Goal: Task Accomplishment & Management: Manage account settings

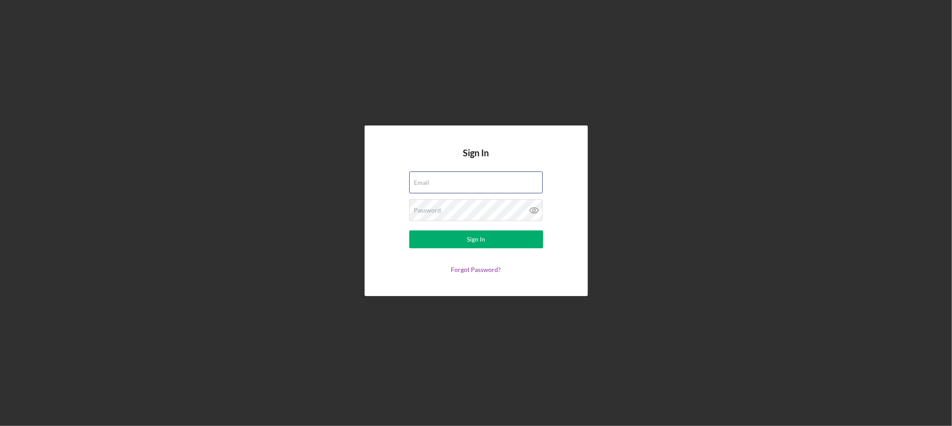
type input "[EMAIL_ADDRESS][DOMAIN_NAME]"
click at [490, 249] on form "Email [EMAIL_ADDRESS][DOMAIN_NAME] Password Sign In Forgot Password?" at bounding box center [476, 222] width 179 height 102
click at [496, 242] on button "Sign In" at bounding box center [476, 239] width 134 height 18
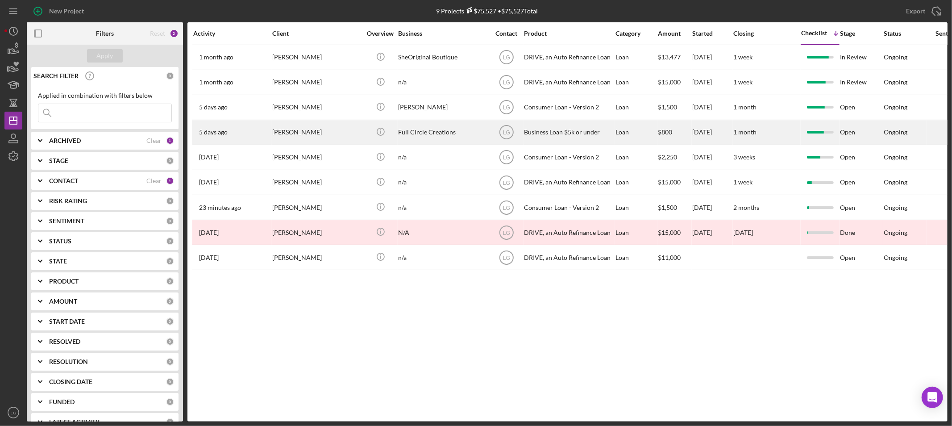
click at [257, 135] on div "[DATE] [PERSON_NAME]" at bounding box center [232, 133] width 78 height 24
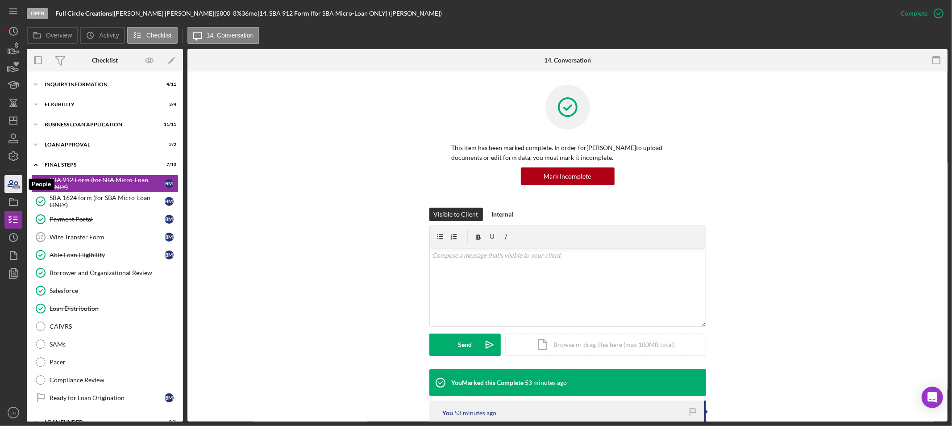
click at [17, 184] on icon "button" at bounding box center [16, 185] width 6 height 6
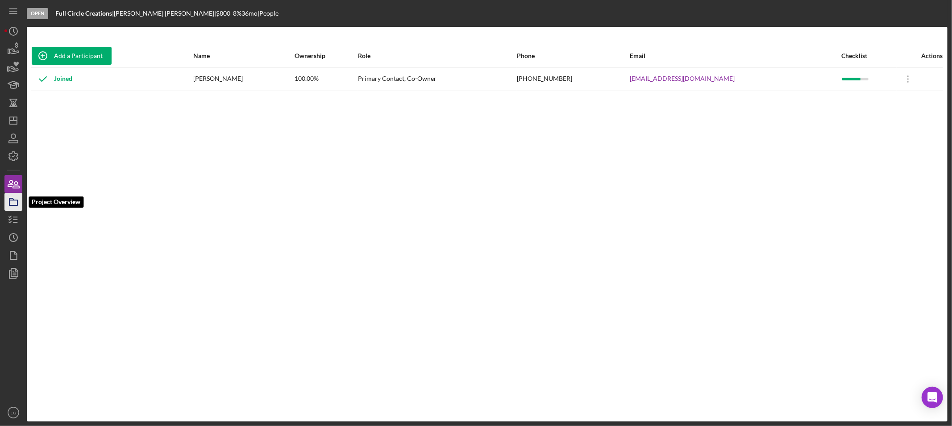
click at [20, 197] on icon "button" at bounding box center [13, 202] width 22 height 22
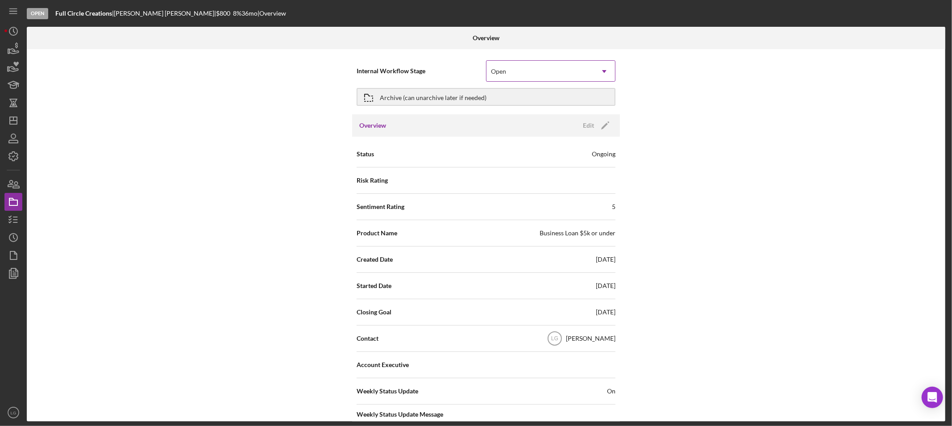
click at [533, 75] on div "Open" at bounding box center [540, 71] width 107 height 21
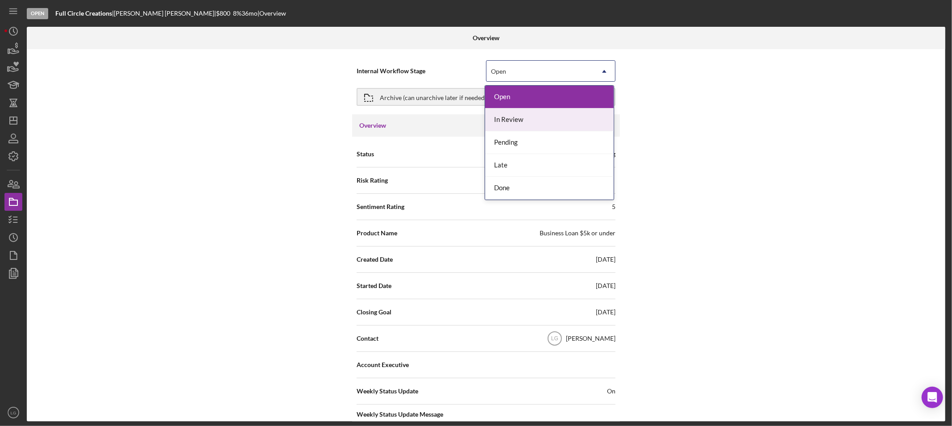
click at [513, 123] on div "In Review" at bounding box center [549, 119] width 129 height 23
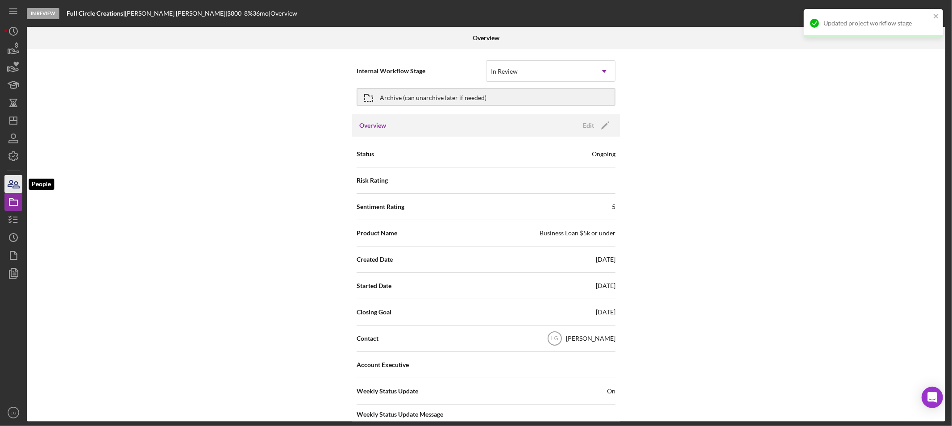
click at [19, 188] on icon "button" at bounding box center [16, 185] width 6 height 6
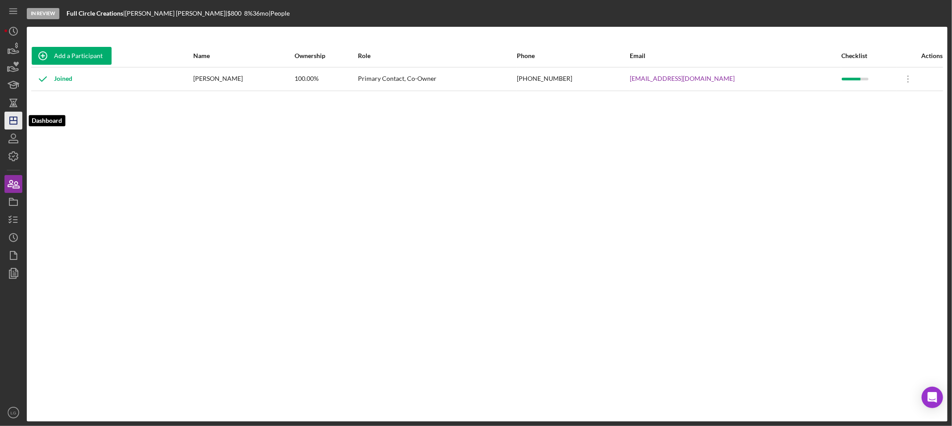
click at [5, 123] on icon "Icon/Dashboard" at bounding box center [13, 120] width 22 height 22
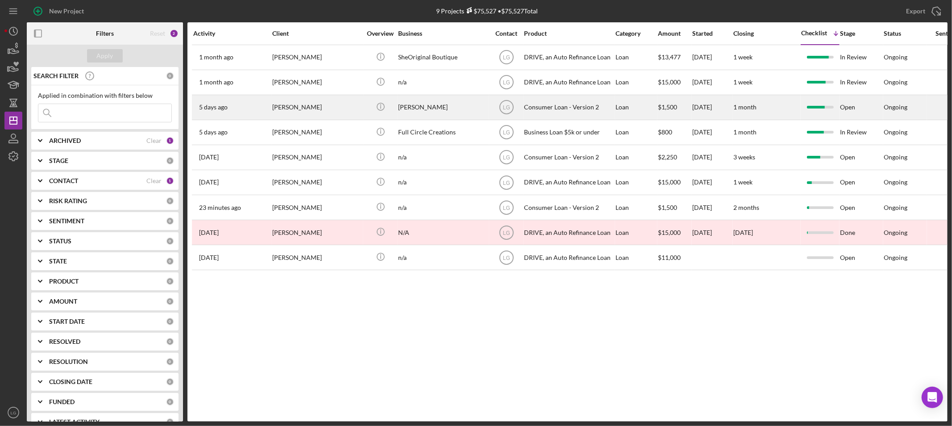
click at [304, 117] on div "[PERSON_NAME]" at bounding box center [316, 108] width 89 height 24
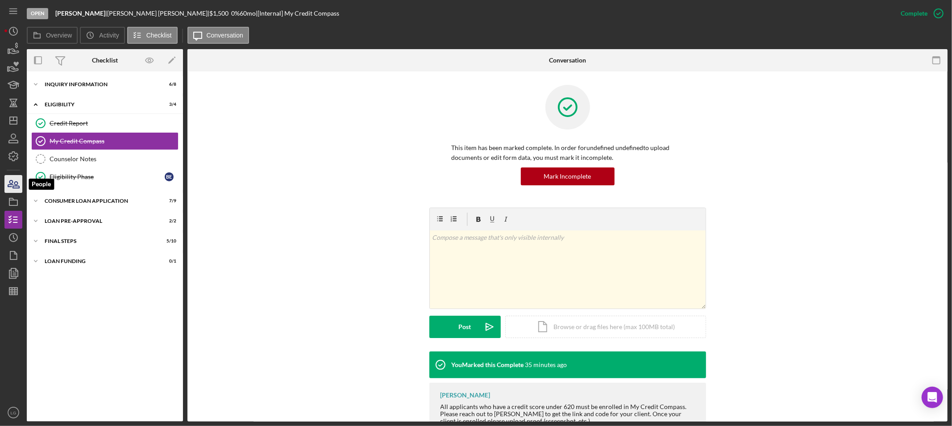
click at [14, 186] on icon "button" at bounding box center [16, 185] width 6 height 6
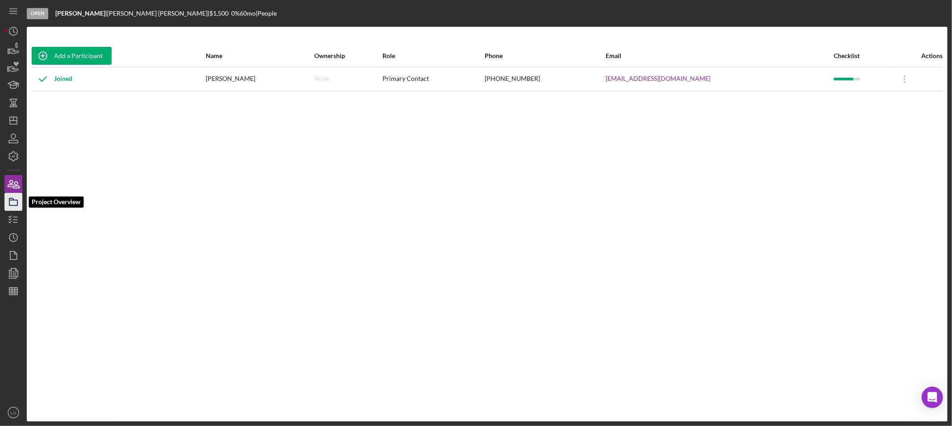
click at [17, 204] on icon "button" at bounding box center [13, 202] width 22 height 22
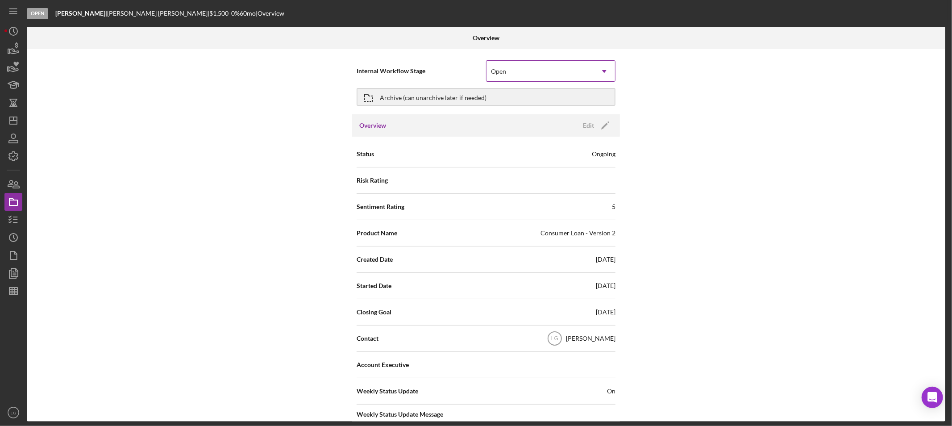
click at [513, 75] on div "Open" at bounding box center [540, 71] width 107 height 21
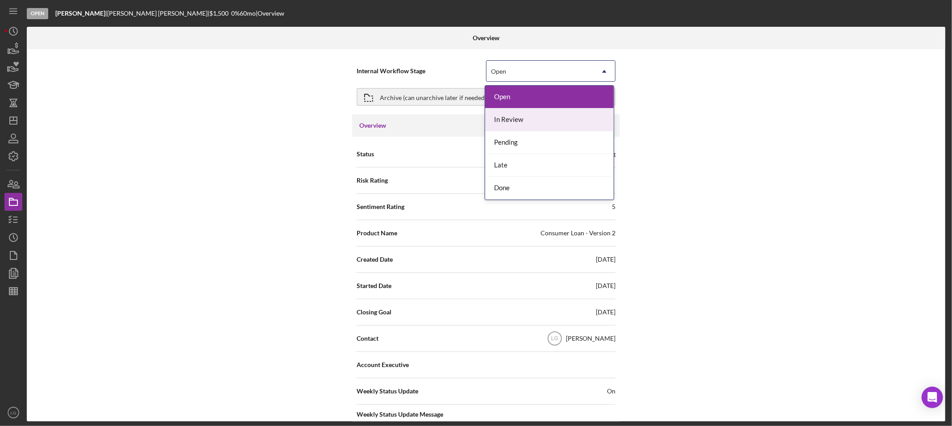
click at [502, 120] on div "In Review" at bounding box center [549, 119] width 129 height 23
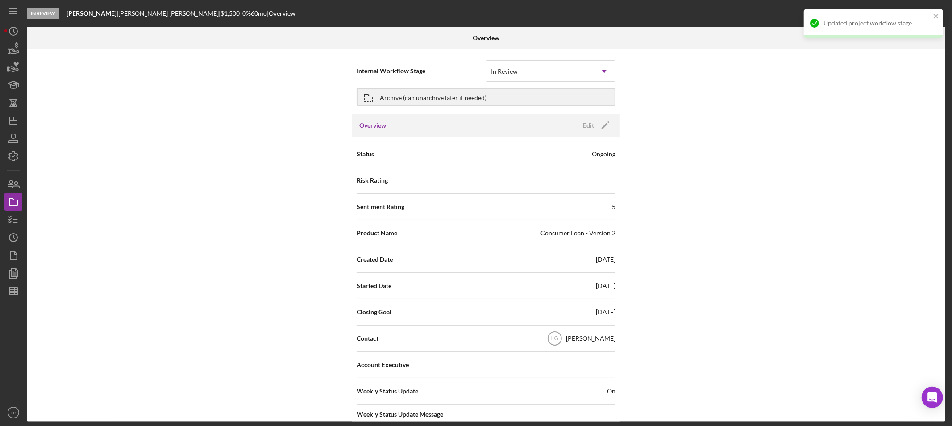
click at [97, 167] on div "Internal Workflow Stage option In Review, selected. In Review Icon/Dropdown Arr…" at bounding box center [486, 235] width 919 height 372
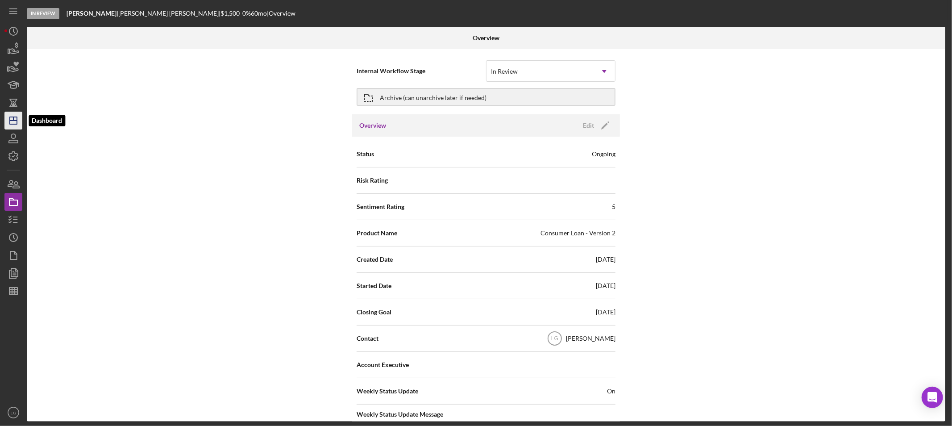
click at [16, 117] on polygon "button" at bounding box center [13, 120] width 7 height 7
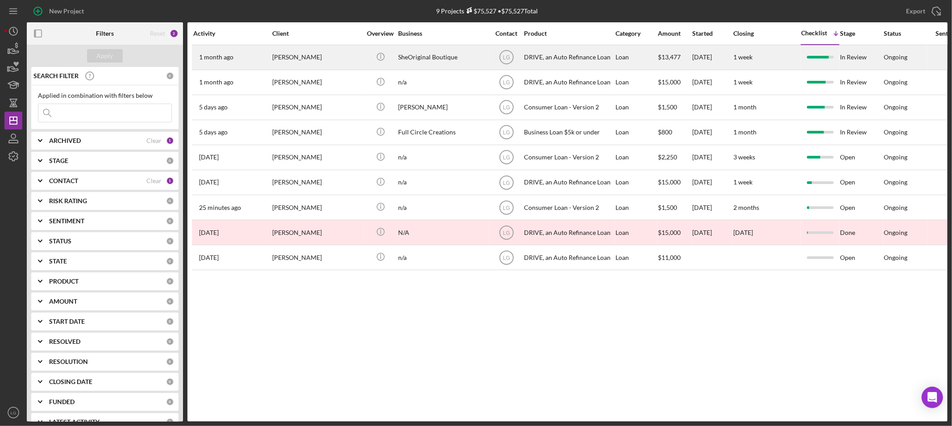
click at [310, 62] on div "[PERSON_NAME]" at bounding box center [316, 58] width 89 height 24
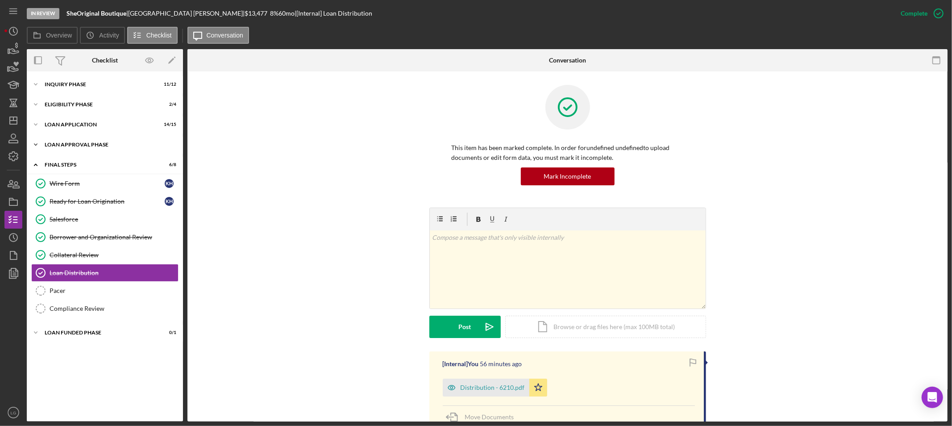
drag, startPoint x: 79, startPoint y: 139, endPoint x: 73, endPoint y: 141, distance: 6.0
click at [73, 141] on div "Icon/Expander Loan Approval Phase 2 / 2" at bounding box center [105, 145] width 156 height 18
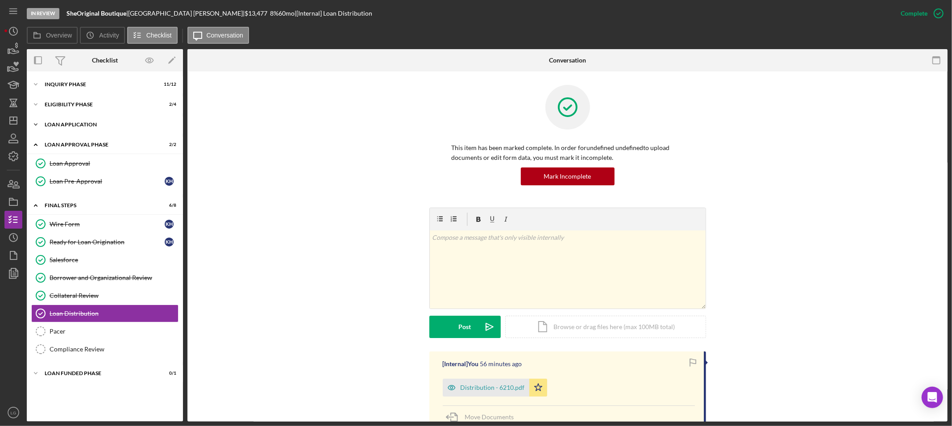
click at [75, 124] on div "Loan Application" at bounding box center [108, 124] width 127 height 5
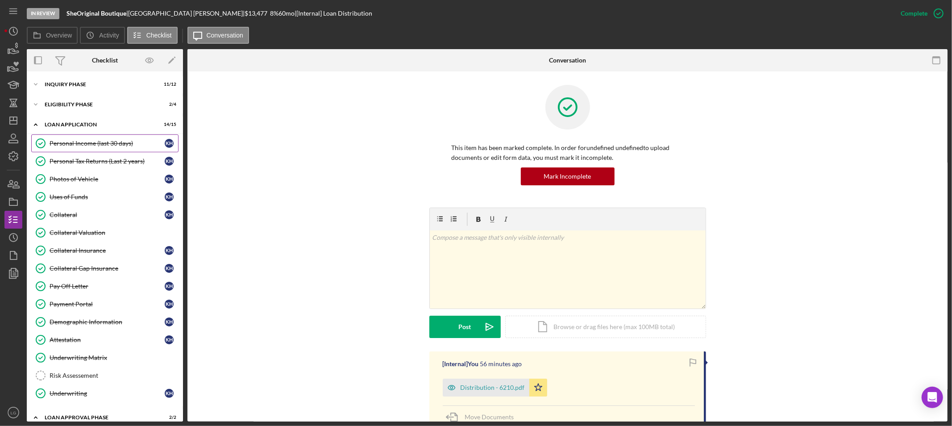
click at [102, 150] on link "Personal Income (last 30 days) Personal Income (last 30 days) K H" at bounding box center [104, 143] width 147 height 18
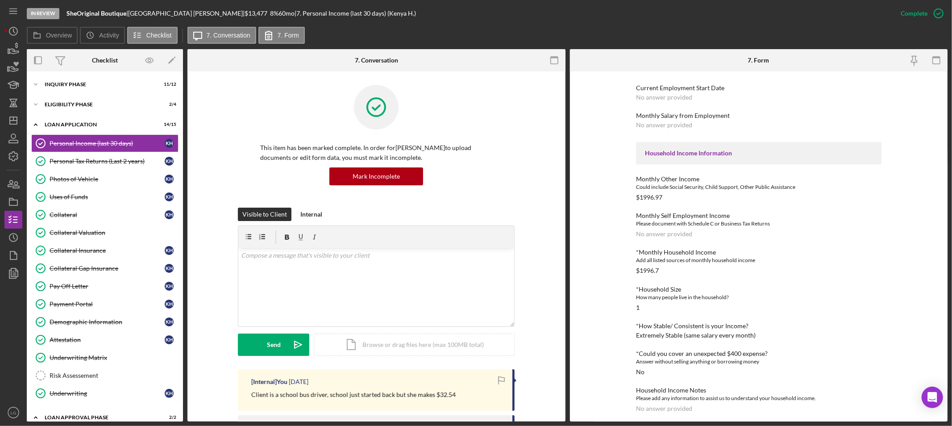
scroll to position [149, 0]
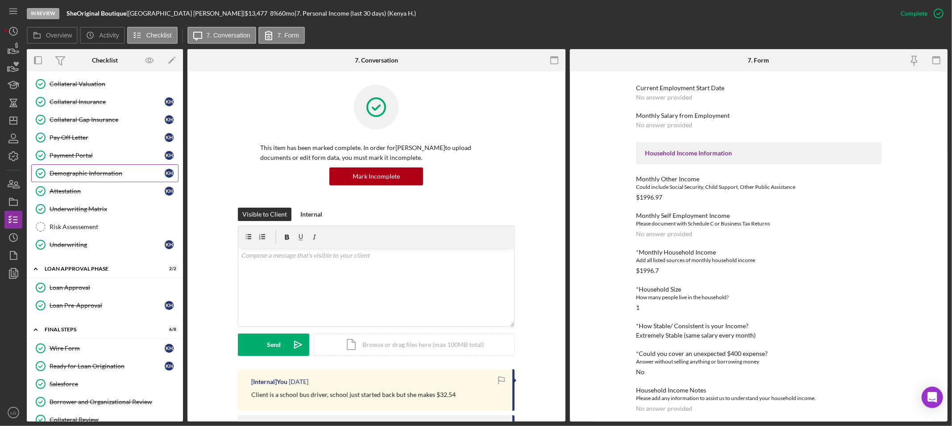
click at [89, 177] on div "Demographic Information" at bounding box center [107, 173] width 115 height 7
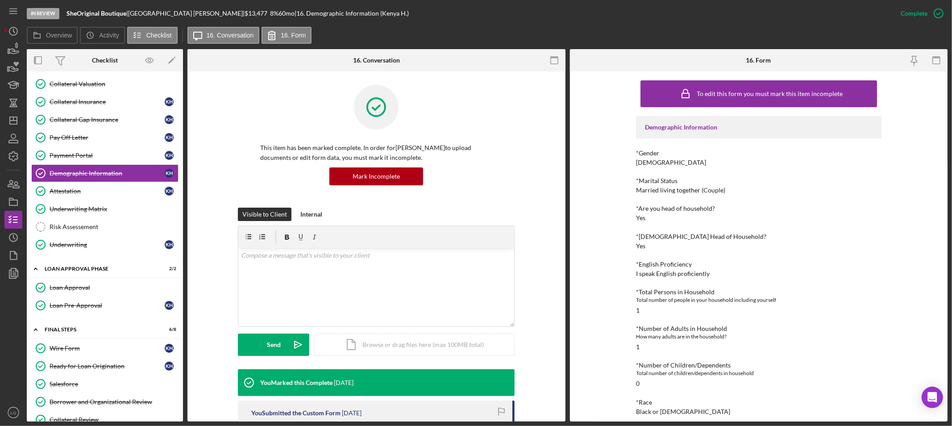
scroll to position [149, 0]
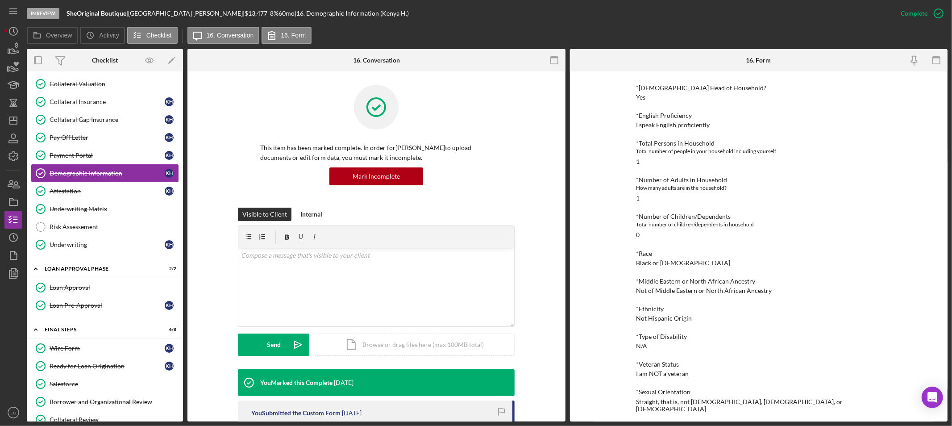
click at [69, 182] on link "Demographic Information Demographic Information K H" at bounding box center [104, 173] width 147 height 18
click at [68, 189] on div "Attestation" at bounding box center [107, 191] width 115 height 7
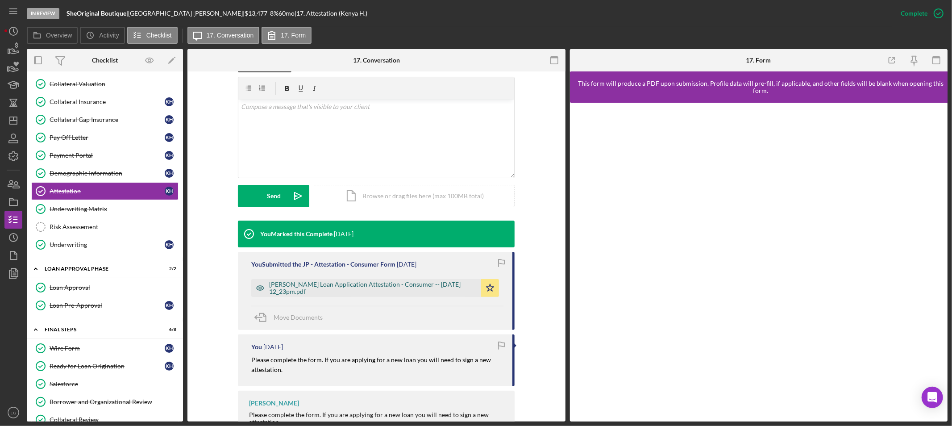
click at [341, 292] on div "[PERSON_NAME] Loan Application Attestation - Consumer -- [DATE] 12_23pm.pdf" at bounding box center [373, 288] width 208 height 14
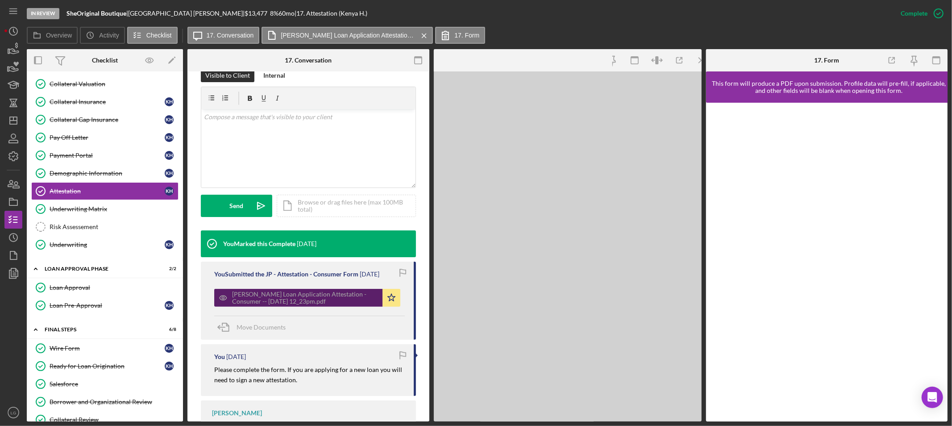
scroll to position [159, 0]
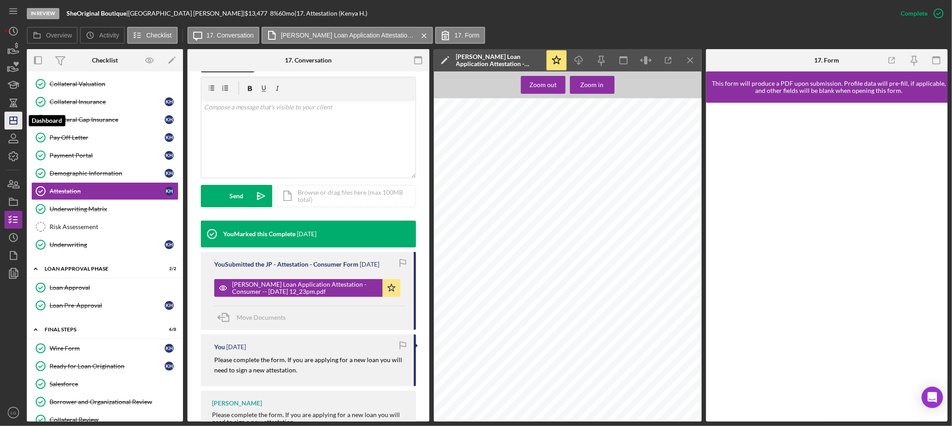
click at [20, 122] on icon "Icon/Dashboard" at bounding box center [13, 120] width 22 height 22
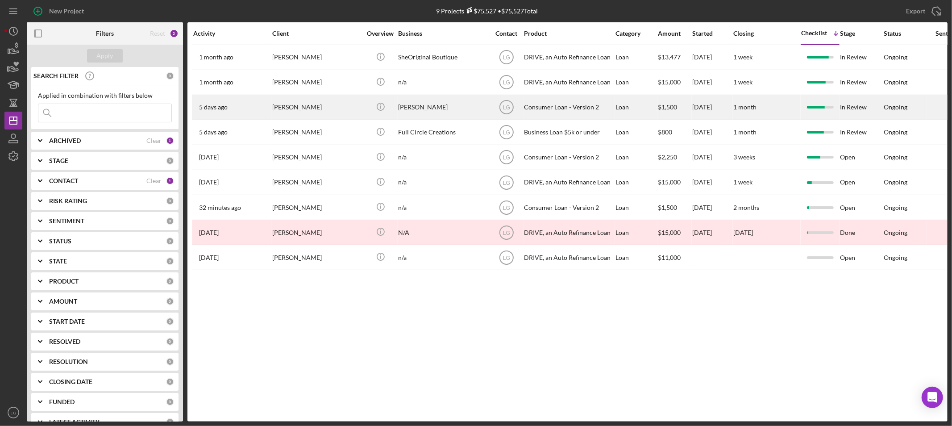
click at [314, 100] on div "[PERSON_NAME]" at bounding box center [316, 108] width 89 height 24
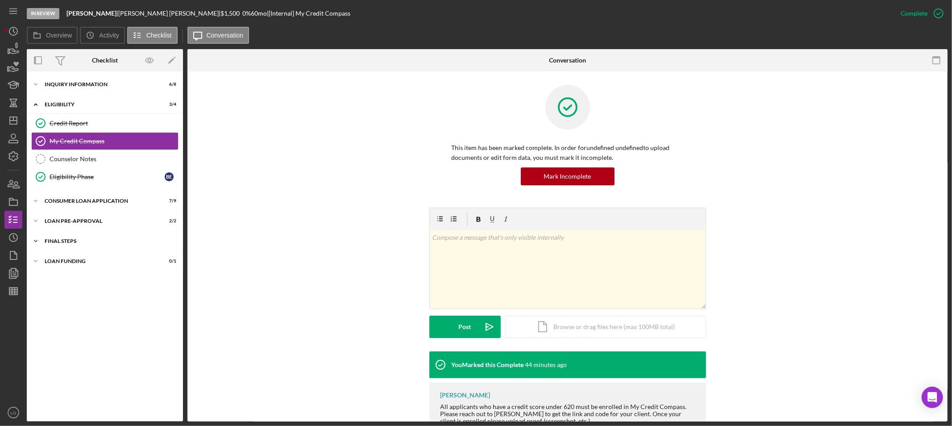
click at [129, 244] on div "FINAL STEPS" at bounding box center [108, 240] width 127 height 5
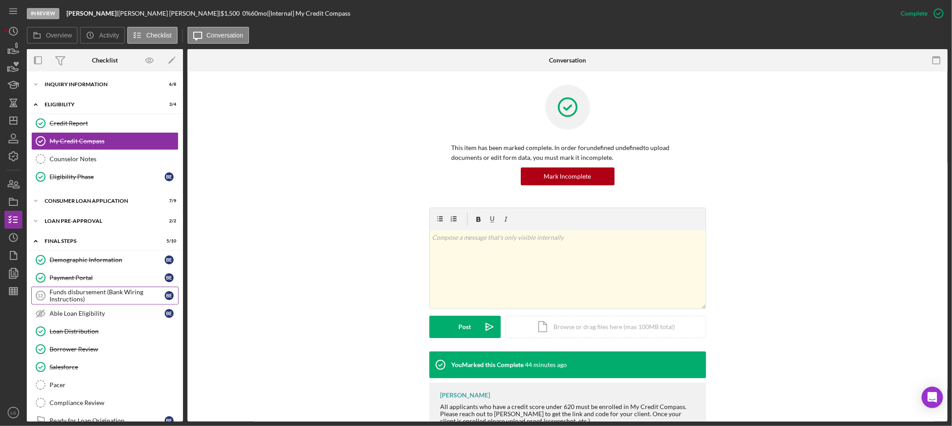
click at [97, 292] on div "Funds disbursement (Bank Wiring Instructions)" at bounding box center [107, 295] width 115 height 14
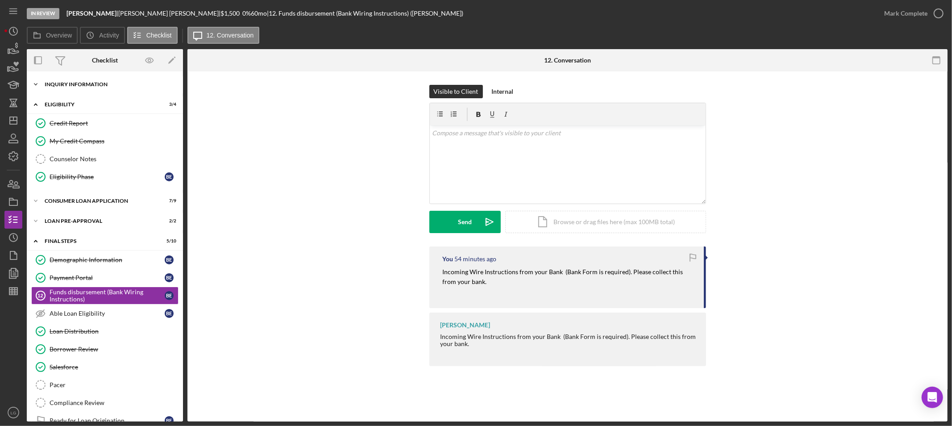
drag, startPoint x: 100, startPoint y: 83, endPoint x: 100, endPoint y: 90, distance: 6.7
click at [100, 83] on div "Inquiry Information" at bounding box center [108, 84] width 127 height 5
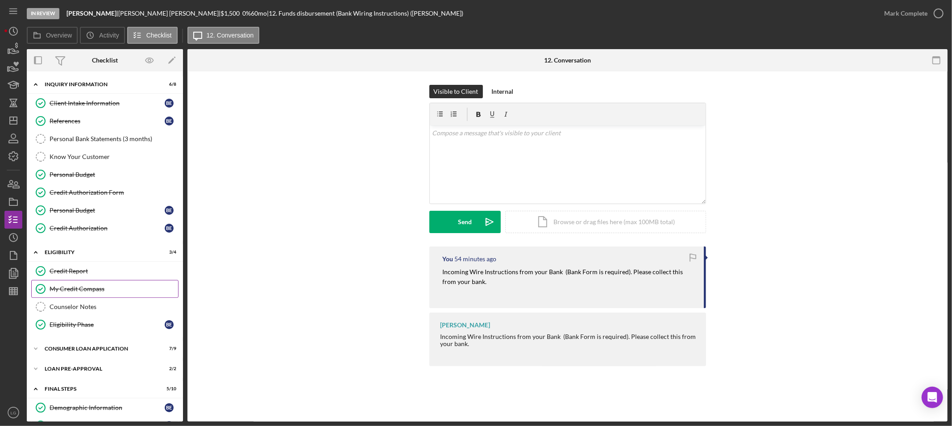
click at [65, 295] on link "My Credit Compass My Credit Compass" at bounding box center [104, 289] width 147 height 18
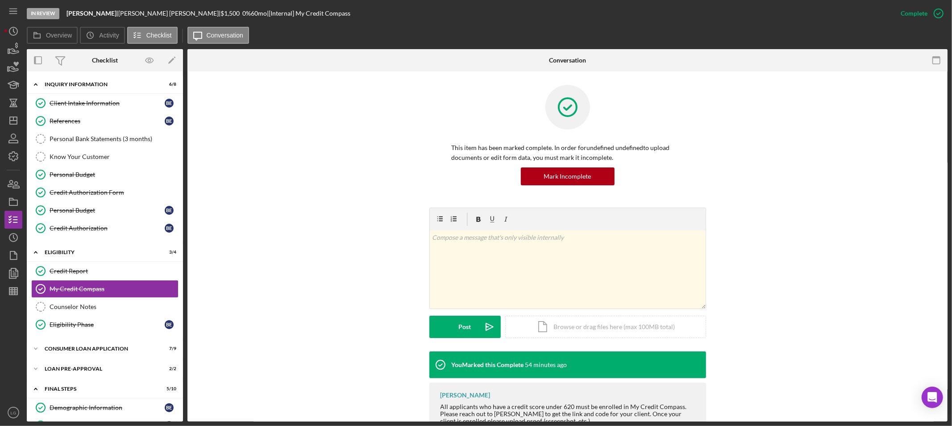
scroll to position [46, 0]
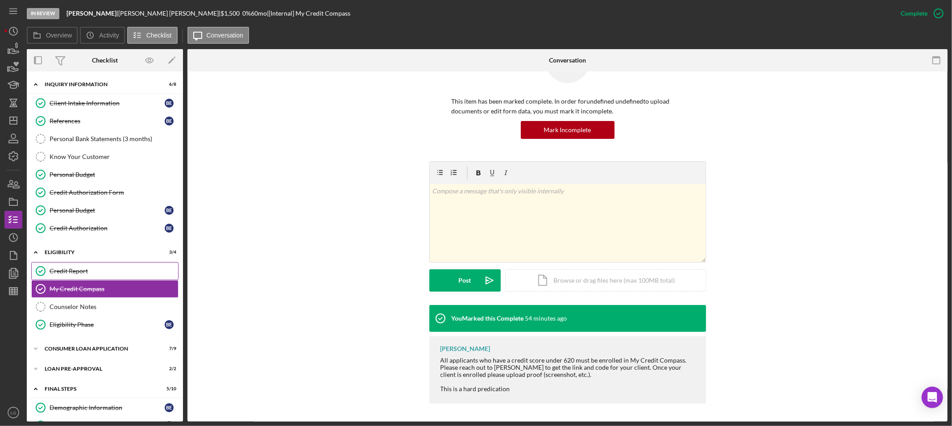
click at [82, 271] on div "Credit Report" at bounding box center [114, 270] width 129 height 7
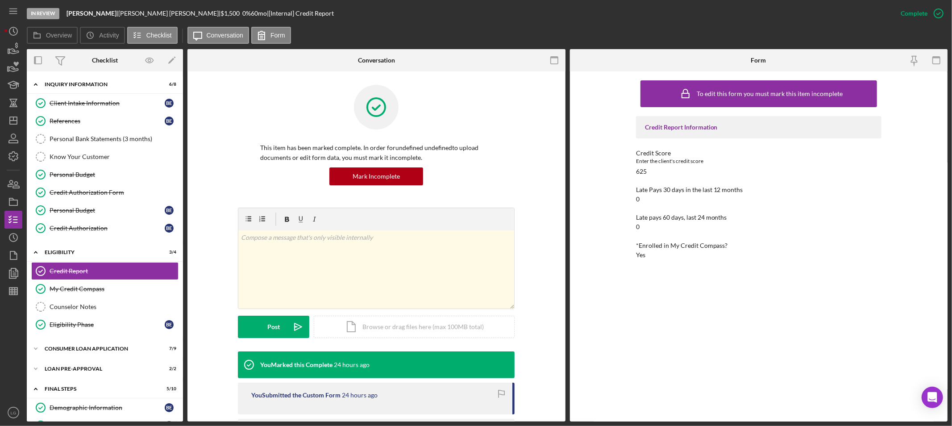
scroll to position [95, 0]
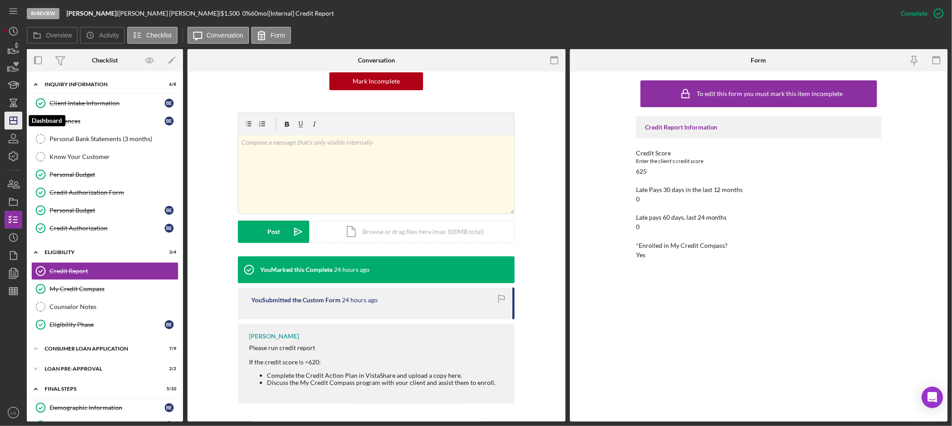
click at [13, 123] on icon "Icon/Dashboard" at bounding box center [13, 120] width 22 height 22
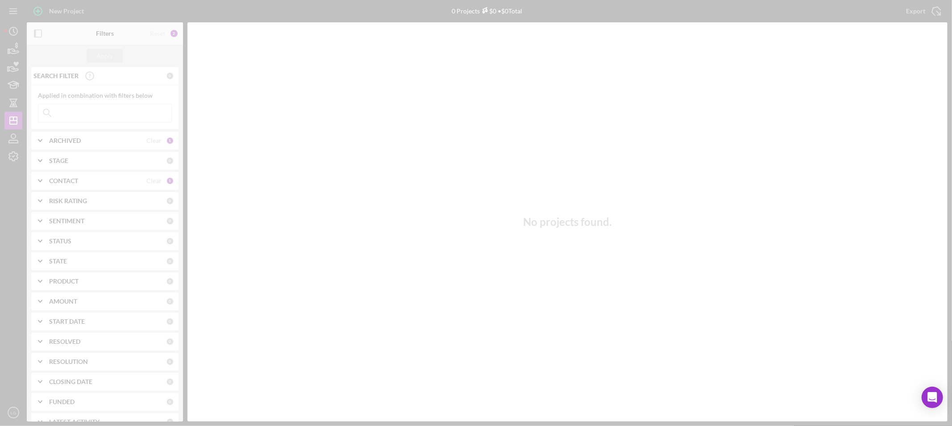
click at [96, 113] on div at bounding box center [476, 213] width 952 height 426
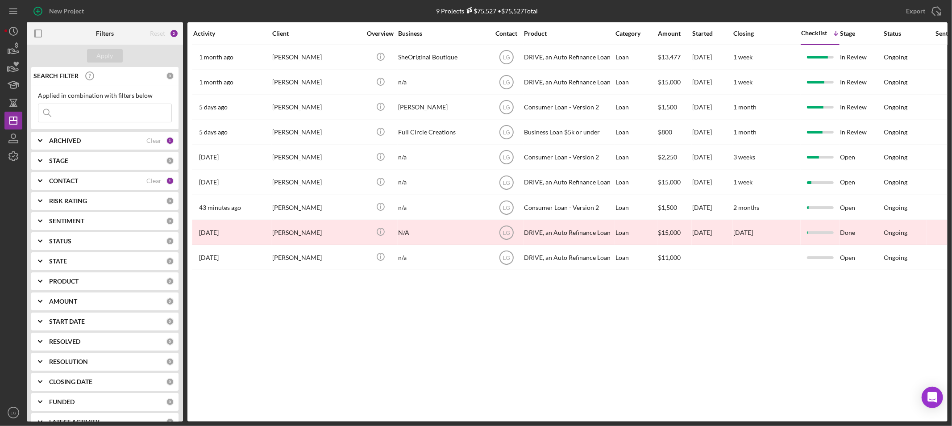
click at [72, 113] on input at bounding box center [104, 113] width 133 height 18
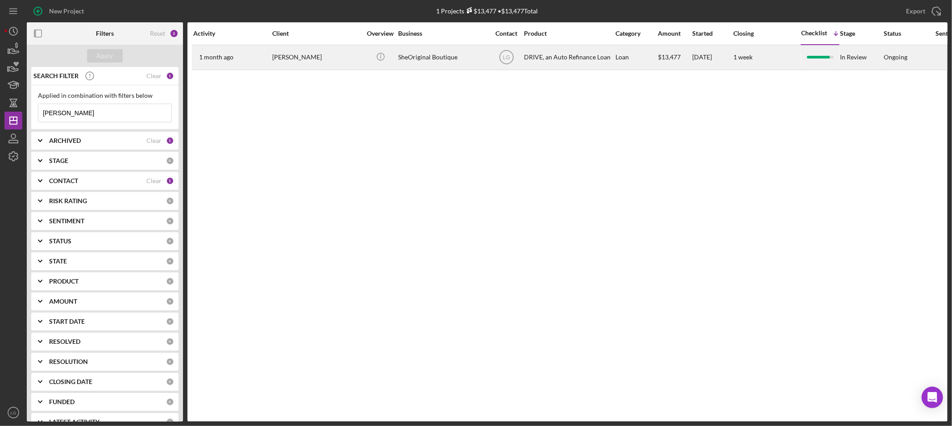
type input "[PERSON_NAME]"
click at [270, 58] on div "[DATE] [PERSON_NAME]" at bounding box center [232, 58] width 78 height 24
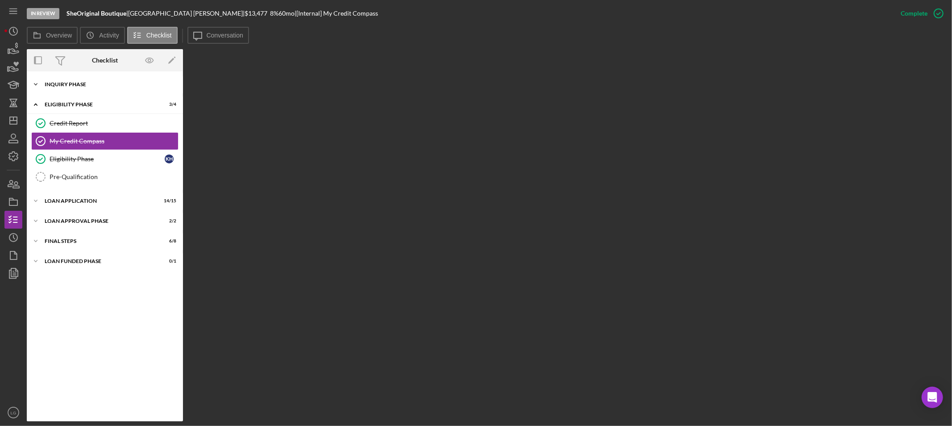
click at [75, 80] on div "Icon/Expander Inquiry Phase 11 / 12" at bounding box center [105, 84] width 156 height 18
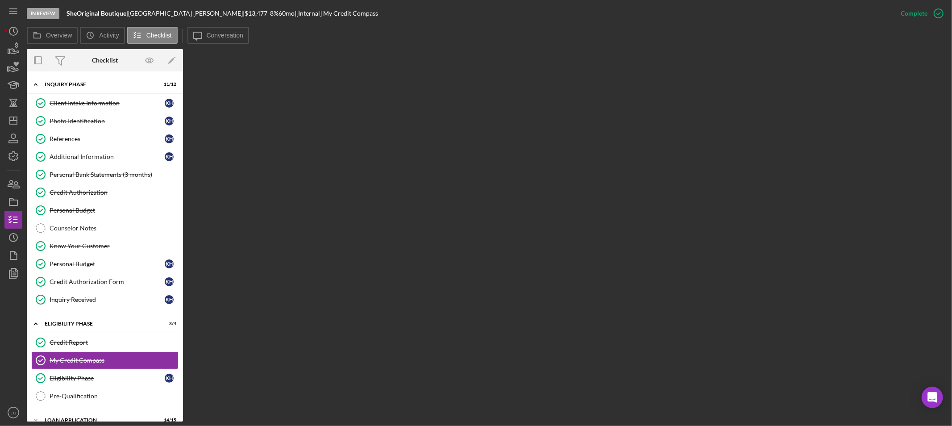
scroll to position [74, 0]
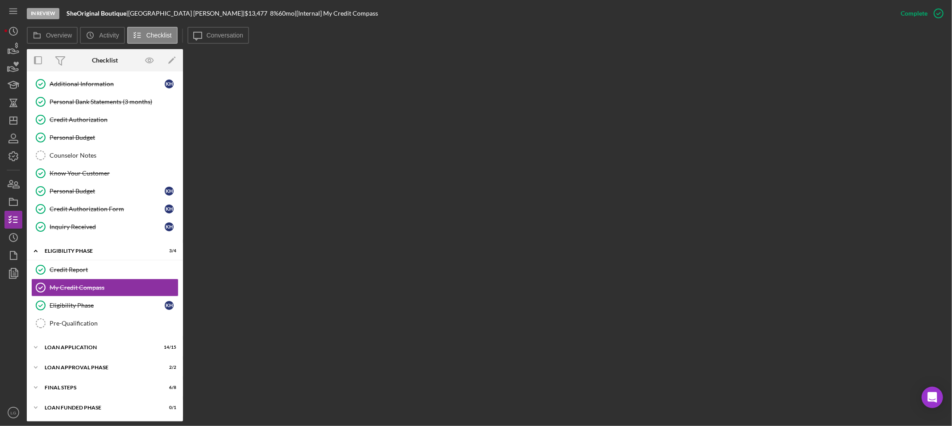
click at [136, 397] on div "Icon/Expander Inquiry Phase 11 / 12 Client Intake Information Client Intake Inf…" at bounding box center [105, 210] width 156 height 414
click at [133, 389] on div "FINAL STEPS" at bounding box center [108, 387] width 127 height 5
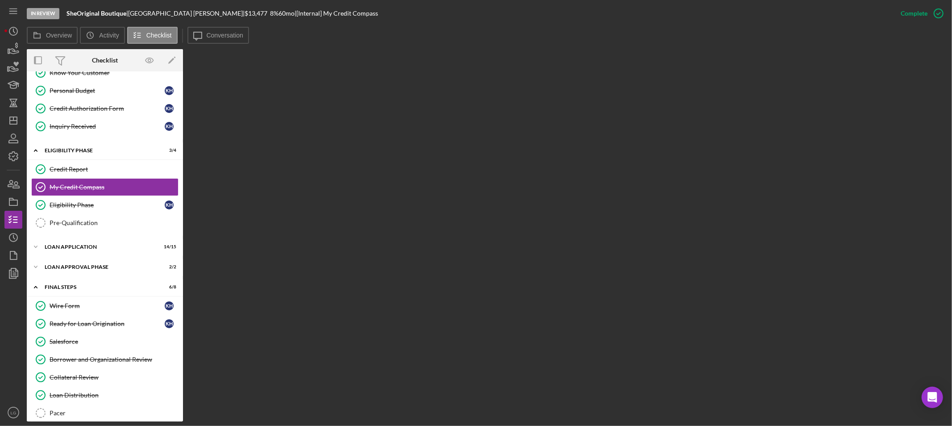
scroll to position [222, 0]
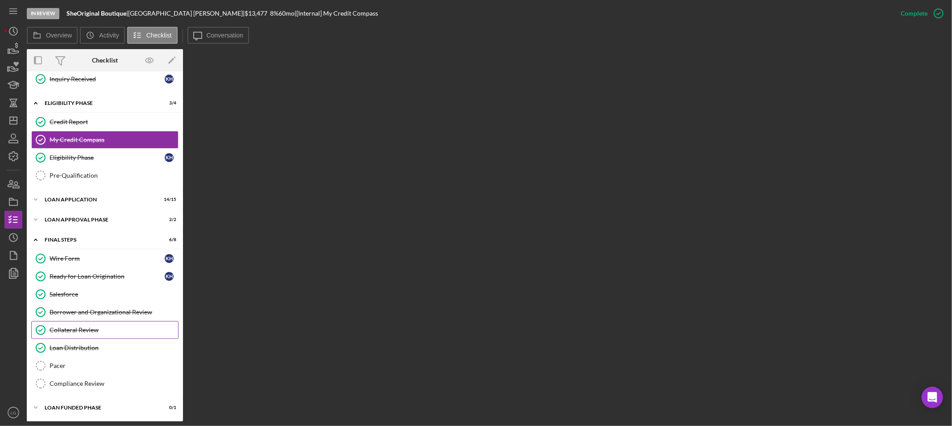
click at [81, 332] on div "Collateral Review" at bounding box center [114, 329] width 129 height 7
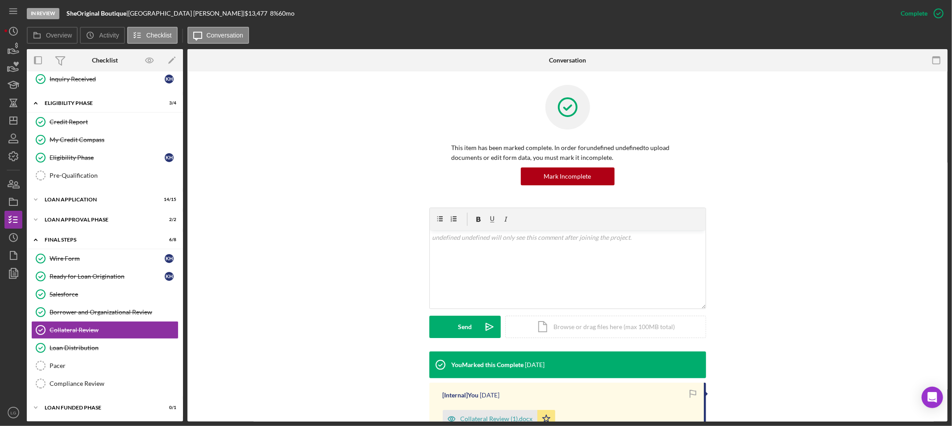
scroll to position [222, 0]
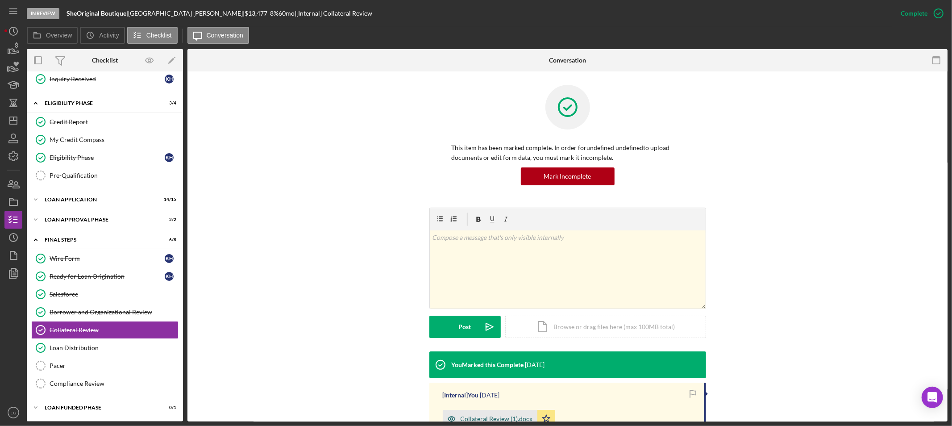
click at [501, 417] on div "Collateral Review (1).docx" at bounding box center [497, 418] width 72 height 7
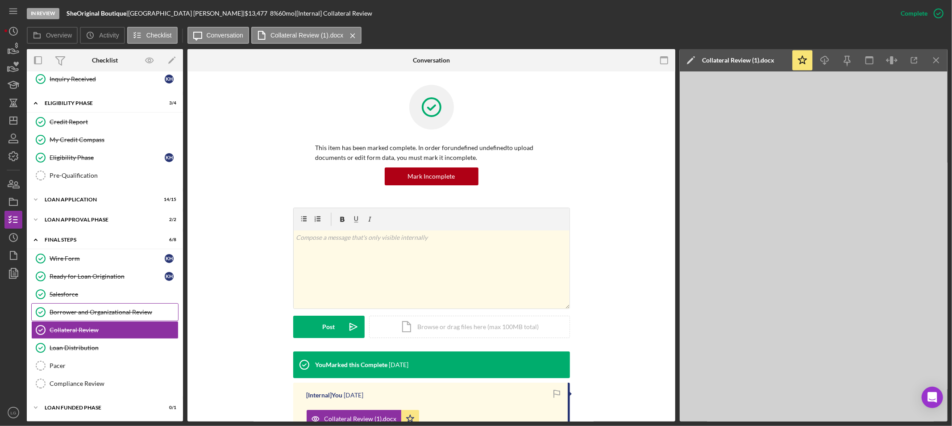
click at [117, 315] on div "Borrower and Organizational Review" at bounding box center [114, 312] width 129 height 7
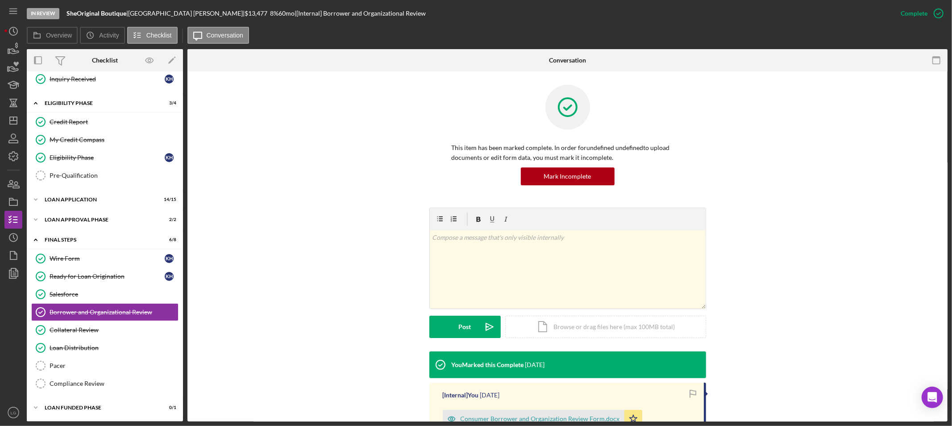
scroll to position [137, 0]
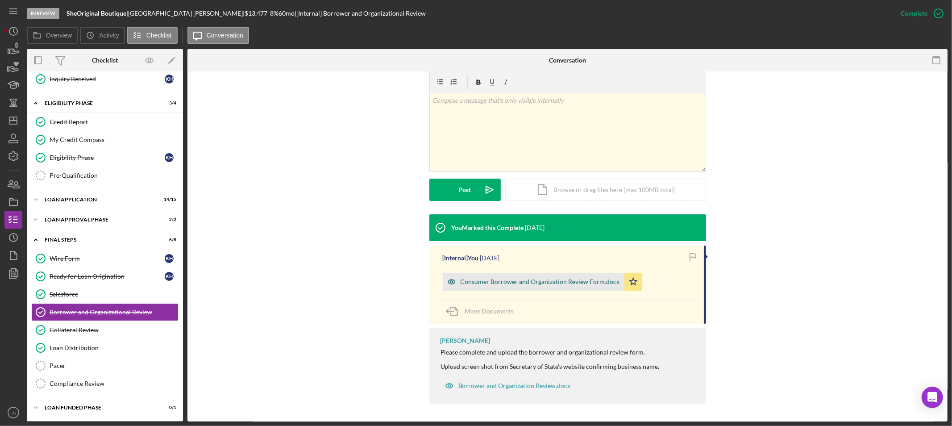
click at [471, 279] on div "Consumer Borrower and Organization Review Form.docx" at bounding box center [540, 281] width 159 height 7
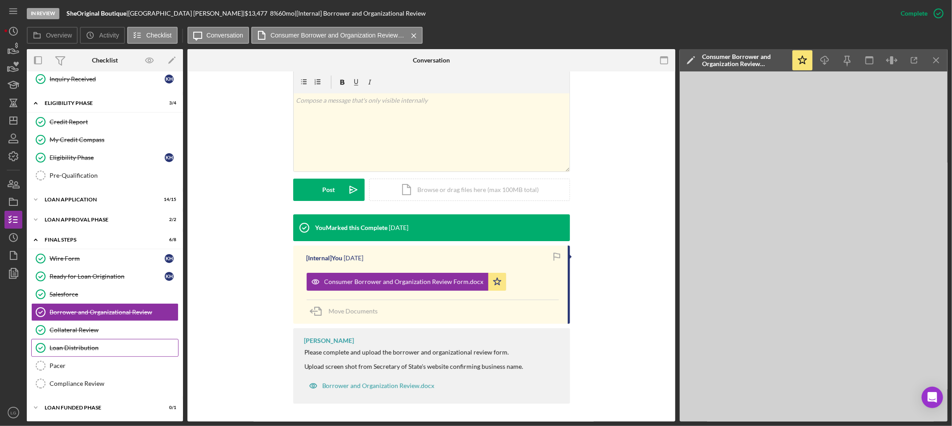
click at [86, 342] on link "Loan Distribution Loan Distribution" at bounding box center [104, 348] width 147 height 18
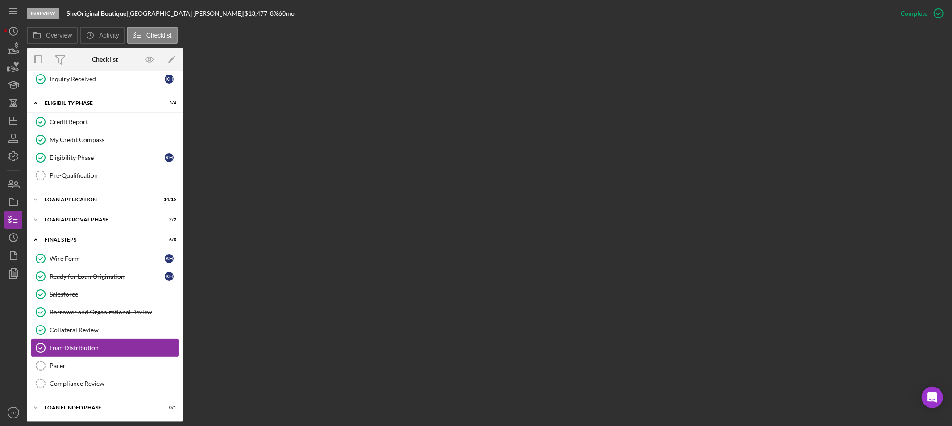
scroll to position [222, 0]
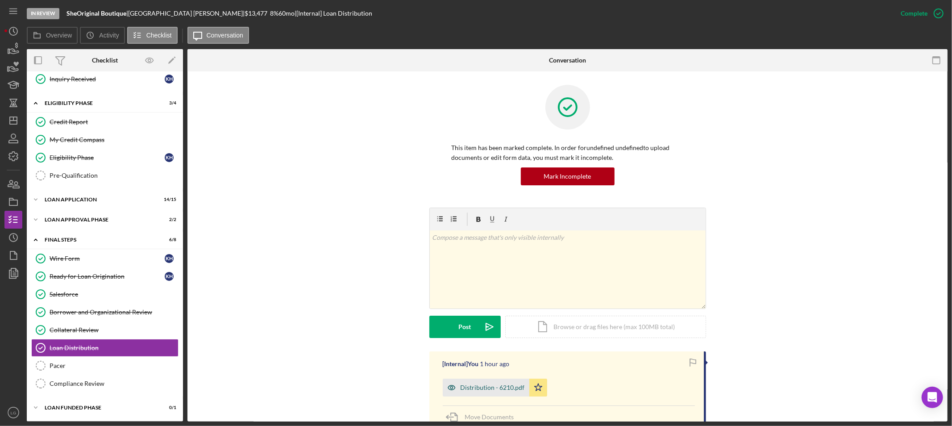
click at [487, 394] on div "Distribution - 6210.pdf" at bounding box center [486, 388] width 87 height 18
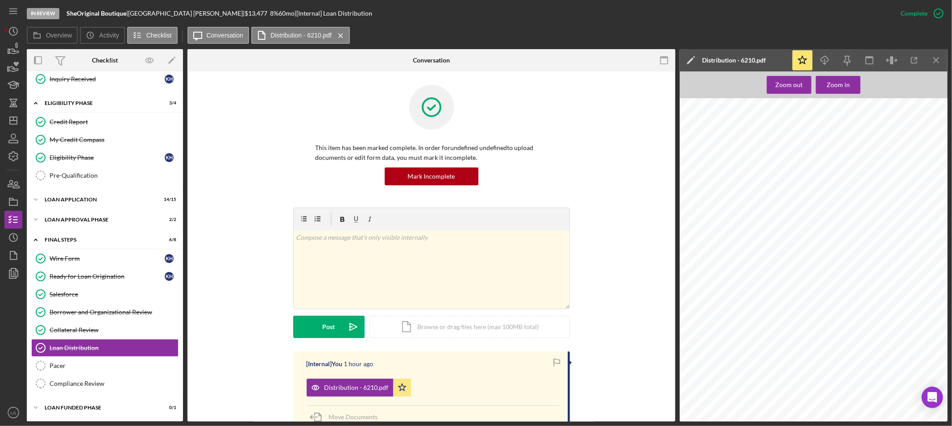
scroll to position [347, 0]
click at [103, 217] on div "Loan Approval Phase" at bounding box center [108, 219] width 127 height 5
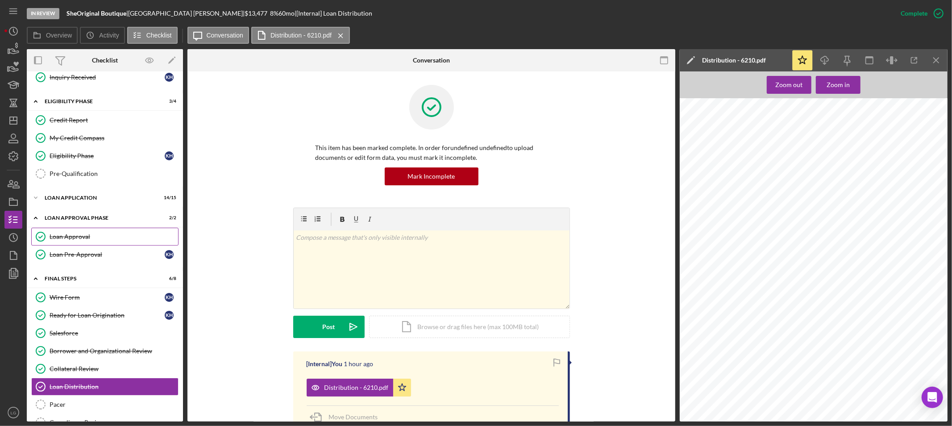
click at [92, 238] on div "Loan Approval" at bounding box center [114, 236] width 129 height 7
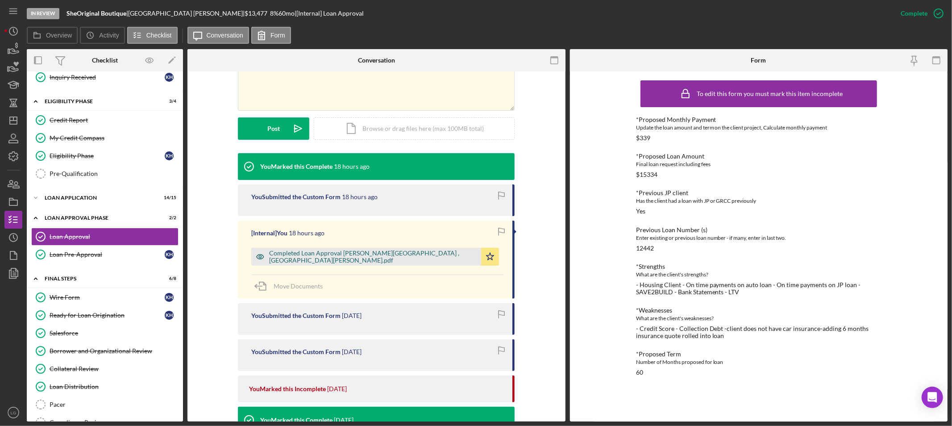
click at [331, 259] on div "Completed Loan Approval [PERSON_NAME][GEOGRAPHIC_DATA] , [GEOGRAPHIC_DATA][PERS…" at bounding box center [373, 257] width 208 height 14
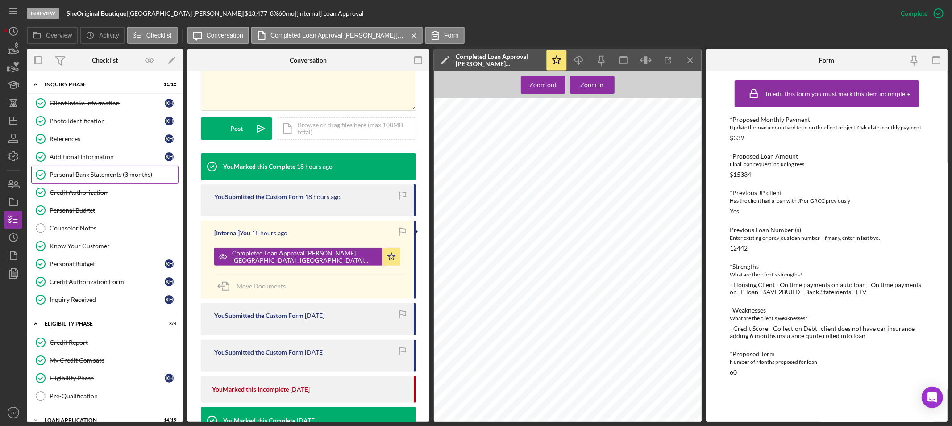
click at [119, 174] on div "Personal Bank Statements (3 months)" at bounding box center [114, 174] width 129 height 7
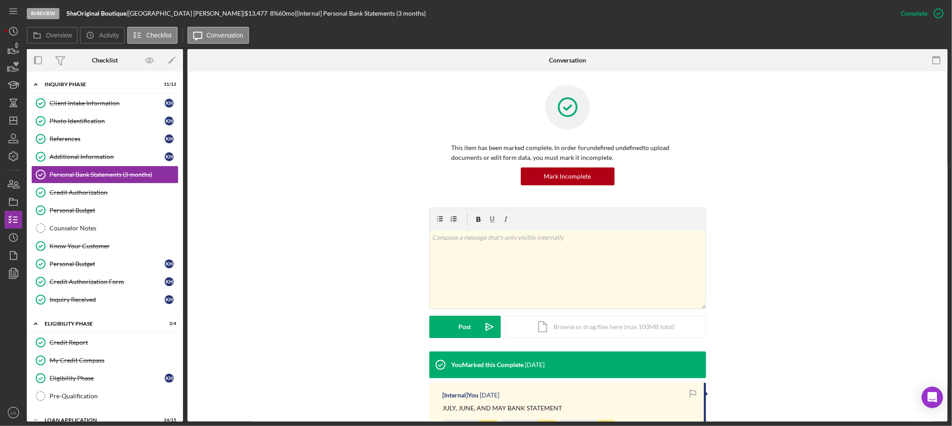
scroll to position [198, 0]
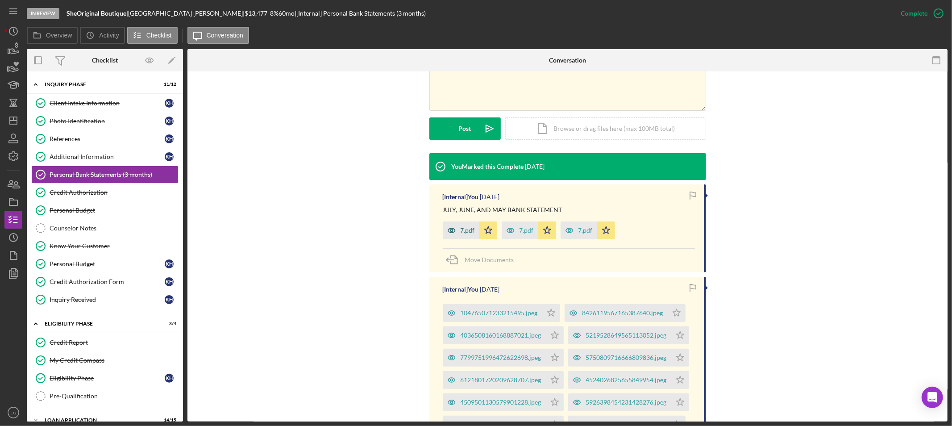
click at [452, 225] on icon "button" at bounding box center [452, 230] width 18 height 18
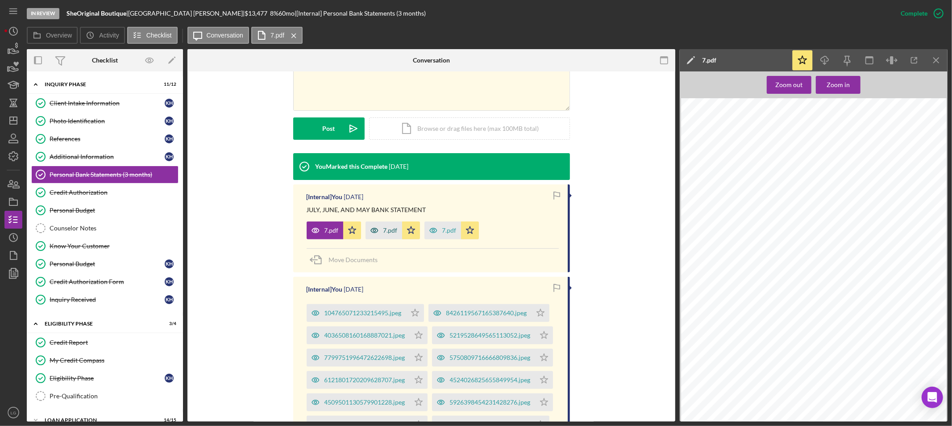
click at [385, 230] on div "7.pdf" at bounding box center [391, 230] width 14 height 7
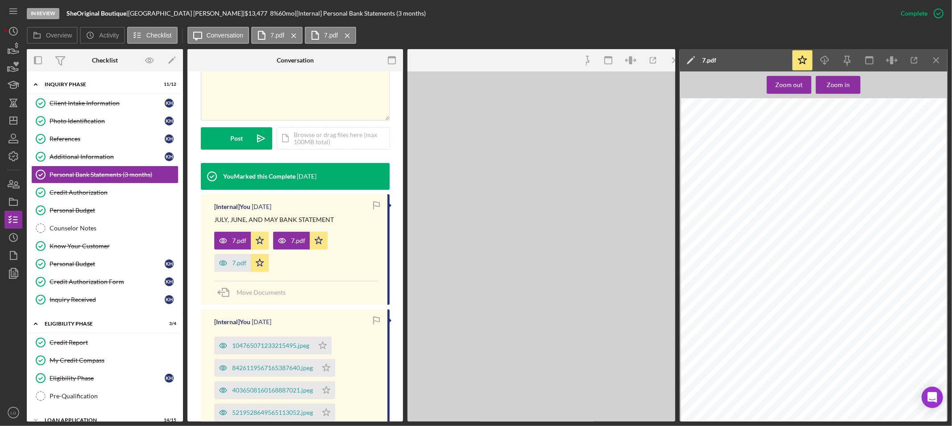
scroll to position [208, 0]
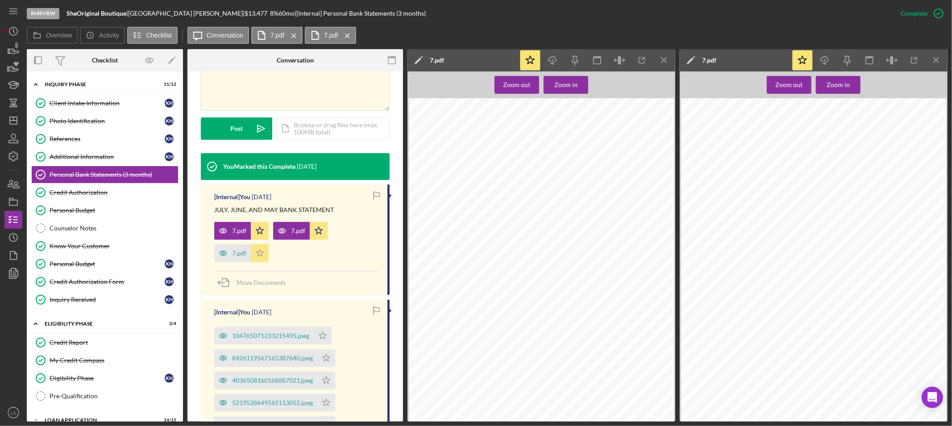
drag, startPoint x: 236, startPoint y: 251, endPoint x: 253, endPoint y: 249, distance: 17.6
click at [243, 250] on div "7.pdf" at bounding box center [239, 253] width 14 height 7
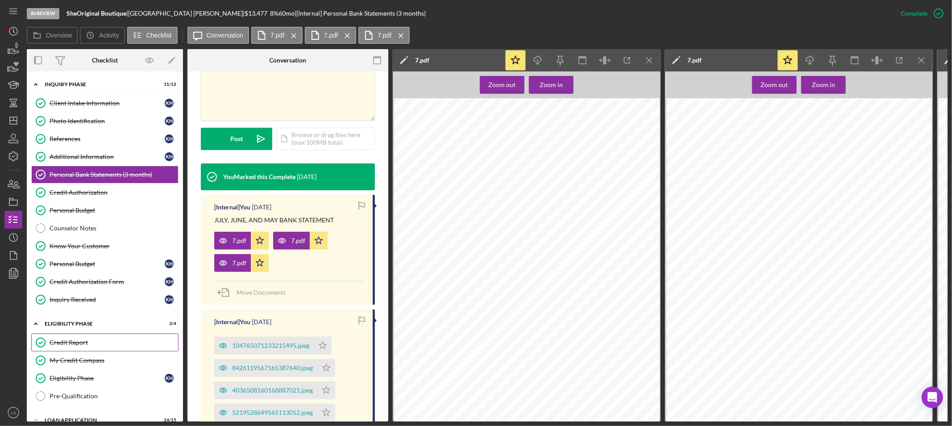
click at [78, 342] on div "Credit Report" at bounding box center [114, 342] width 129 height 7
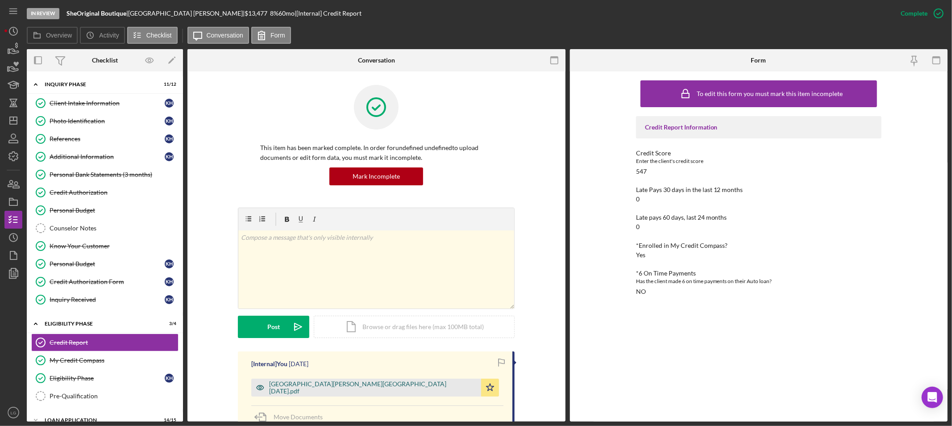
click at [269, 389] on div "[GEOGRAPHIC_DATA][PERSON_NAME][GEOGRAPHIC_DATA] [DATE].pdf" at bounding box center [373, 387] width 208 height 14
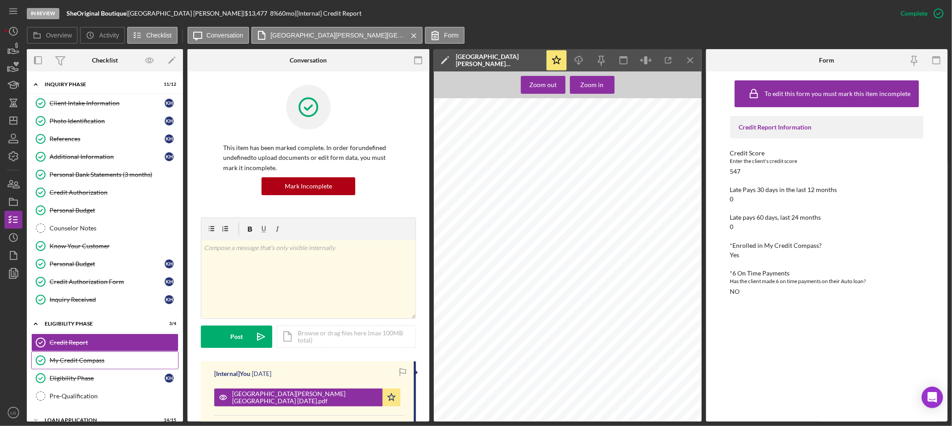
click at [100, 366] on link "My Credit Compass My Credit Compass" at bounding box center [104, 360] width 147 height 18
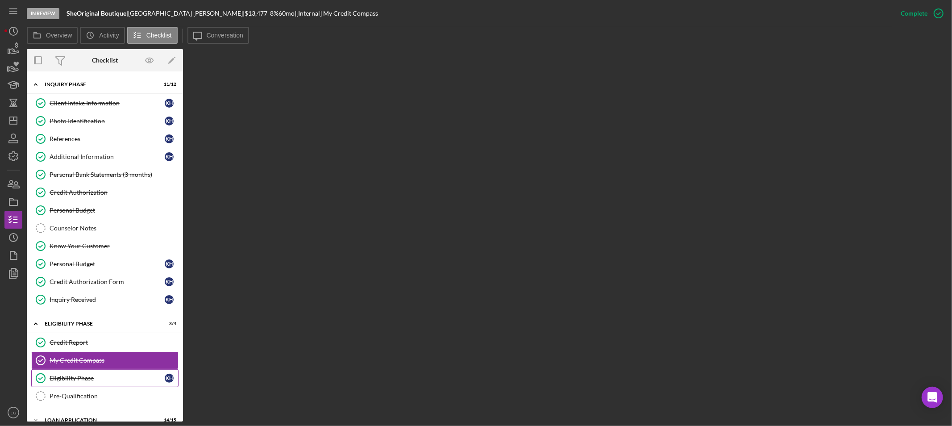
click at [119, 375] on link "Eligibility Phase Eligibility Phase K H" at bounding box center [104, 378] width 147 height 18
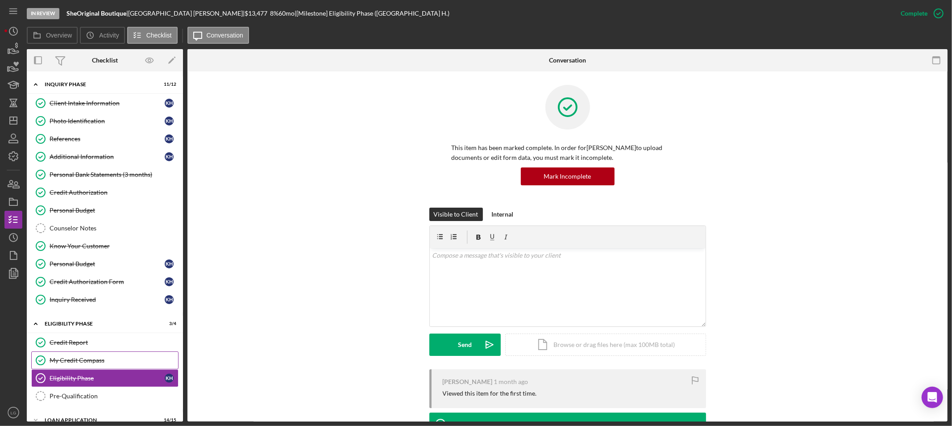
click at [100, 362] on div "My Credit Compass" at bounding box center [114, 360] width 129 height 7
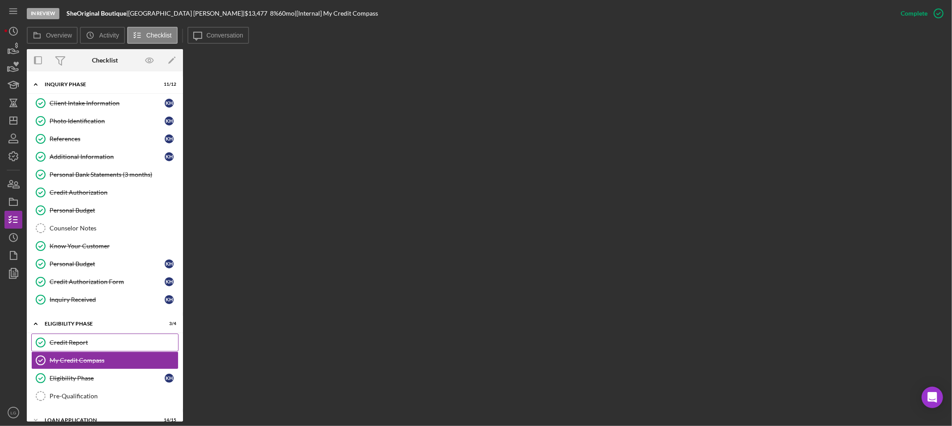
click at [104, 334] on link "Credit Report Credit Report" at bounding box center [104, 343] width 147 height 18
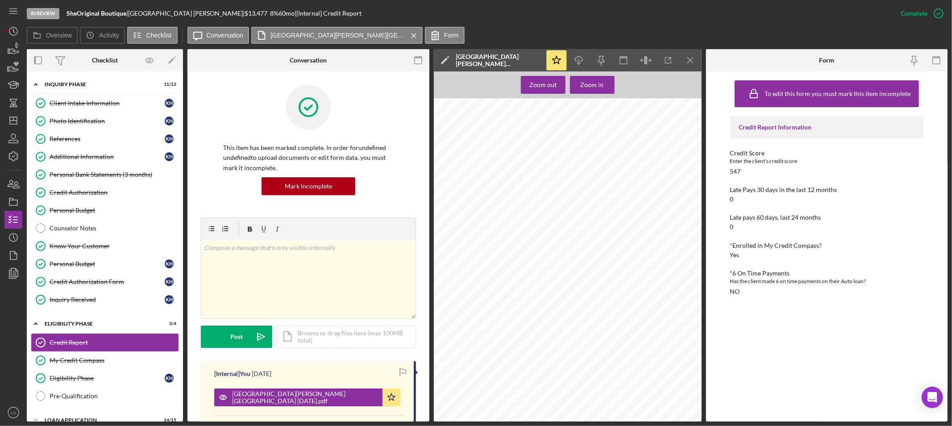
scroll to position [99, 0]
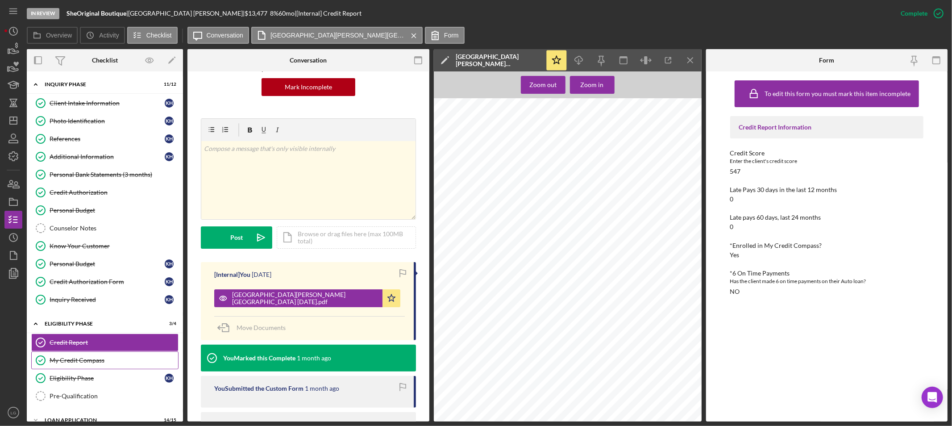
click at [108, 363] on div "My Credit Compass" at bounding box center [114, 360] width 129 height 7
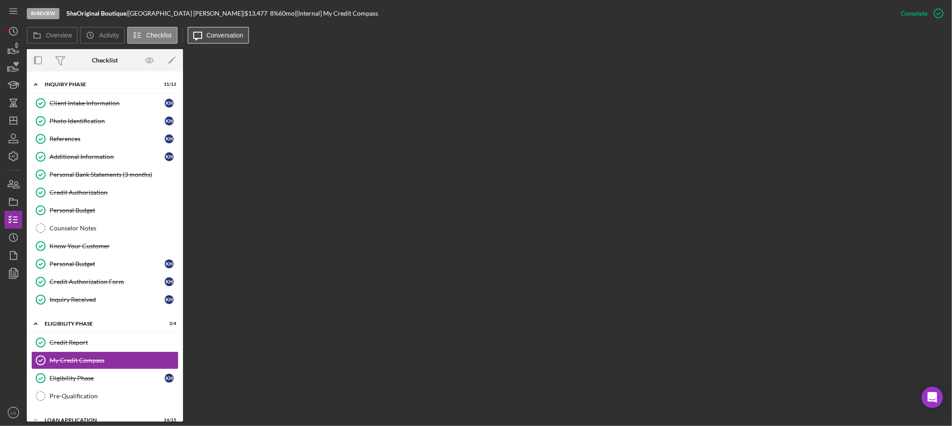
click at [214, 39] on button "Icon/Message Conversation" at bounding box center [219, 35] width 62 height 17
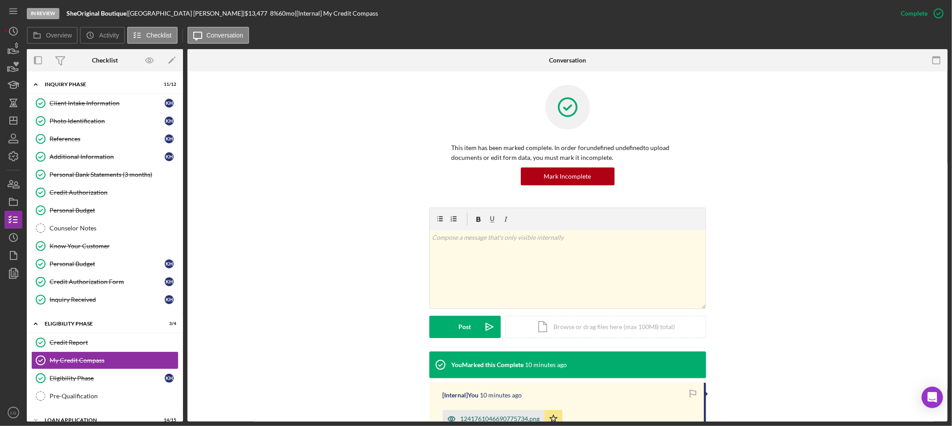
scroll to position [129, 0]
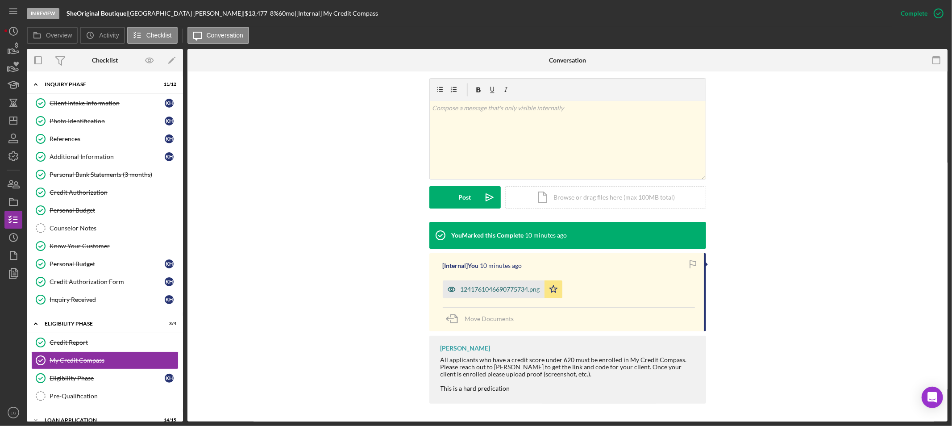
click at [455, 280] on icon "button" at bounding box center [452, 289] width 18 height 18
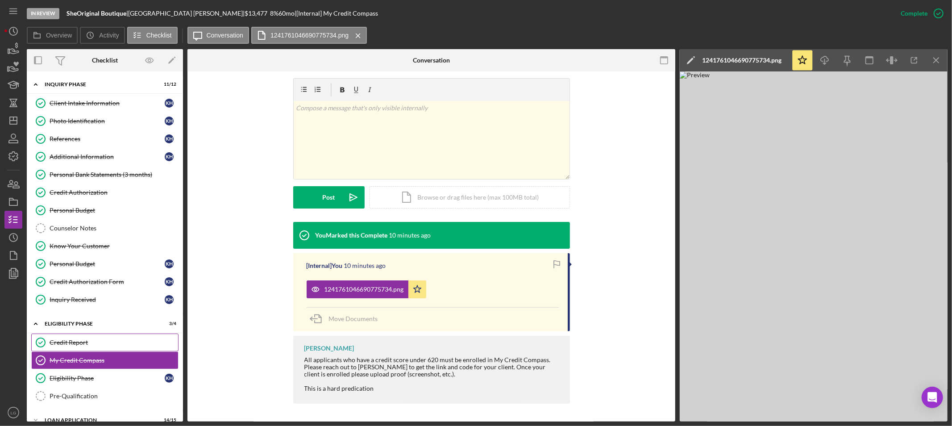
click at [95, 338] on link "Credit Report Credit Report" at bounding box center [104, 343] width 147 height 18
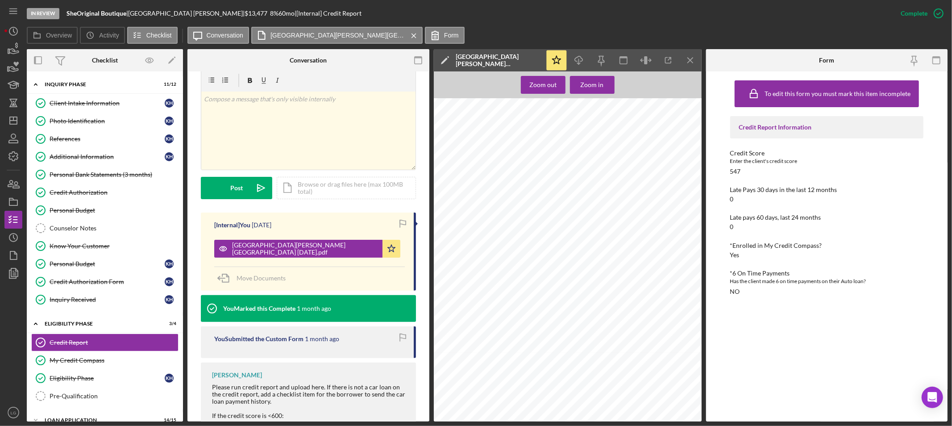
scroll to position [198, 0]
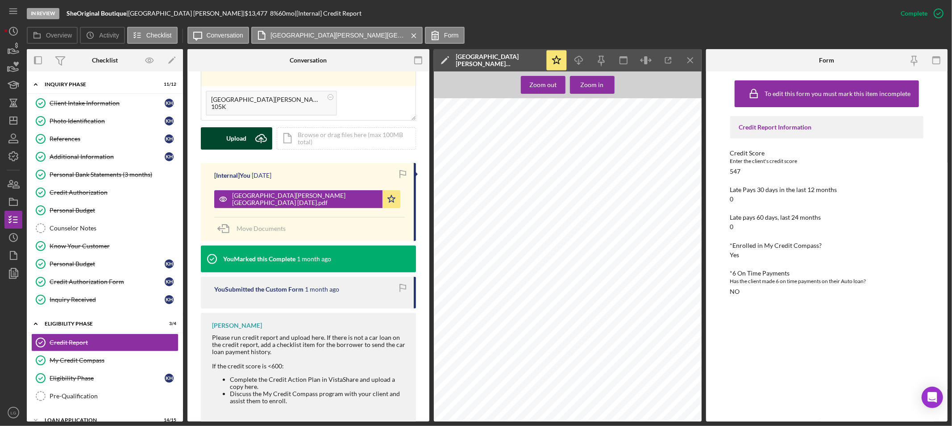
click at [221, 131] on button "Upload Icon/Upload" at bounding box center [236, 138] width 71 height 22
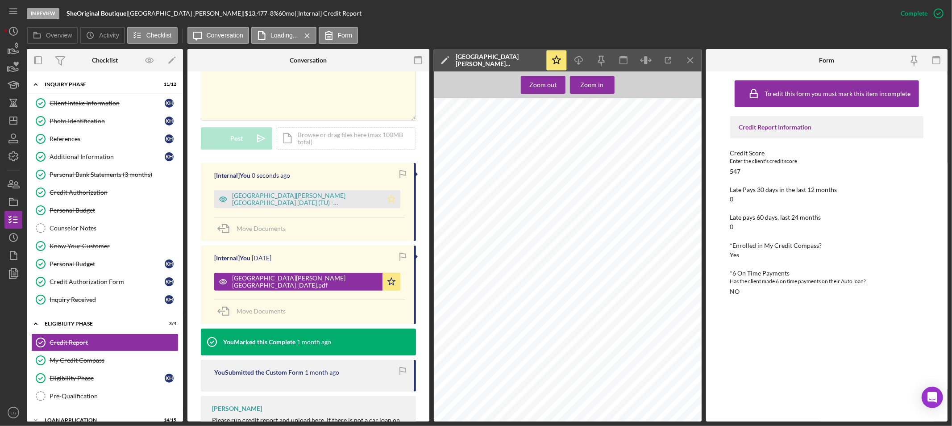
click at [388, 203] on icon "Icon/Star" at bounding box center [392, 199] width 18 height 18
click at [298, 199] on div "[GEOGRAPHIC_DATA][PERSON_NAME][GEOGRAPHIC_DATA] [DATE] (TU) - [CREDIT_CARD_NUMB…" at bounding box center [305, 199] width 146 height 14
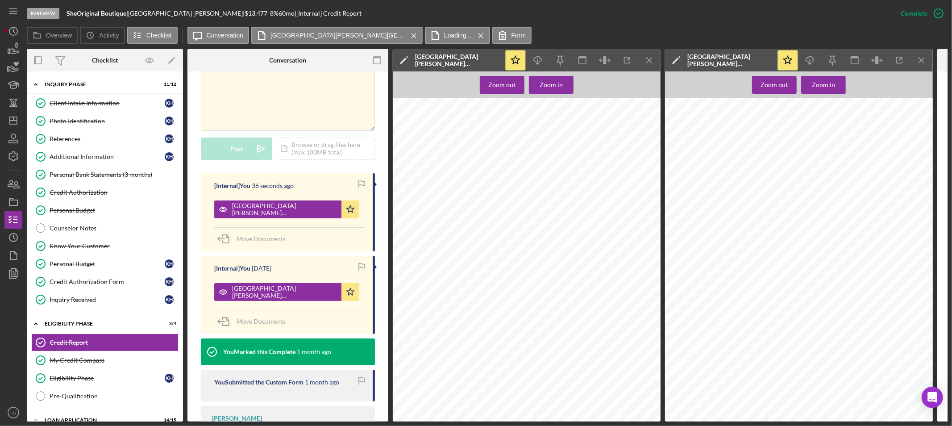
scroll to position [149, 0]
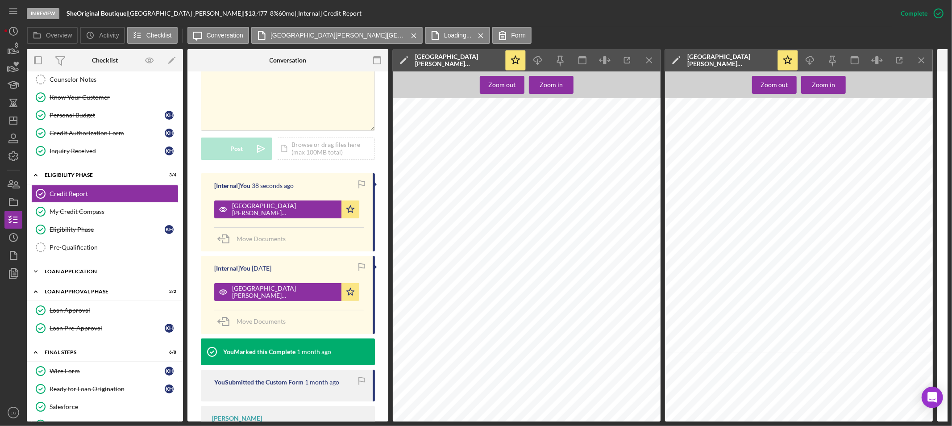
click at [108, 272] on div "Loan Application" at bounding box center [108, 271] width 127 height 5
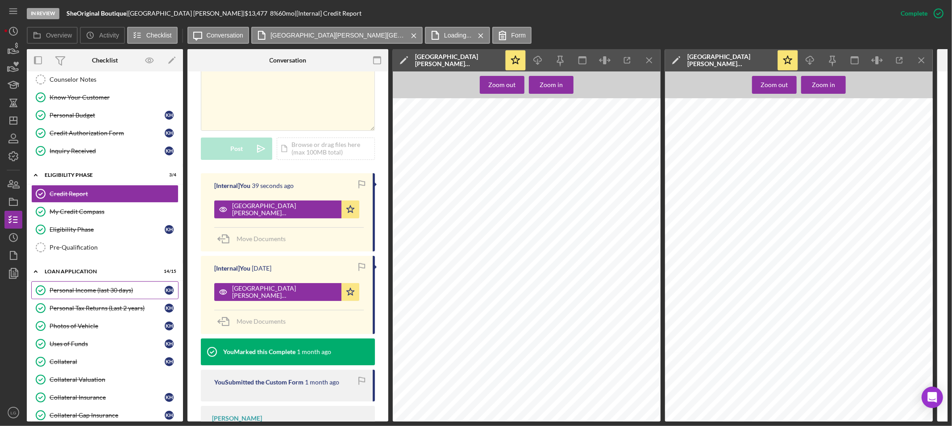
click at [96, 299] on link "Personal Income (last 30 days) Personal Income (last 30 days) K H" at bounding box center [104, 290] width 147 height 18
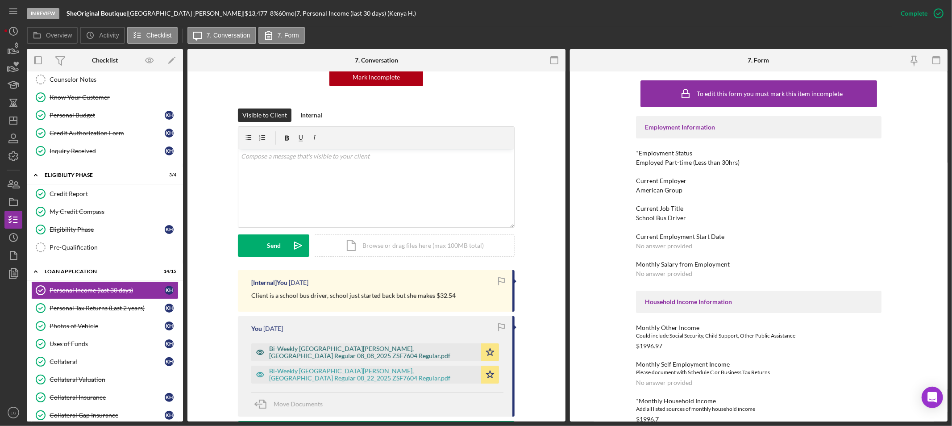
click at [310, 358] on div "Bi-Weekly [GEOGRAPHIC_DATA][PERSON_NAME], [GEOGRAPHIC_DATA] Regular 08_08_2025 …" at bounding box center [366, 352] width 230 height 18
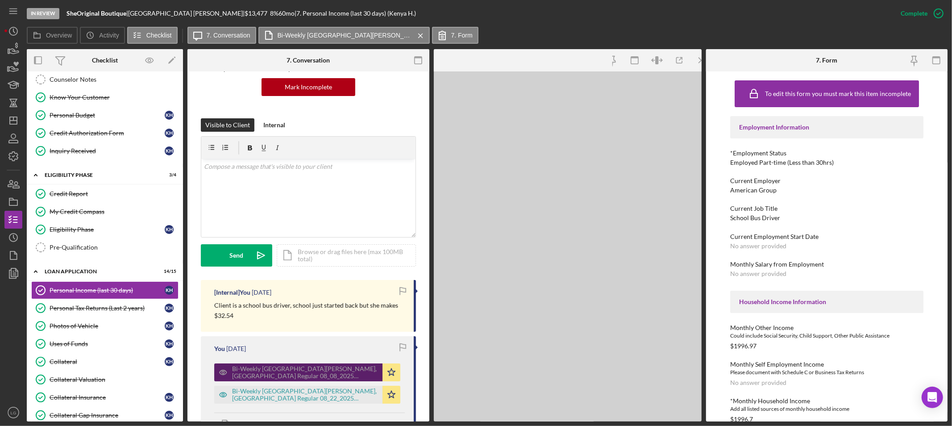
scroll to position [109, 0]
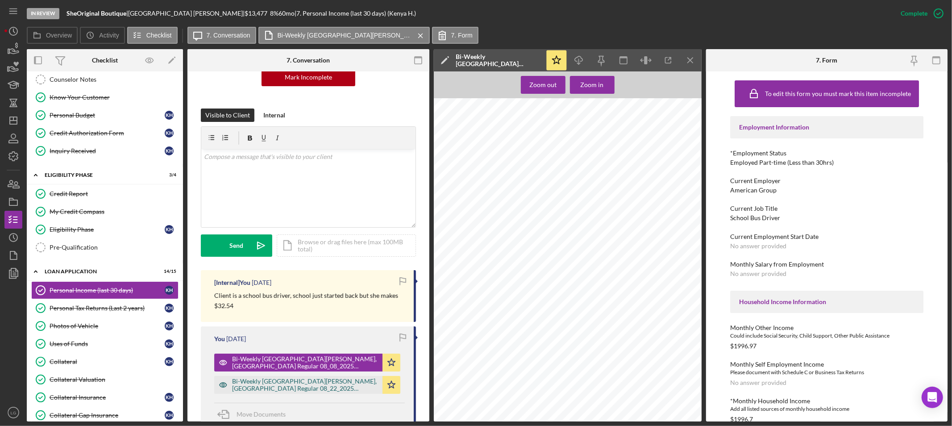
click at [242, 382] on div "Bi-Weekly [GEOGRAPHIC_DATA][PERSON_NAME], [GEOGRAPHIC_DATA] Regular 08_22_2025 …" at bounding box center [305, 385] width 146 height 14
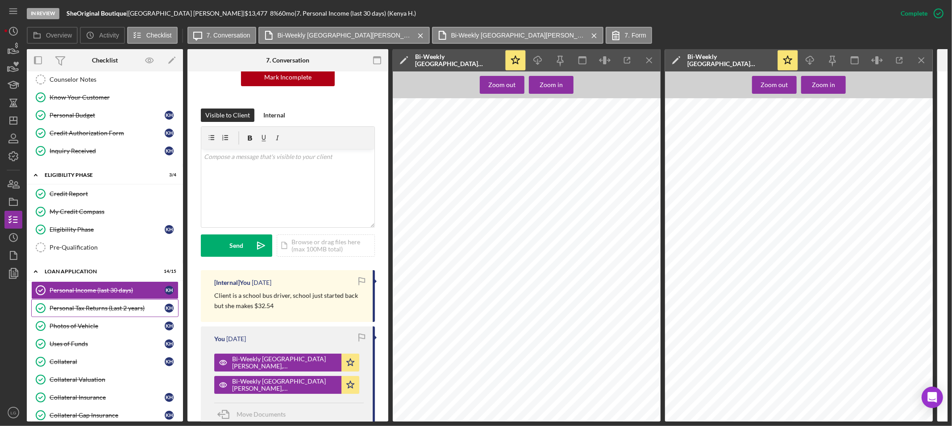
click at [127, 309] on div "Personal Tax Returns (Last 2 years)" at bounding box center [107, 307] width 115 height 7
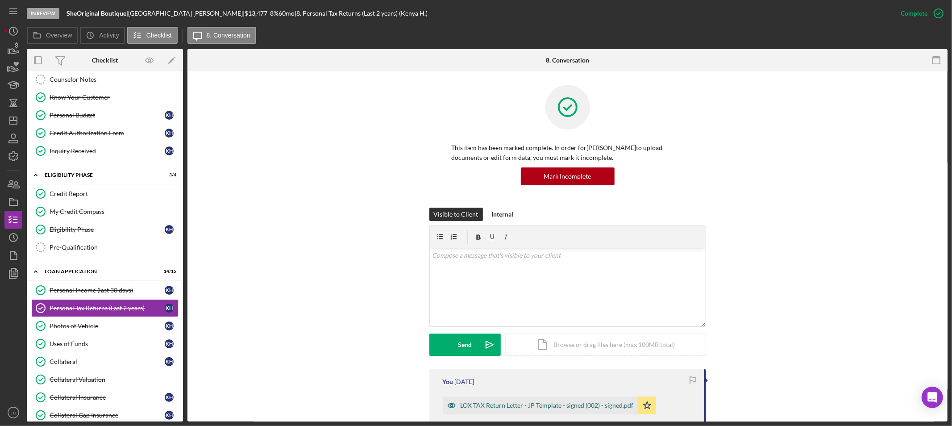
click at [479, 397] on div "LOX TAX Return Letter - JP Template - signed (002) - signed.pdf" at bounding box center [541, 405] width 196 height 18
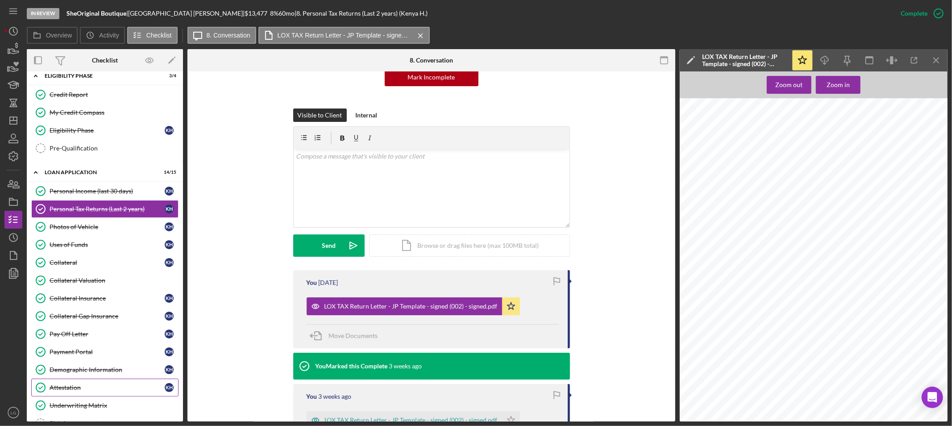
scroll to position [297, 0]
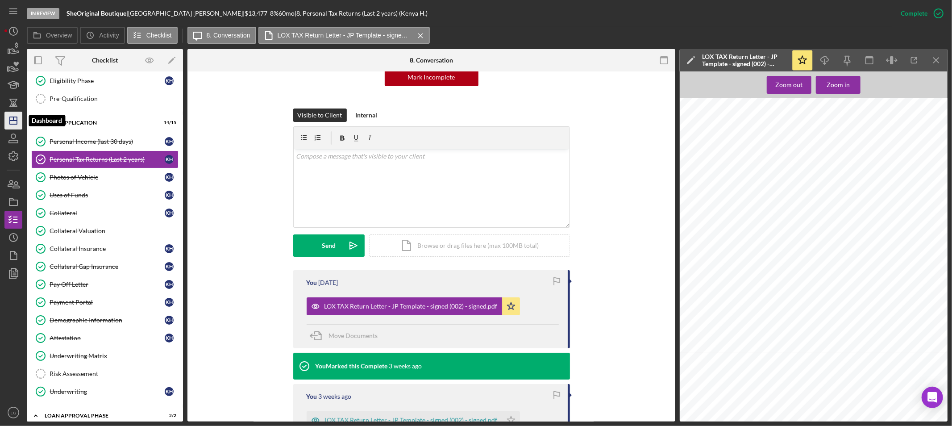
click at [12, 119] on icon "Icon/Dashboard" at bounding box center [13, 120] width 22 height 22
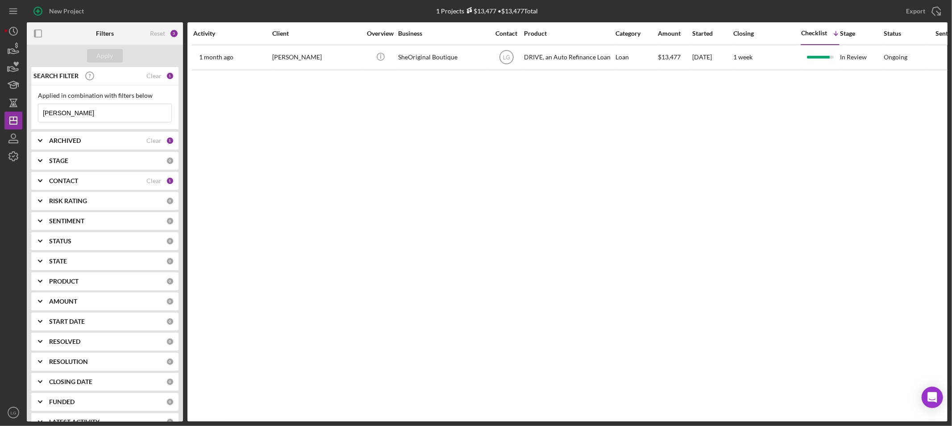
click at [129, 117] on input "[PERSON_NAME]" at bounding box center [104, 113] width 133 height 18
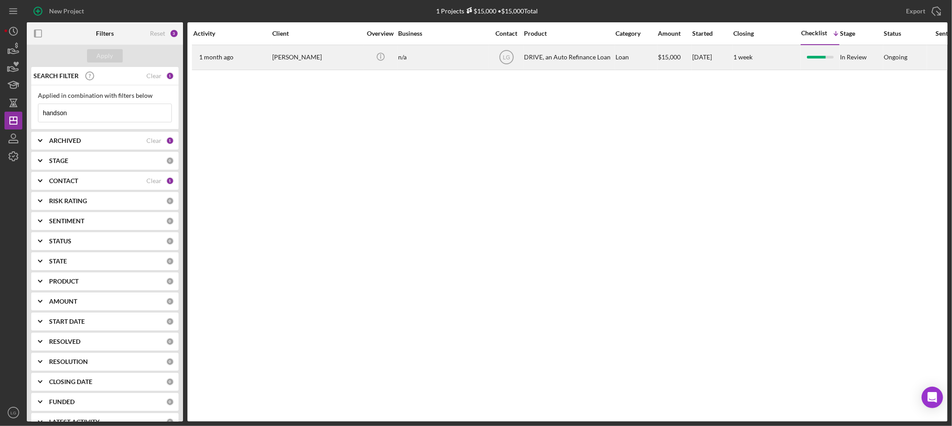
type input "handson"
click at [277, 54] on div "[PERSON_NAME]" at bounding box center [316, 58] width 89 height 24
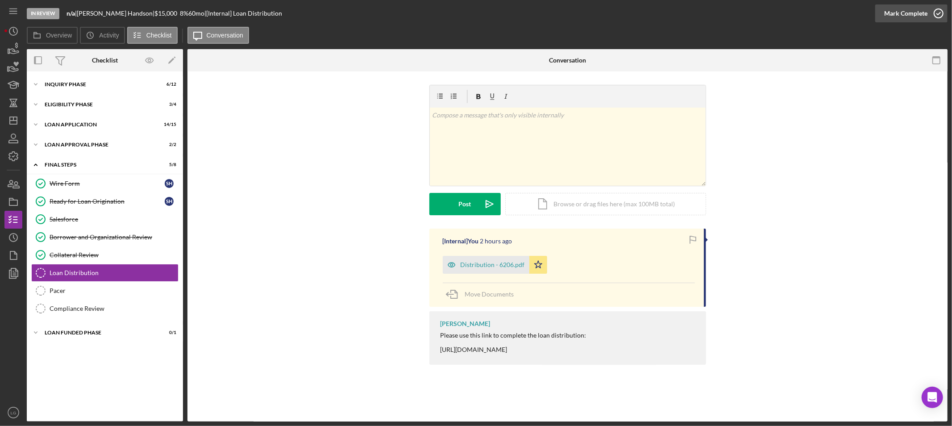
click at [902, 15] on div "Mark Complete" at bounding box center [905, 13] width 43 height 18
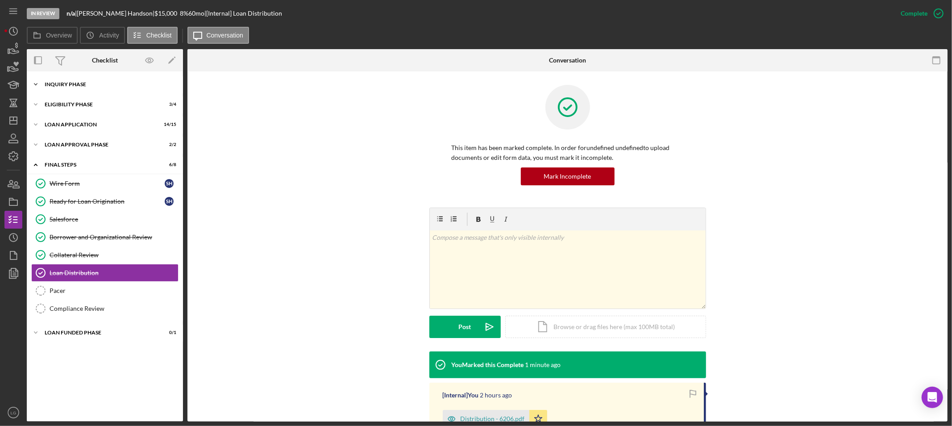
click at [94, 82] on div "Inquiry Phase" at bounding box center [108, 84] width 127 height 5
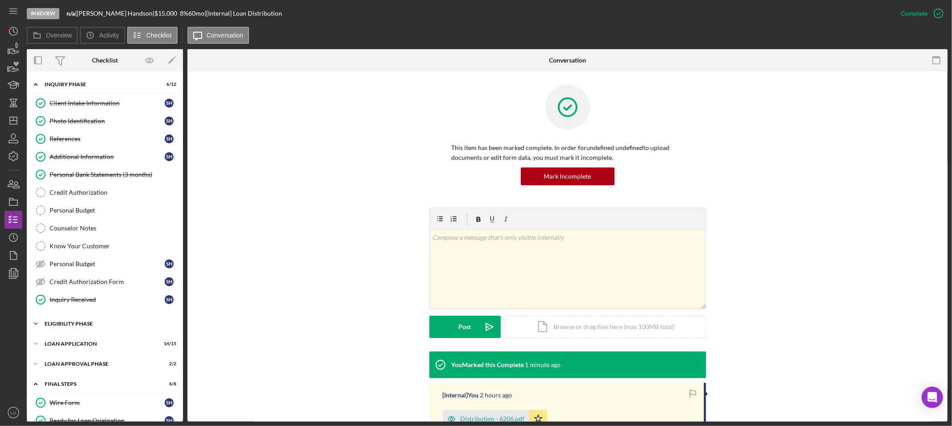
click at [110, 324] on div "Eligibility Phase" at bounding box center [108, 323] width 127 height 5
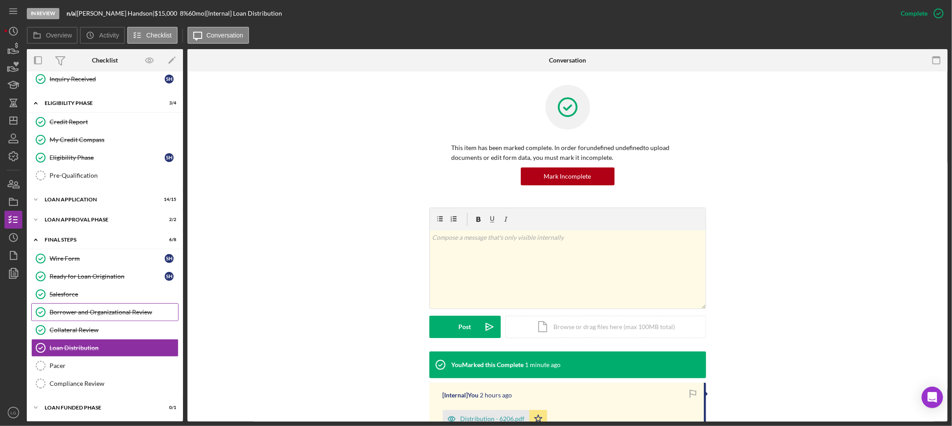
click at [92, 306] on link "Borrower and Organizational Review Borrower and Organizational Review" at bounding box center [104, 312] width 147 height 18
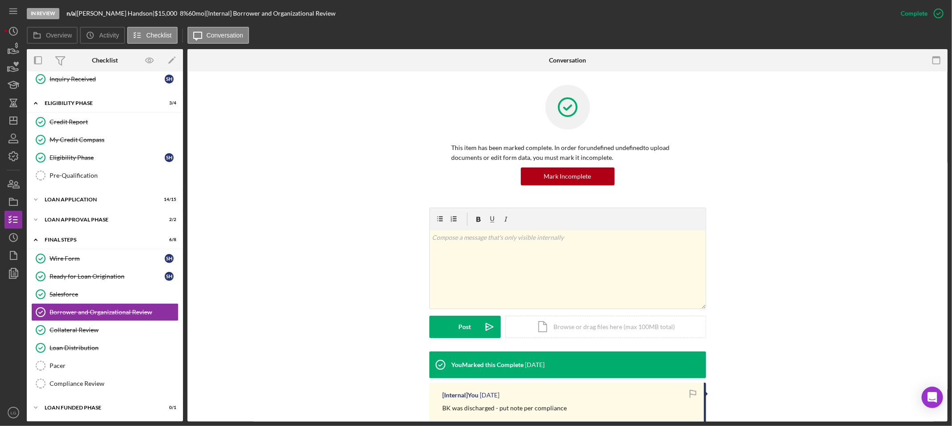
scroll to position [198, 0]
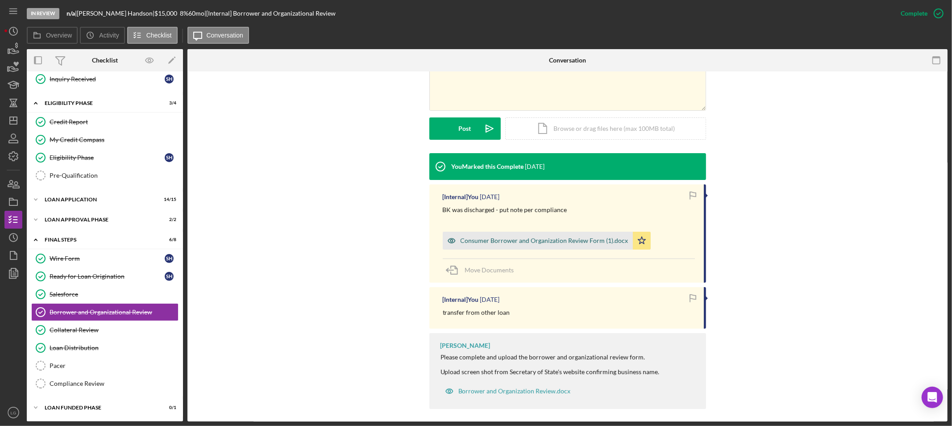
click at [493, 240] on div "Consumer Borrower and Organization Review Form (1).docx" at bounding box center [545, 240] width 168 height 7
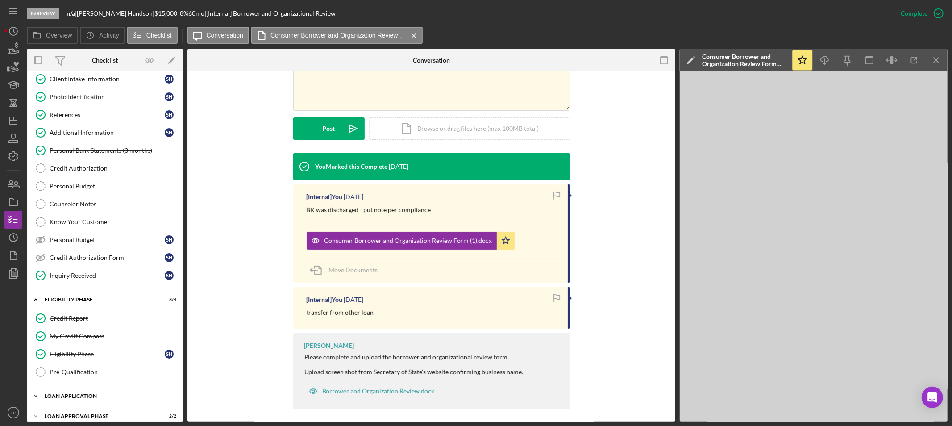
scroll to position [222, 0]
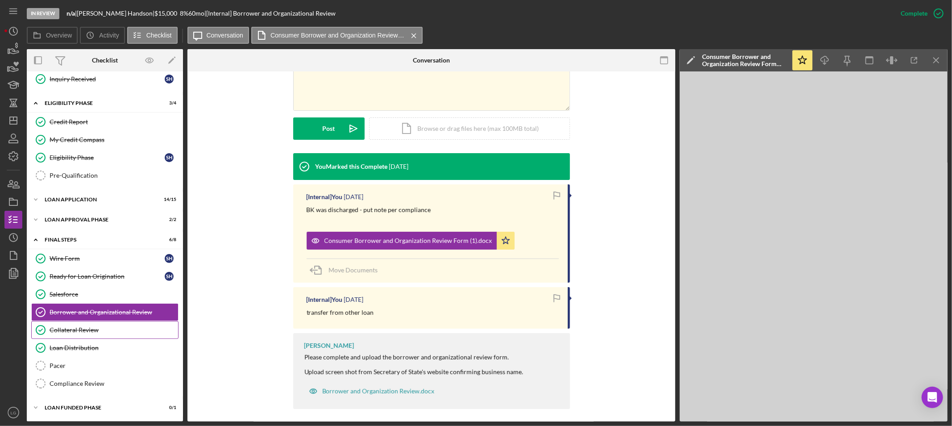
click at [89, 329] on div "Collateral Review" at bounding box center [114, 329] width 129 height 7
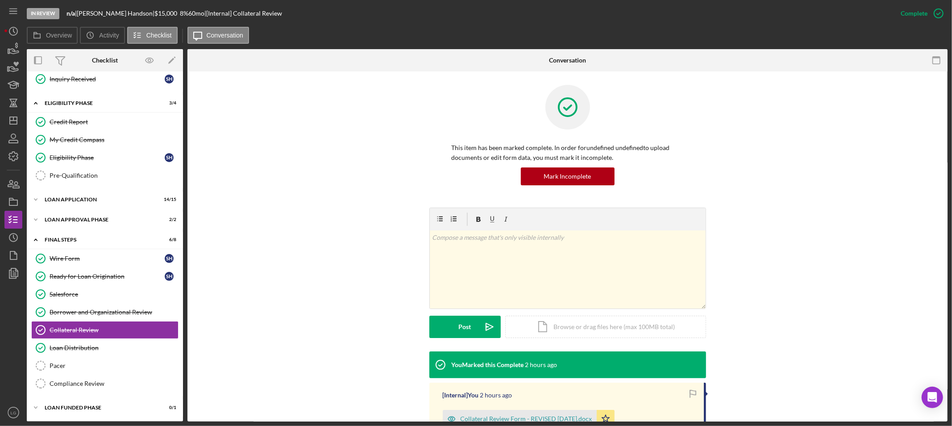
scroll to position [99, 0]
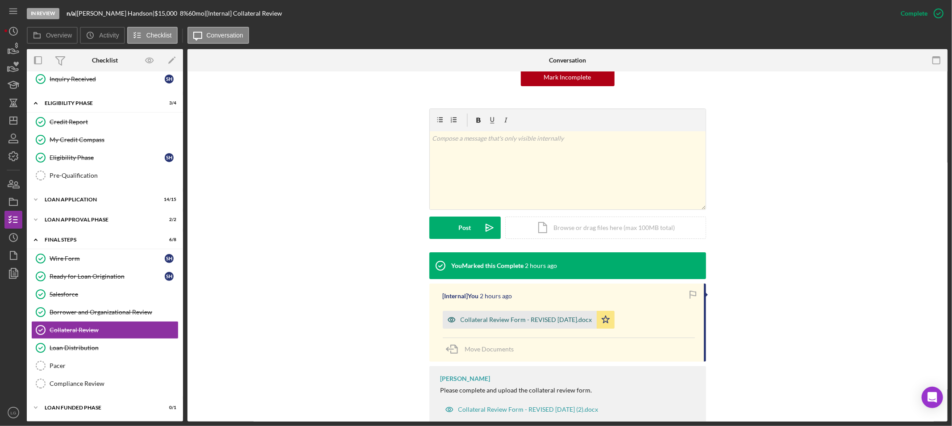
click at [480, 321] on div "Collateral Review Form - REVISED [DATE].docx" at bounding box center [527, 319] width 132 height 7
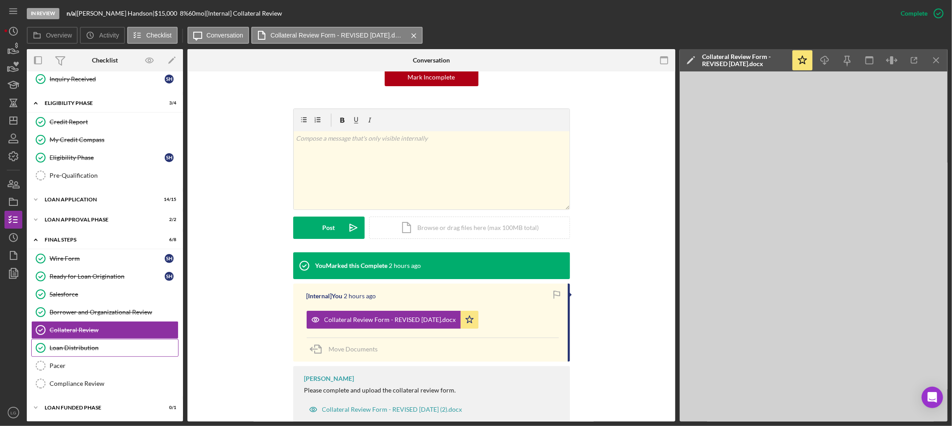
click at [79, 342] on link "Loan Distribution Loan Distribution" at bounding box center [104, 348] width 147 height 18
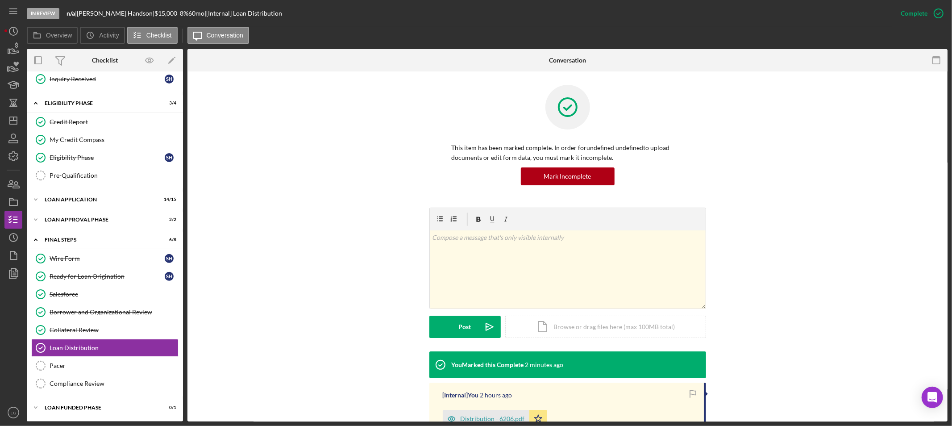
scroll to position [129, 0]
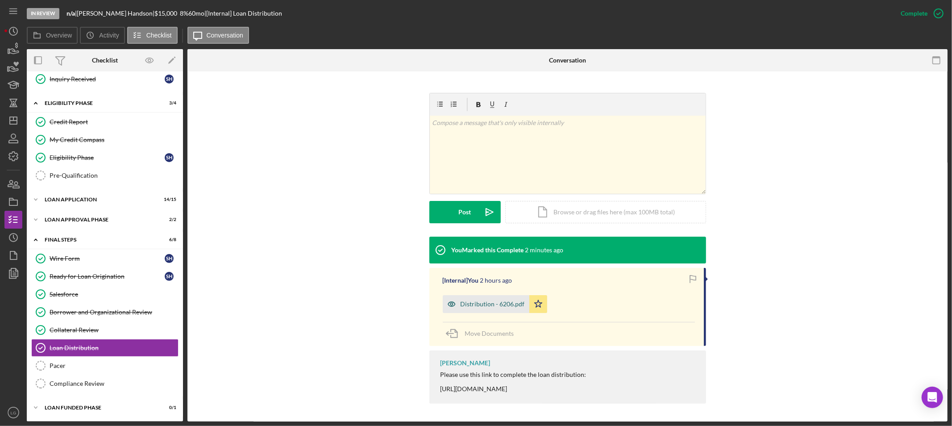
click at [485, 300] on div "Distribution - 6206.pdf" at bounding box center [493, 303] width 64 height 7
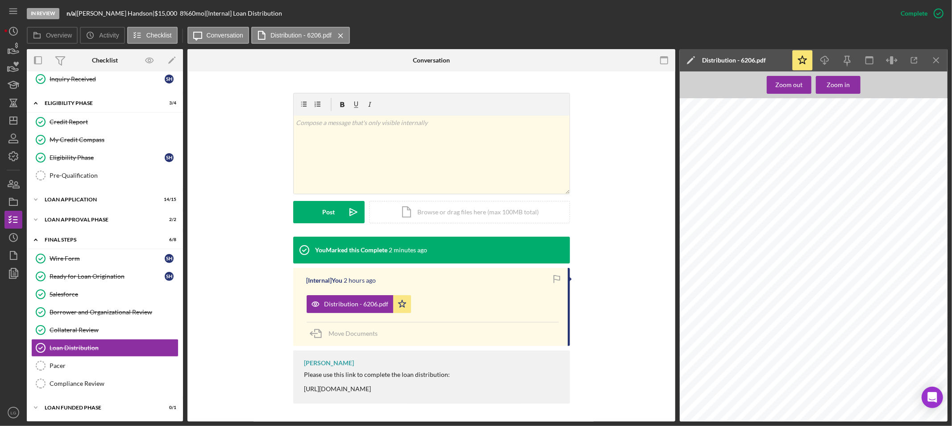
scroll to position [50, 0]
drag, startPoint x: 119, startPoint y: 212, endPoint x: 122, endPoint y: 221, distance: 9.5
click at [120, 213] on div "Icon/Expander Loan Approval Phase 2 / 2" at bounding box center [105, 220] width 156 height 18
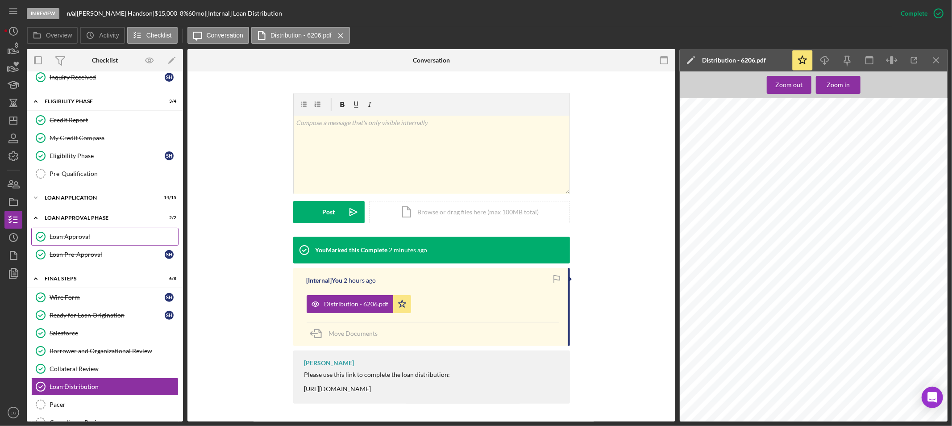
click at [106, 246] on link "Loan Approval Loan Approval" at bounding box center [104, 237] width 147 height 18
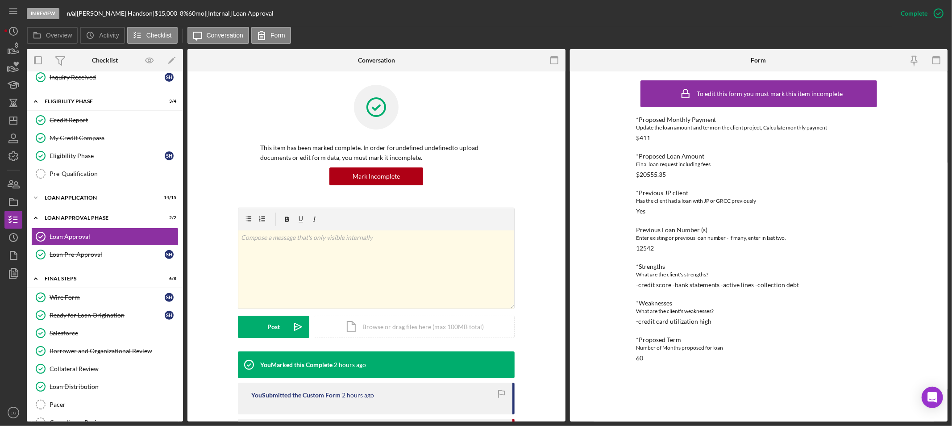
scroll to position [198, 0]
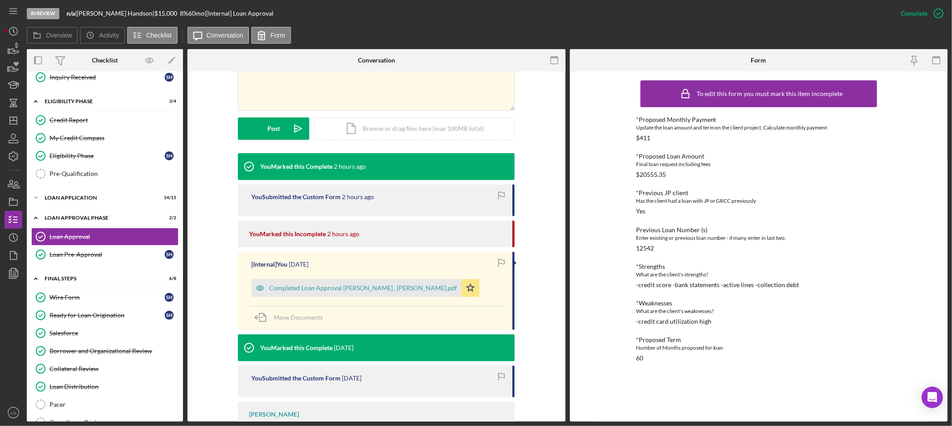
click at [325, 277] on div "Completed Loan Approval [PERSON_NAME] , [PERSON_NAME].pdf Icon/Star" at bounding box center [367, 286] width 233 height 22
click at [325, 282] on div "Completed Loan Approval [PERSON_NAME] , [PERSON_NAME].pdf" at bounding box center [356, 288] width 210 height 18
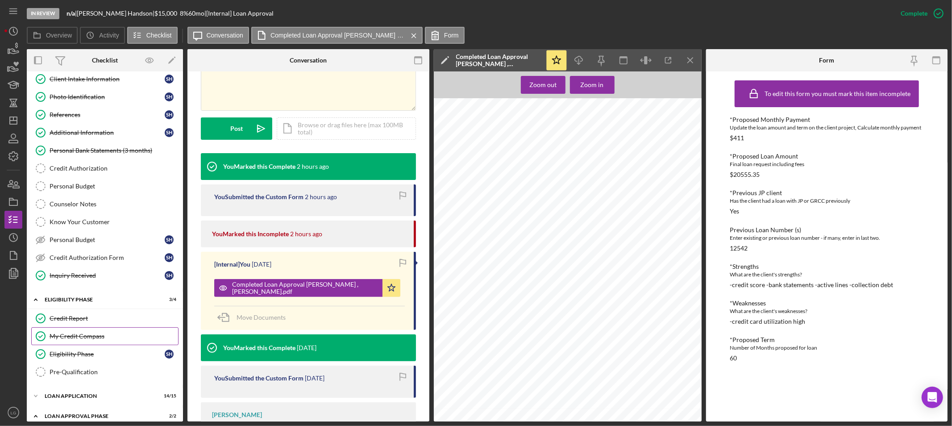
scroll to position [0, 0]
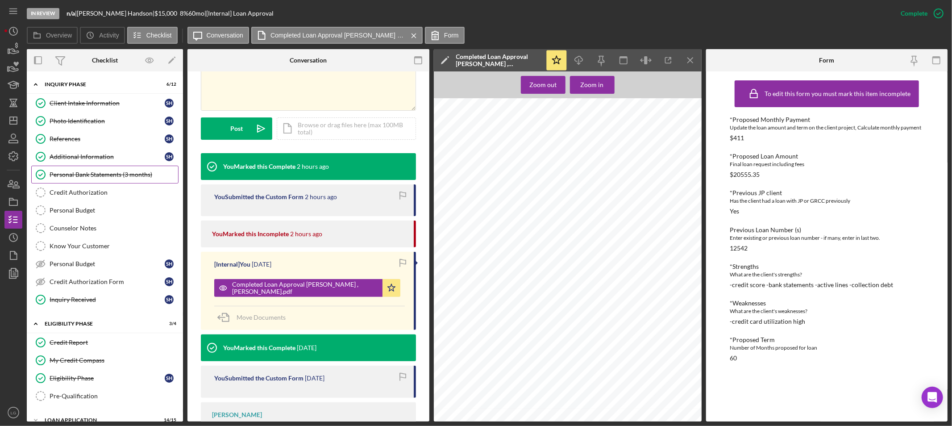
drag, startPoint x: 100, startPoint y: 171, endPoint x: 117, endPoint y: 174, distance: 16.5
click at [100, 171] on link "Personal Bank Statements (3 months) Personal Bank Statements (3 months)" at bounding box center [104, 175] width 147 height 18
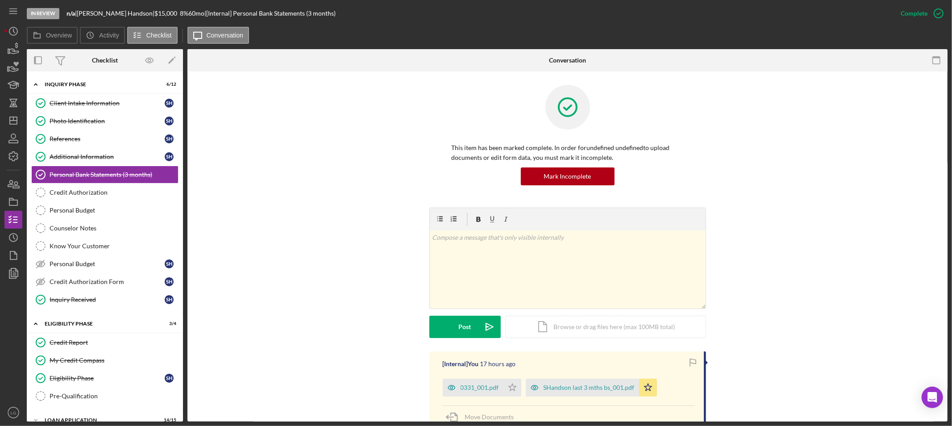
scroll to position [99, 0]
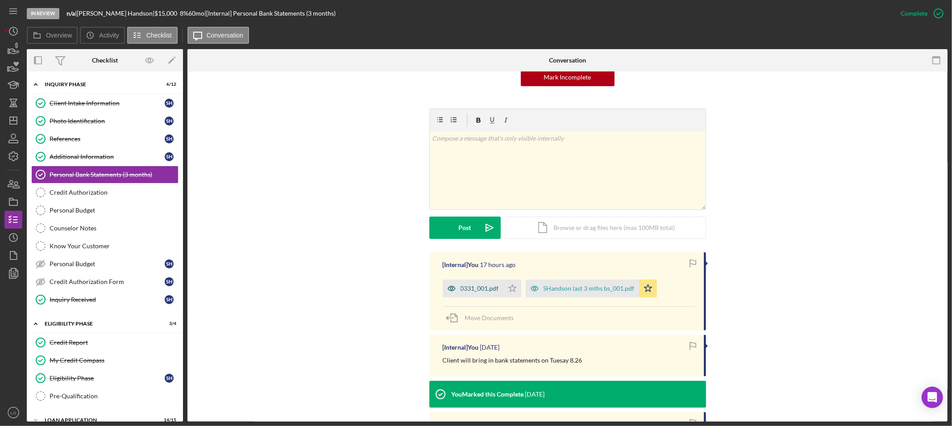
click at [470, 279] on div "0331_001.pdf" at bounding box center [473, 288] width 61 height 18
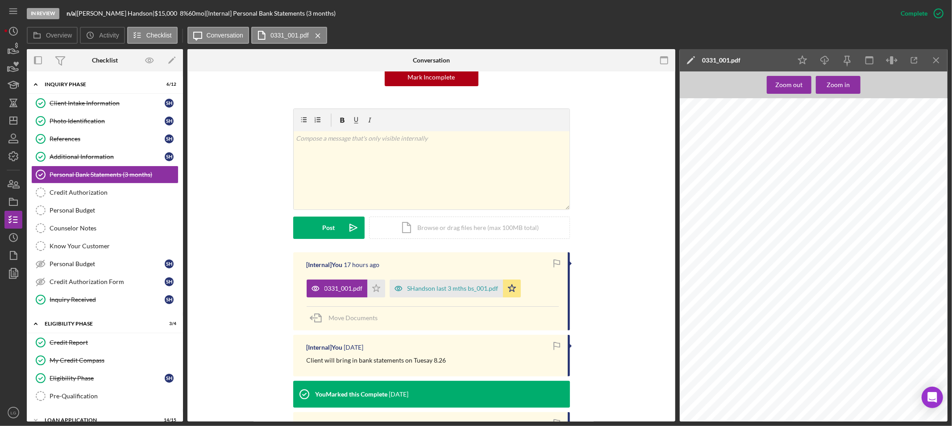
scroll to position [149, 0]
click at [430, 291] on div "SHandson last 3 mths bs_001.pdf" at bounding box center [453, 288] width 91 height 7
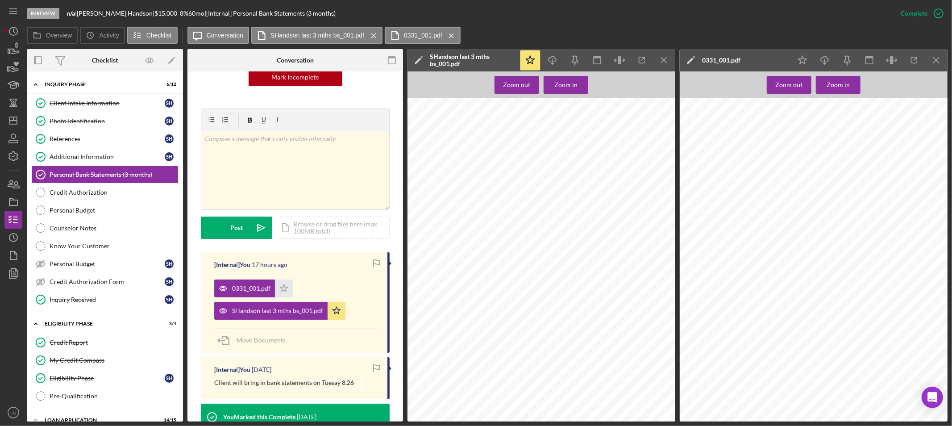
scroll to position [1637, 0]
click at [13, 181] on icon "button" at bounding box center [10, 183] width 5 height 6
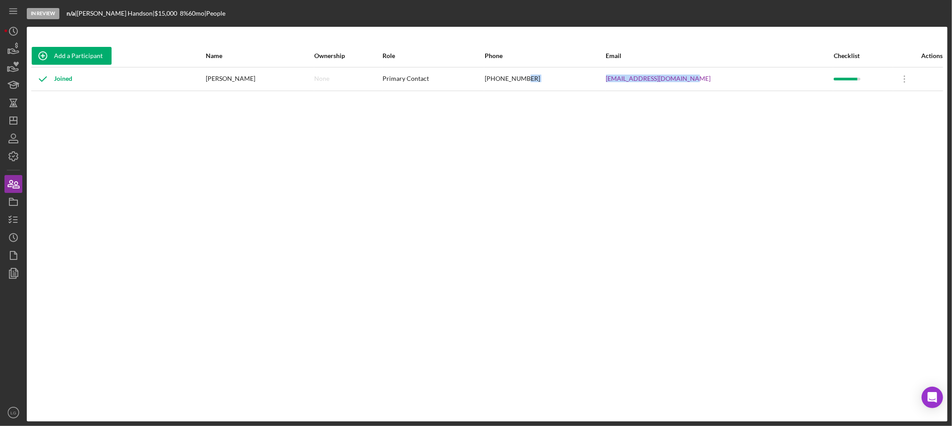
drag, startPoint x: 710, startPoint y: 78, endPoint x: 552, endPoint y: 81, distance: 158.1
click at [552, 81] on tr "Joined [PERSON_NAME] None Primary Contact [PHONE_NUMBER] [EMAIL_ADDRESS][DOMAIN…" at bounding box center [487, 79] width 912 height 24
click at [605, 74] on div "[PHONE_NUMBER]" at bounding box center [545, 79] width 121 height 22
drag, startPoint x: 717, startPoint y: 75, endPoint x: 619, endPoint y: 82, distance: 99.0
click at [619, 82] on tr "Joined [PERSON_NAME] None Primary Contact [PHONE_NUMBER] [EMAIL_ADDRESS][DOMAIN…" at bounding box center [487, 79] width 912 height 24
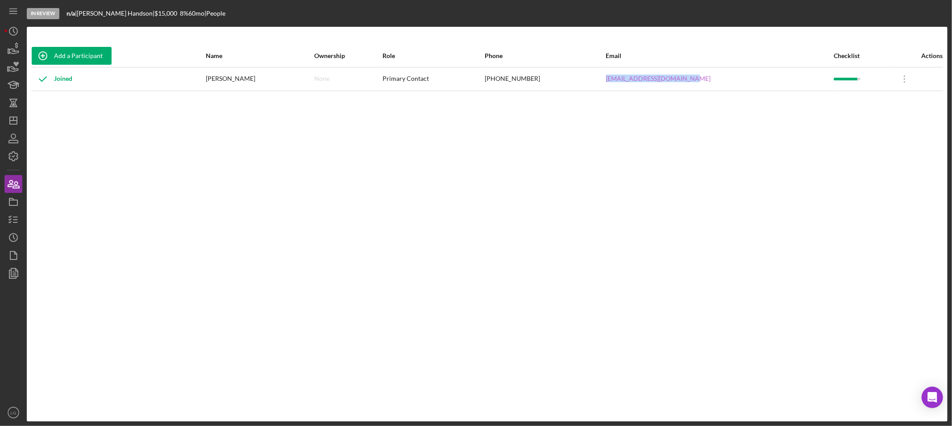
copy tr "[EMAIL_ADDRESS][DOMAIN_NAME]"
click at [12, 216] on icon "button" at bounding box center [13, 220] width 22 height 22
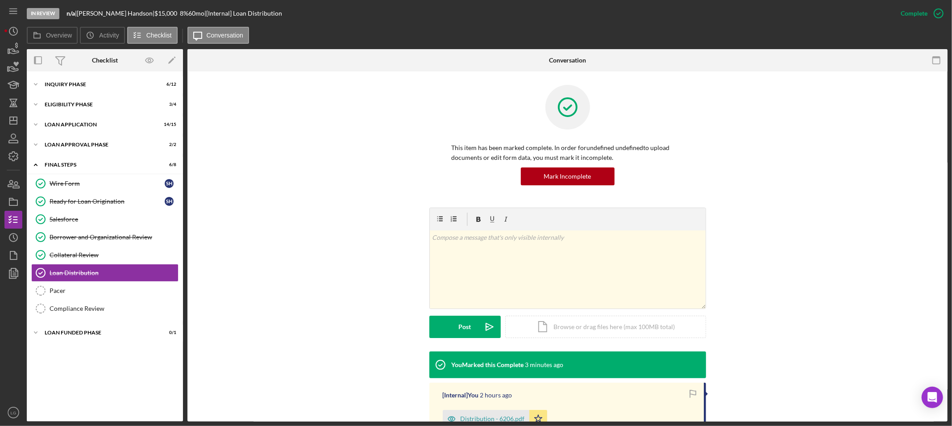
scroll to position [129, 0]
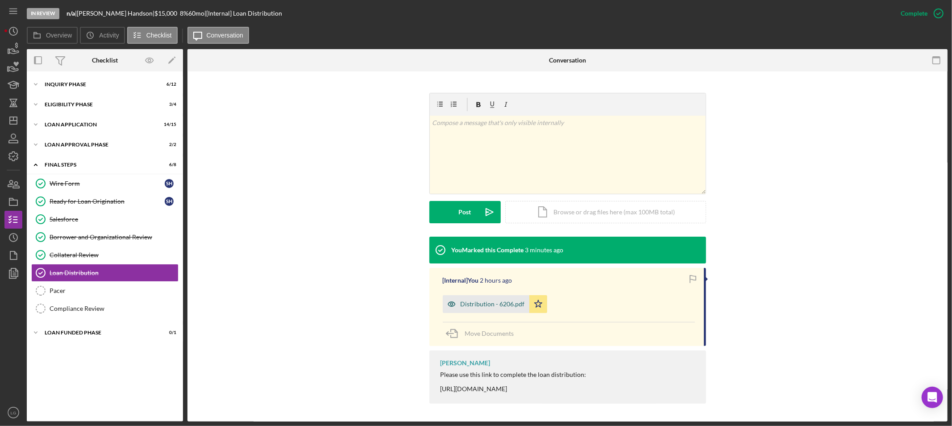
click at [474, 300] on div "Distribution - 6206.pdf" at bounding box center [493, 303] width 64 height 7
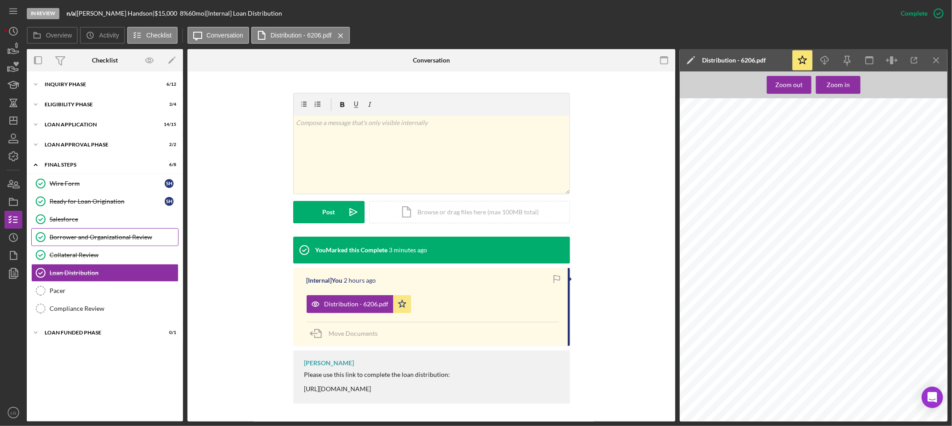
click at [84, 240] on div "Borrower and Organizational Review" at bounding box center [114, 237] width 129 height 7
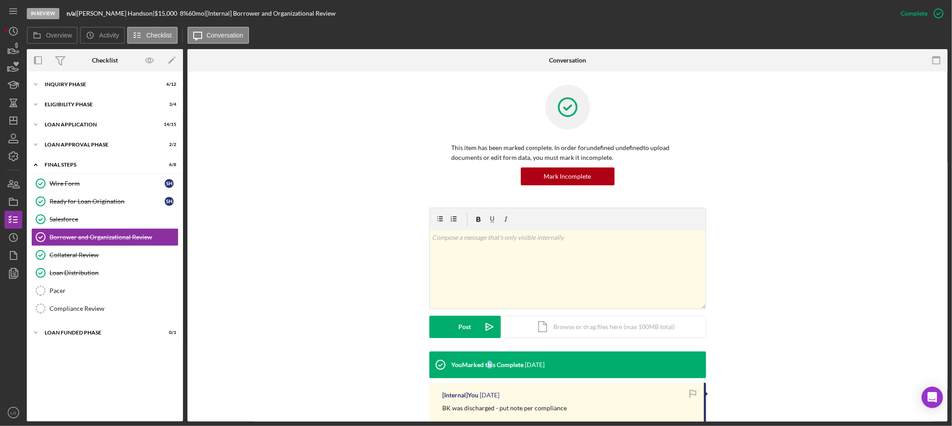
click at [488, 377] on div "You Marked this Complete [DATE]" at bounding box center [488, 364] width 116 height 27
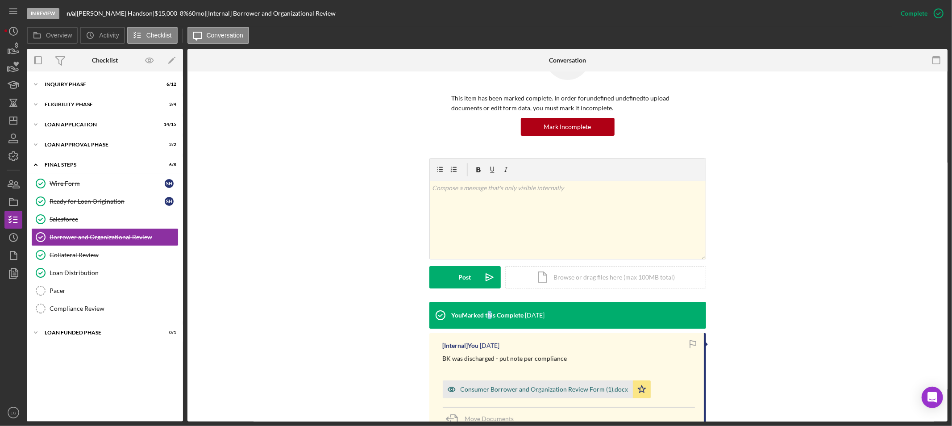
click at [475, 386] on div "Consumer Borrower and Organization Review Form (1).docx" at bounding box center [545, 389] width 168 height 7
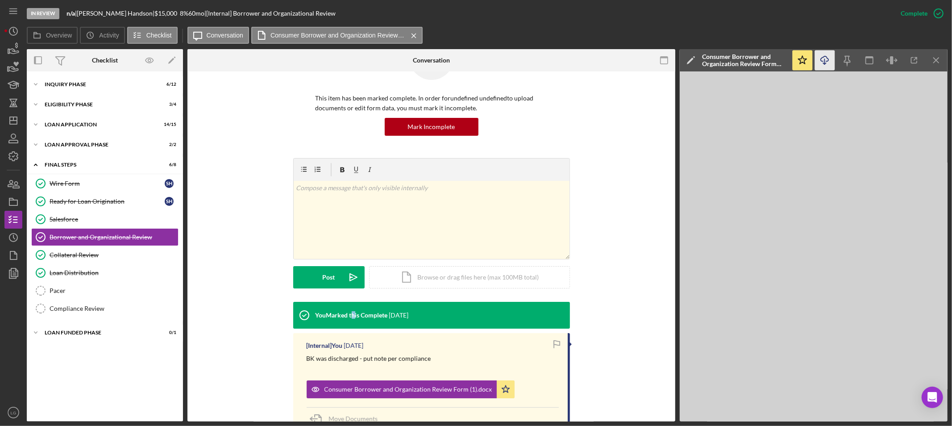
click at [826, 60] on icon "Icon/Download" at bounding box center [825, 60] width 20 height 20
click at [146, 92] on div "Icon/Expander Inquiry Phase 6 / 12" at bounding box center [105, 84] width 156 height 18
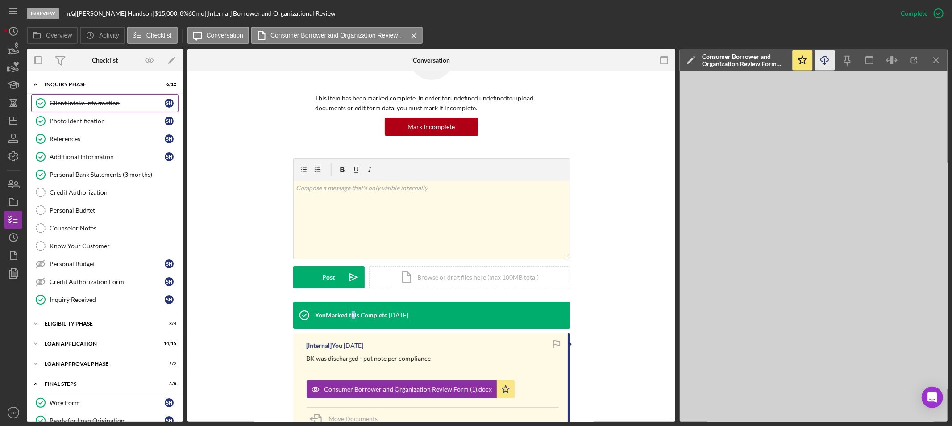
click at [92, 108] on link "Client Intake Information Client Intake Information S H" at bounding box center [104, 103] width 147 height 18
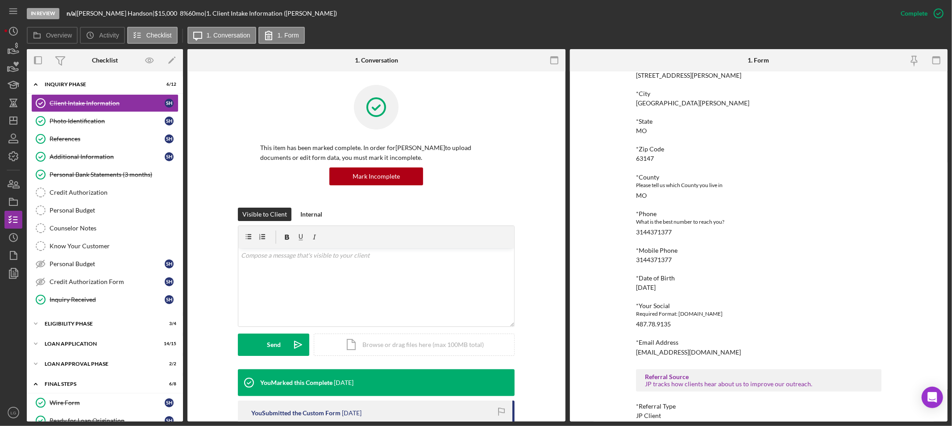
scroll to position [246, 0]
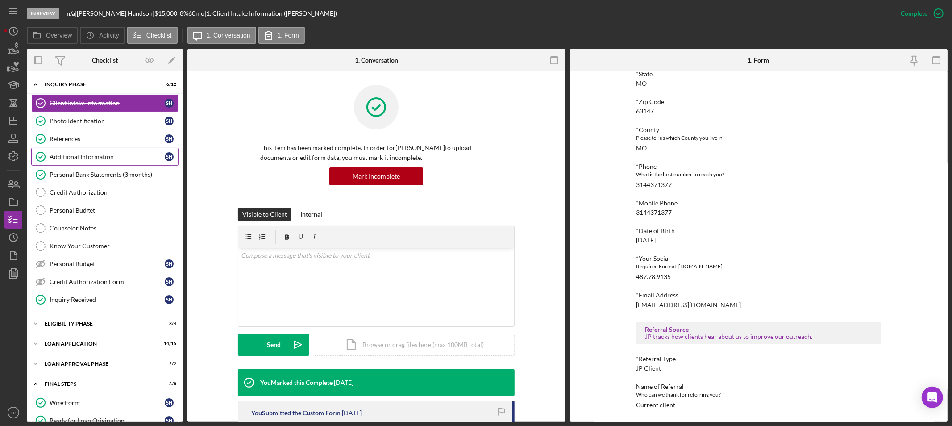
drag, startPoint x: 100, startPoint y: 121, endPoint x: 158, endPoint y: 162, distance: 70.8
click at [100, 121] on div "Photo Identification" at bounding box center [107, 120] width 115 height 7
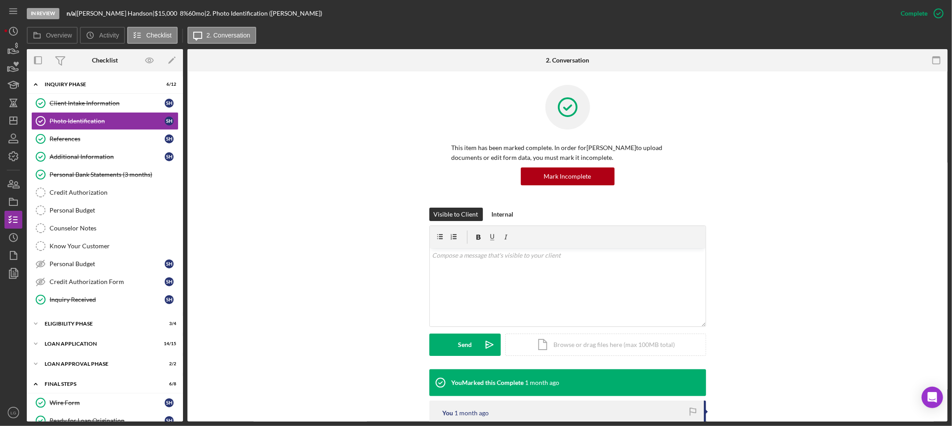
scroll to position [99, 0]
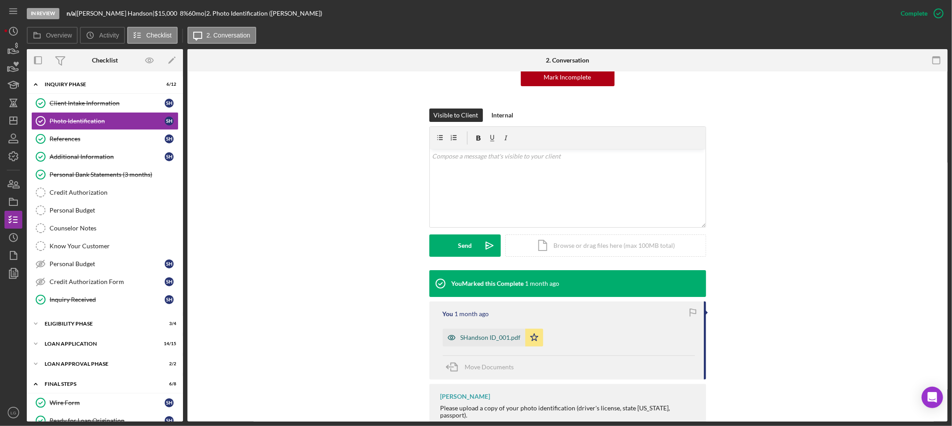
click at [493, 338] on div "SHandson ID_001.pdf" at bounding box center [491, 337] width 60 height 7
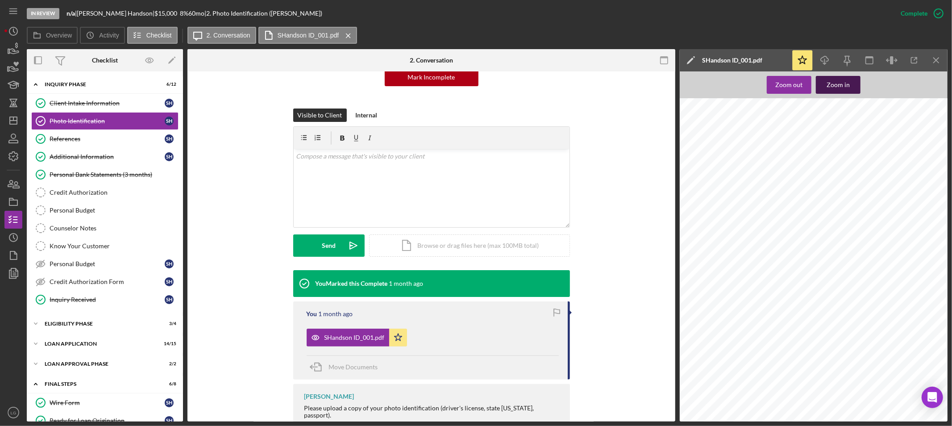
click at [819, 81] on button "Zoom in" at bounding box center [838, 85] width 45 height 18
click at [827, 83] on button "Zoom in" at bounding box center [838, 85] width 45 height 18
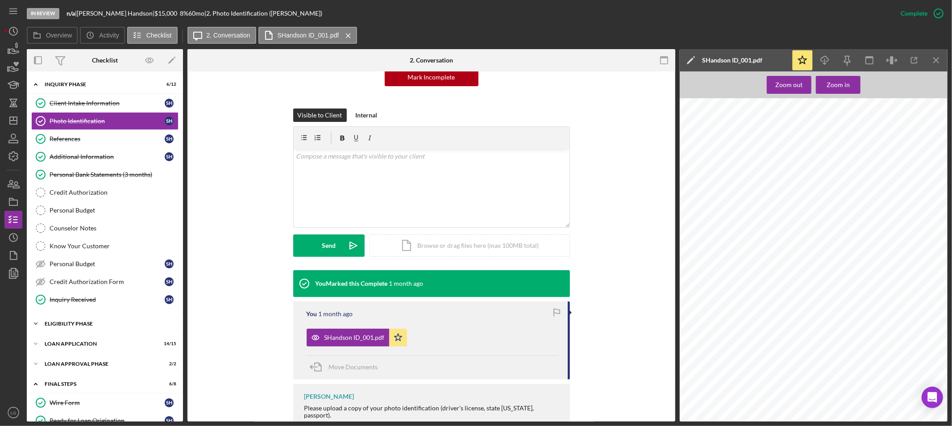
click at [81, 324] on div "Eligibility Phase" at bounding box center [108, 323] width 127 height 5
click at [76, 341] on div "Credit Report" at bounding box center [114, 342] width 129 height 7
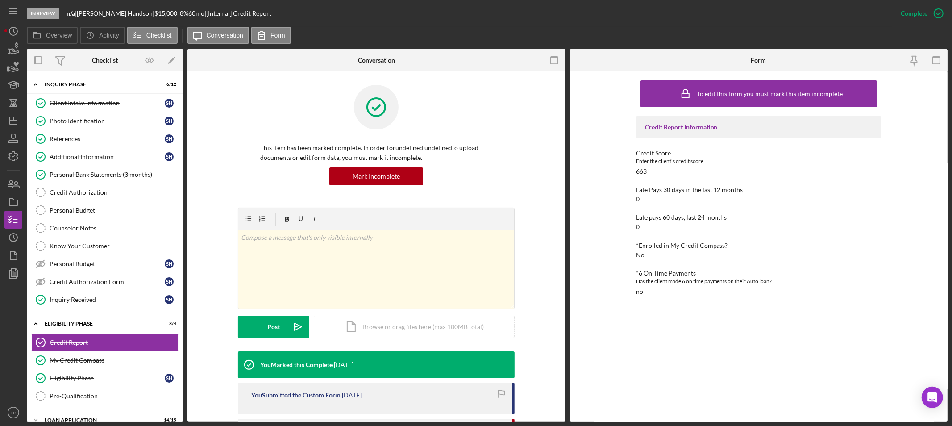
scroll to position [99, 0]
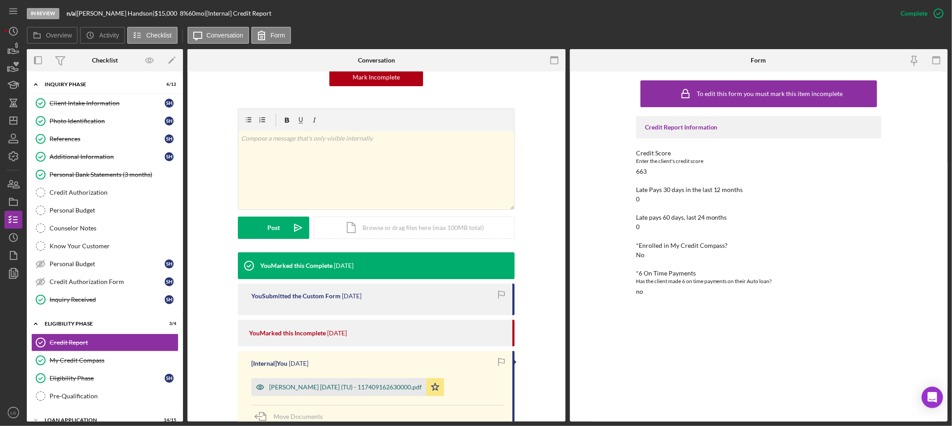
click at [311, 387] on div "[PERSON_NAME] [DATE] (TU) - 117409162630000.pdf" at bounding box center [345, 387] width 153 height 7
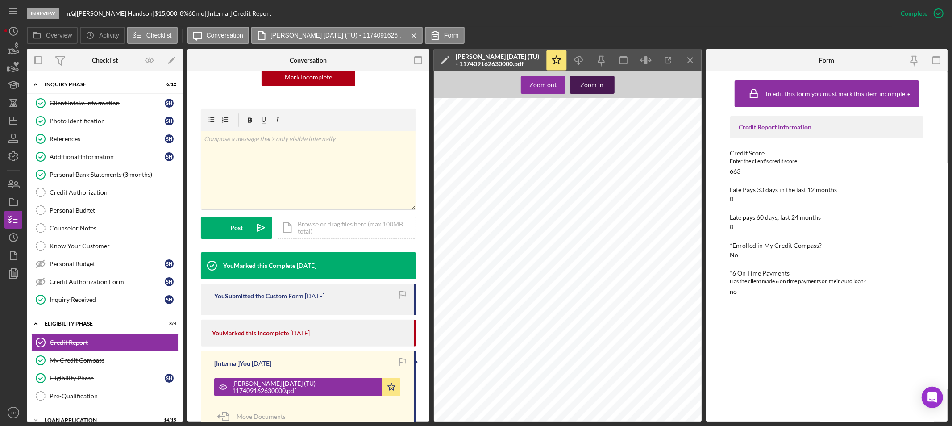
click at [591, 84] on div "Zoom in" at bounding box center [592, 85] width 23 height 18
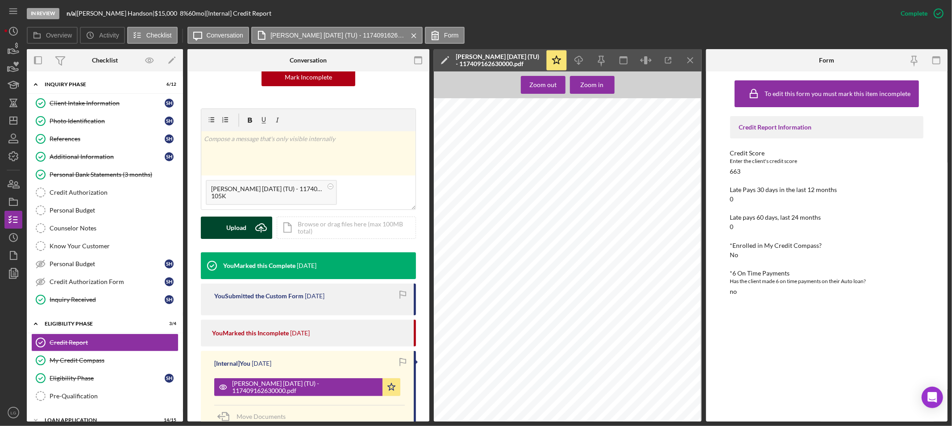
click at [253, 218] on icon "Icon/Upload" at bounding box center [261, 228] width 22 height 22
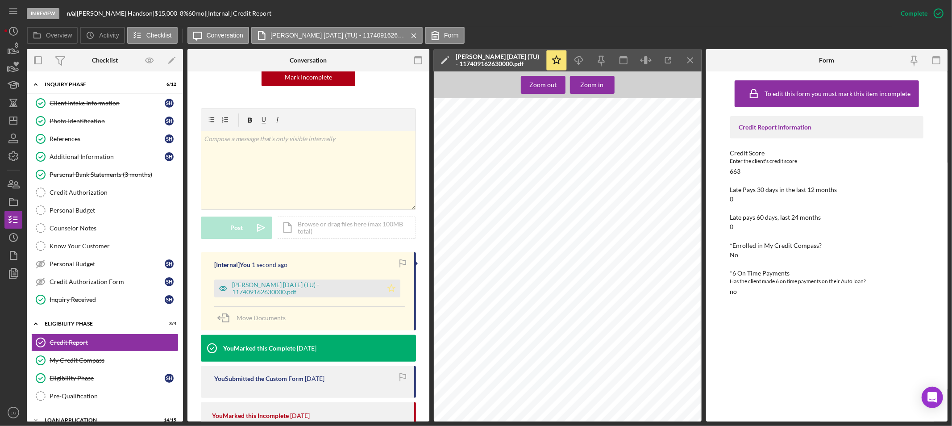
click at [394, 292] on icon "Icon/Star" at bounding box center [392, 288] width 18 height 18
click at [355, 289] on div "[PERSON_NAME] [DATE] (TU) - 117409162630000.pdf" at bounding box center [305, 288] width 146 height 14
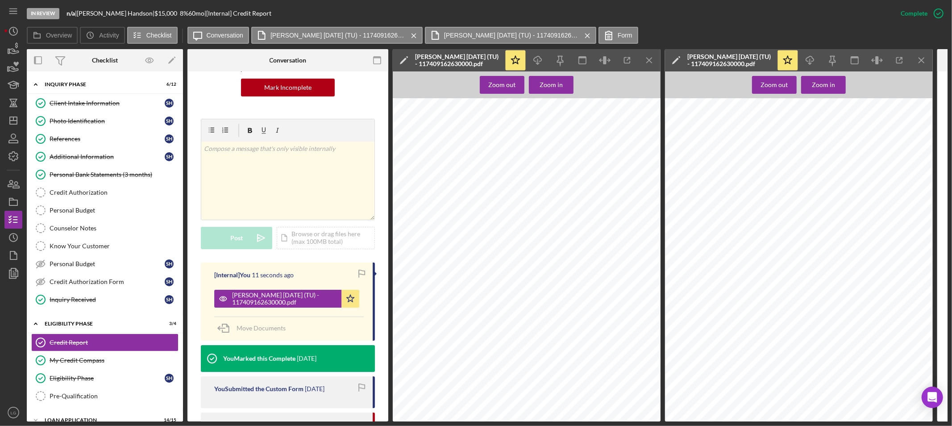
scroll to position [198, 0]
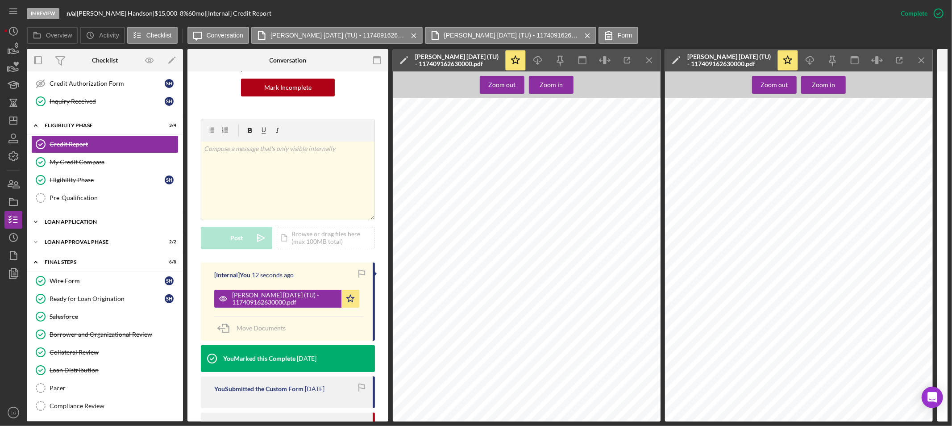
click at [96, 224] on div "Loan Application" at bounding box center [108, 221] width 127 height 5
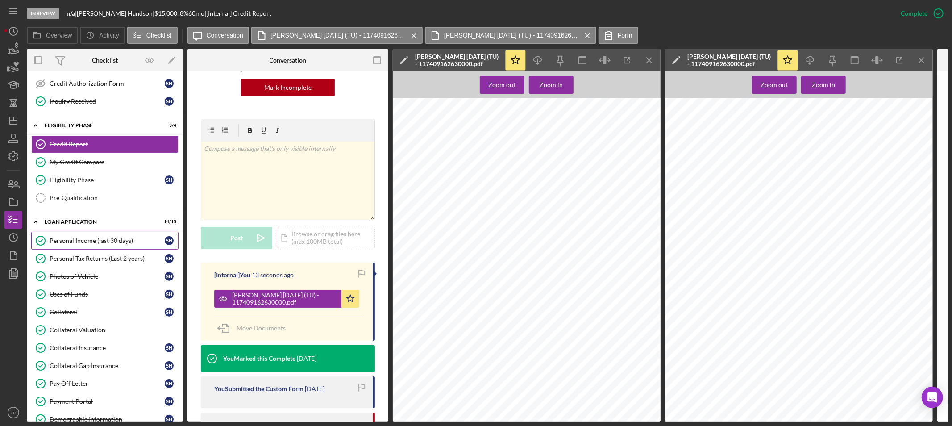
click at [91, 246] on link "Personal Income (last 30 days) Personal Income (last 30 days) S H" at bounding box center [104, 241] width 147 height 18
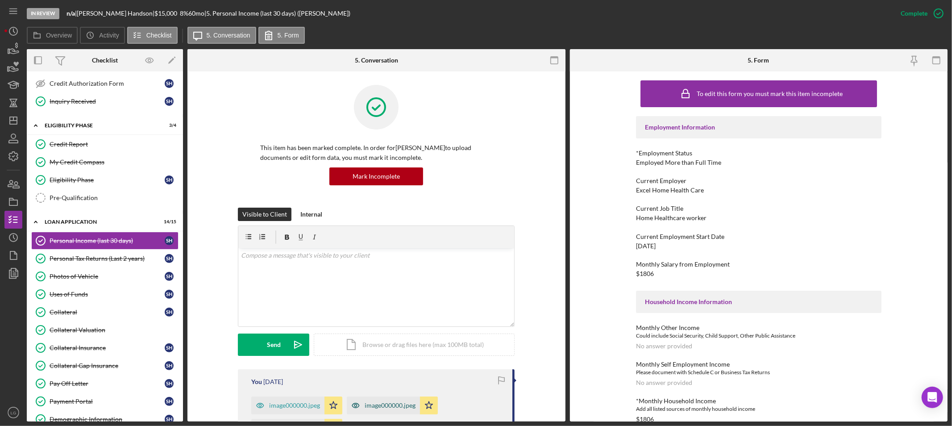
scroll to position [99, 0]
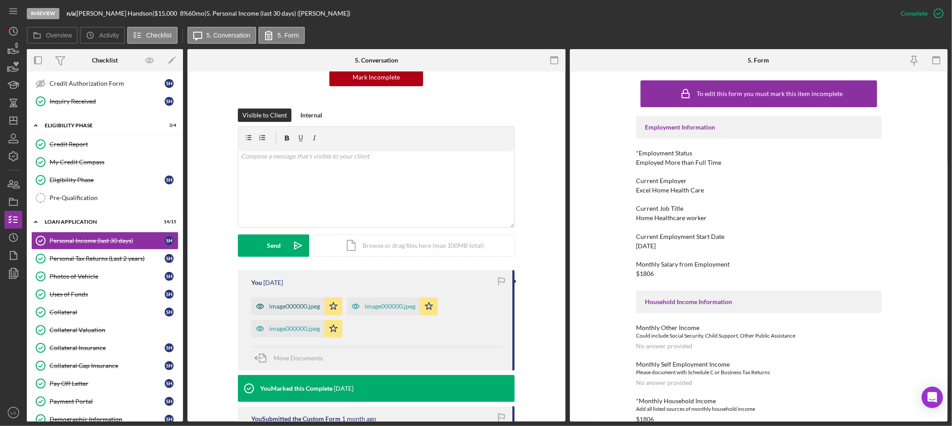
click at [302, 305] on div "image000000.jpeg" at bounding box center [294, 306] width 51 height 7
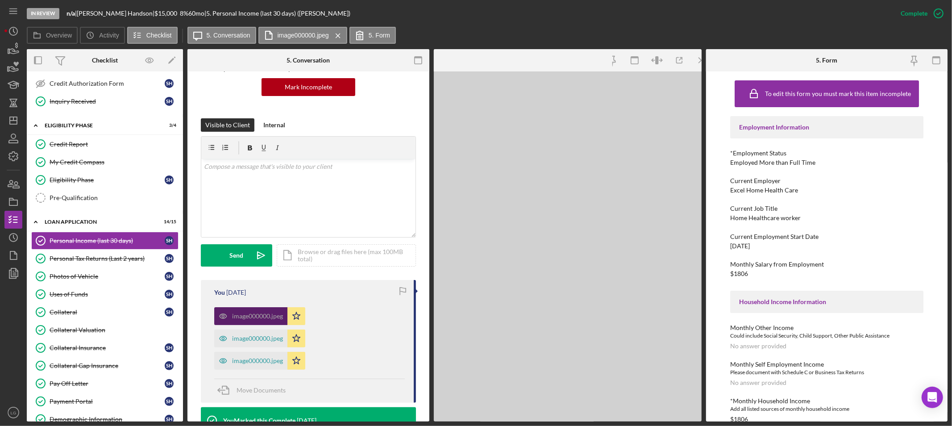
scroll to position [109, 0]
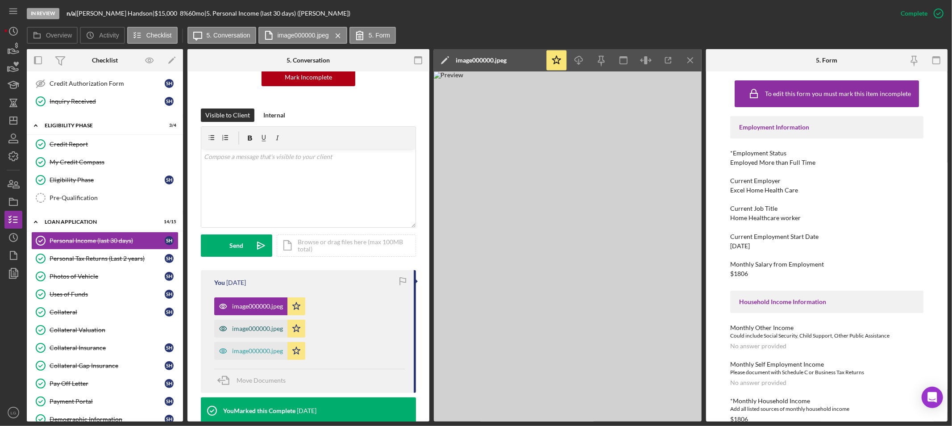
click at [257, 329] on div "image000000.jpeg" at bounding box center [257, 328] width 51 height 7
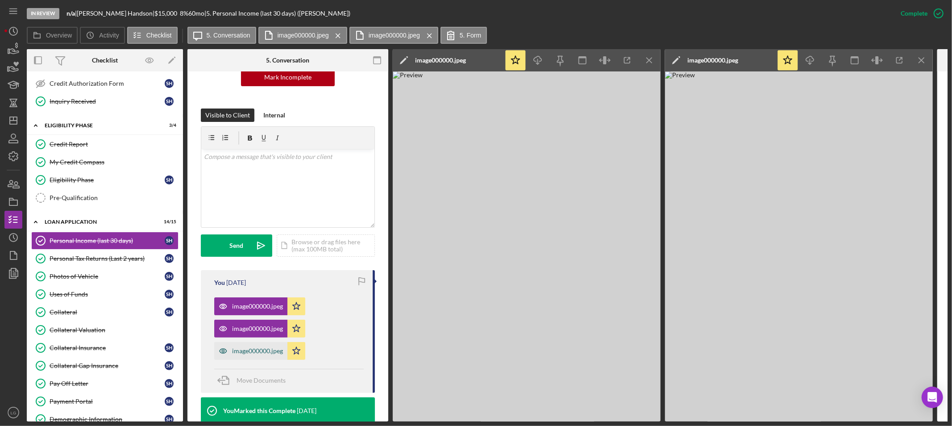
click at [255, 356] on div "image000000.jpeg" at bounding box center [250, 351] width 73 height 18
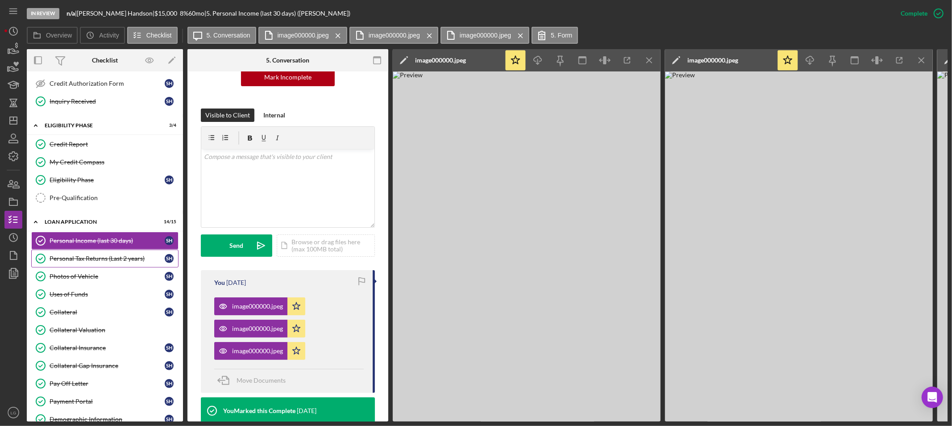
click at [104, 255] on link "Personal Tax Returns (Last 2 years) Personal Tax Returns (Last 2 years) S H" at bounding box center [104, 259] width 147 height 18
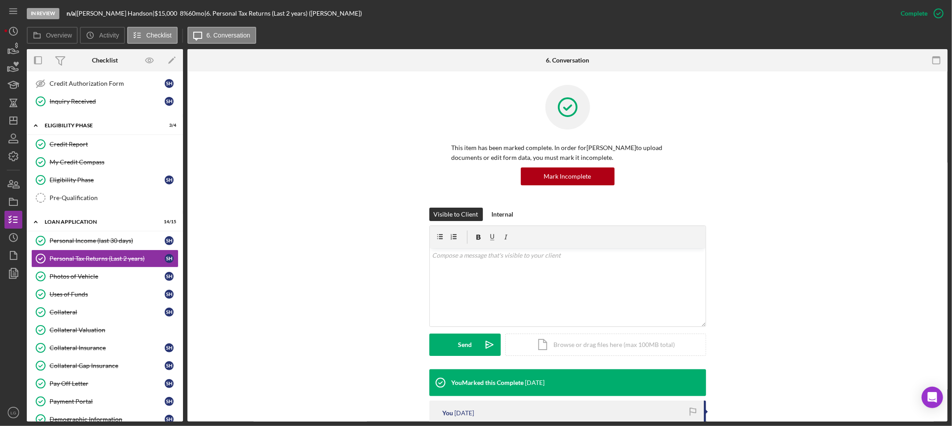
scroll to position [99, 0]
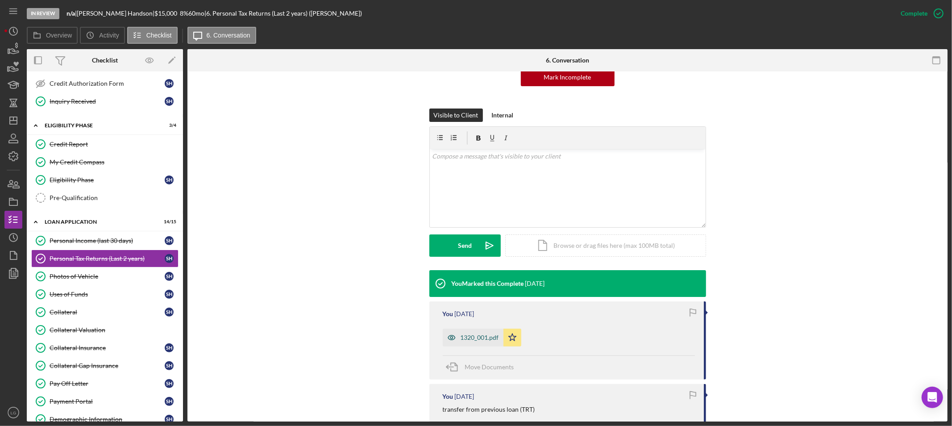
click at [449, 342] on icon "button" at bounding box center [452, 338] width 18 height 18
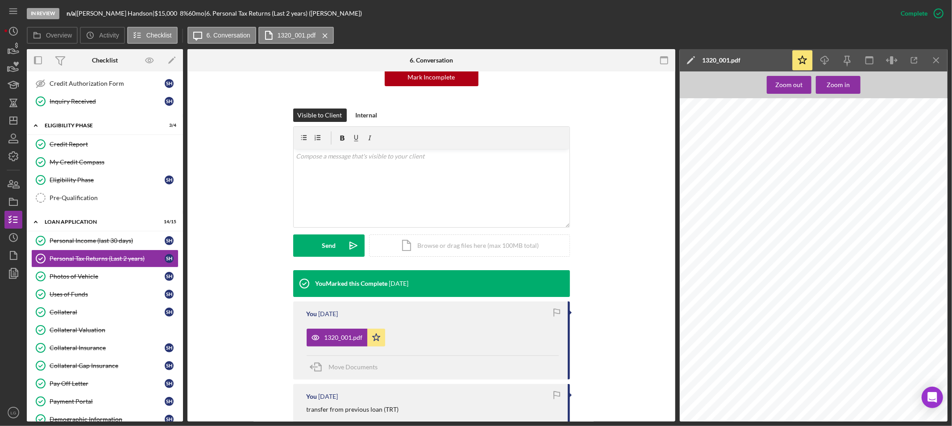
scroll to position [0, 13]
drag, startPoint x: 91, startPoint y: 239, endPoint x: 397, endPoint y: 266, distance: 307.5
click at [91, 239] on div "Personal Income (last 30 days)" at bounding box center [107, 240] width 115 height 7
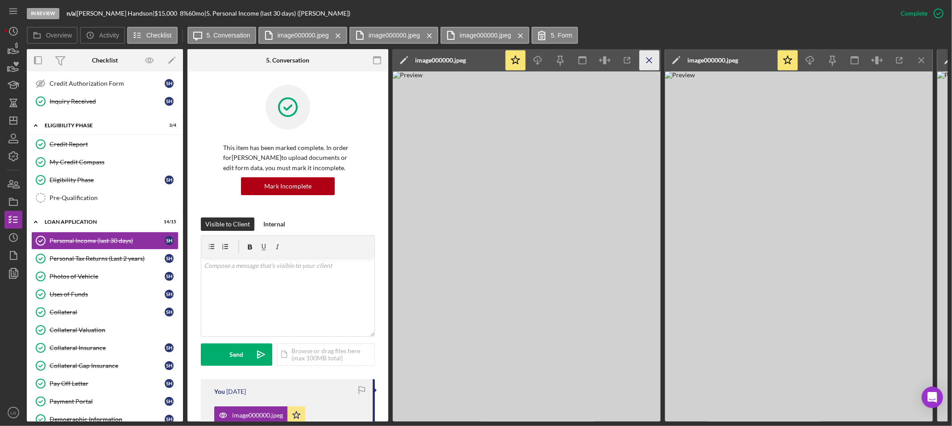
click at [648, 54] on icon "Icon/Menu Close" at bounding box center [650, 60] width 20 height 20
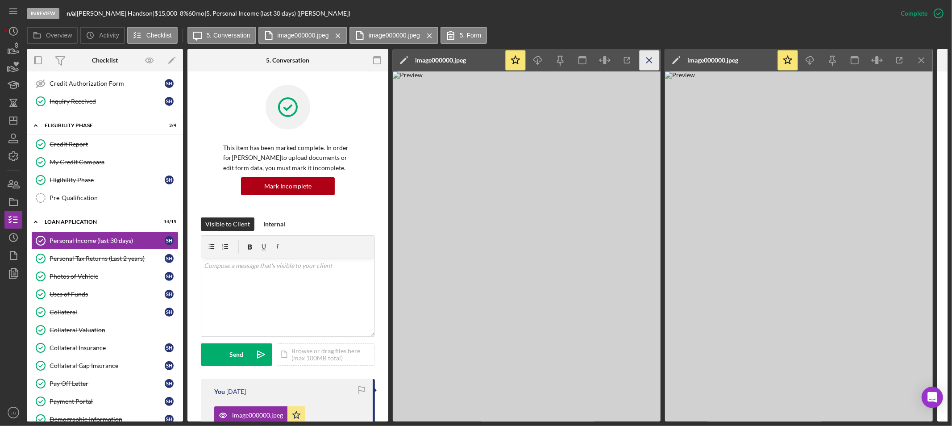
click at [648, 58] on icon "Icon/Menu Close" at bounding box center [650, 60] width 20 height 20
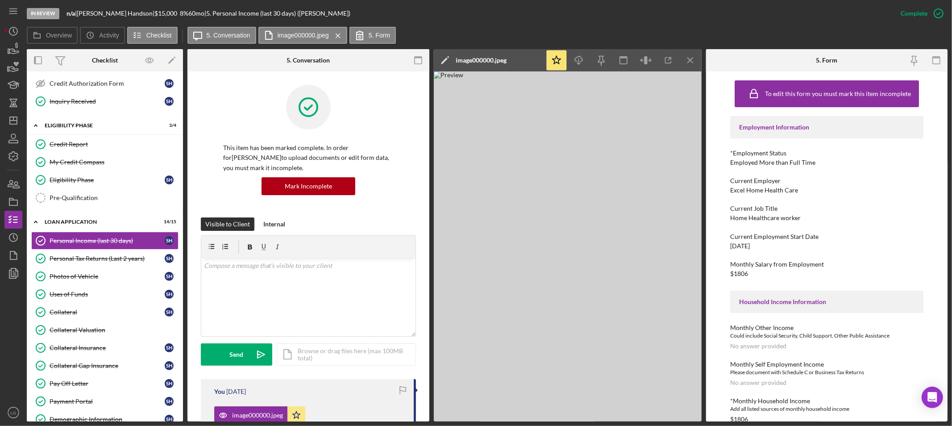
click at [648, 58] on icon "button" at bounding box center [646, 60] width 20 height 20
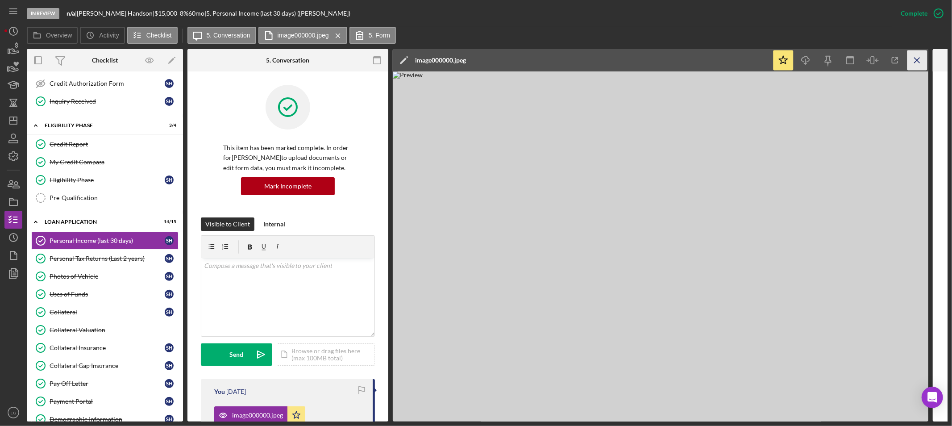
click at [925, 63] on icon "Icon/Menu Close" at bounding box center [918, 60] width 20 height 20
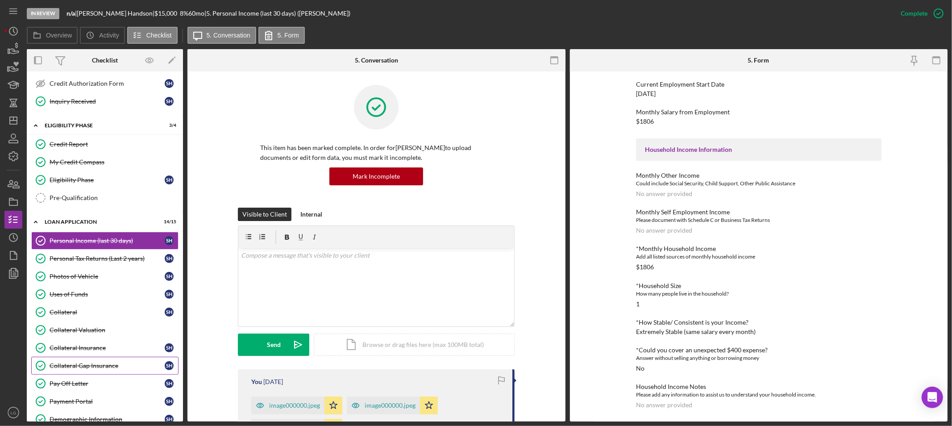
scroll to position [347, 0]
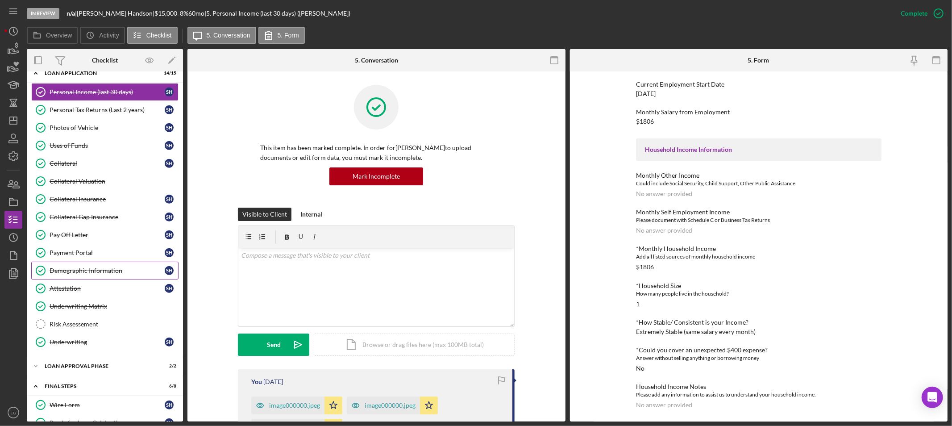
click at [100, 269] on div "Demographic Information" at bounding box center [107, 270] width 115 height 7
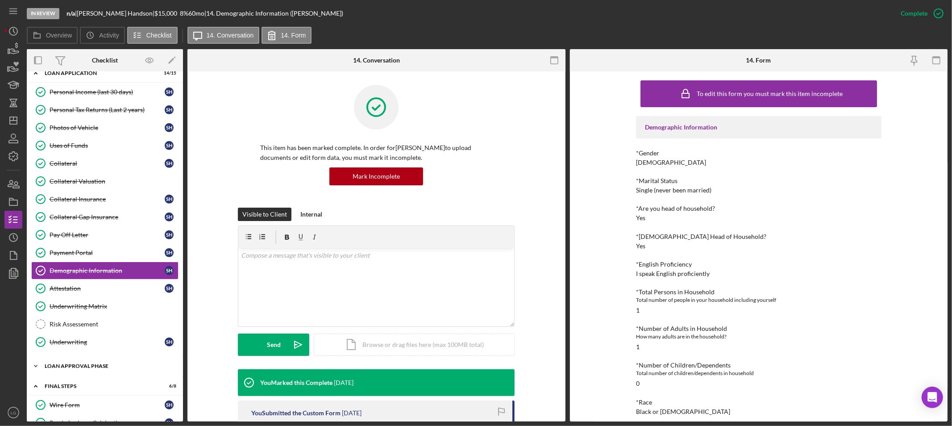
click at [94, 363] on div "Icon/Expander Loan Approval Phase 2 / 2" at bounding box center [105, 366] width 156 height 18
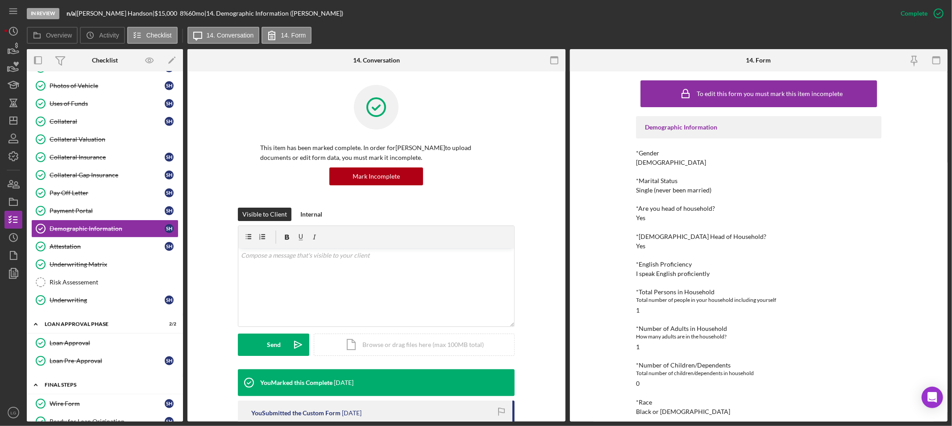
scroll to position [488, 0]
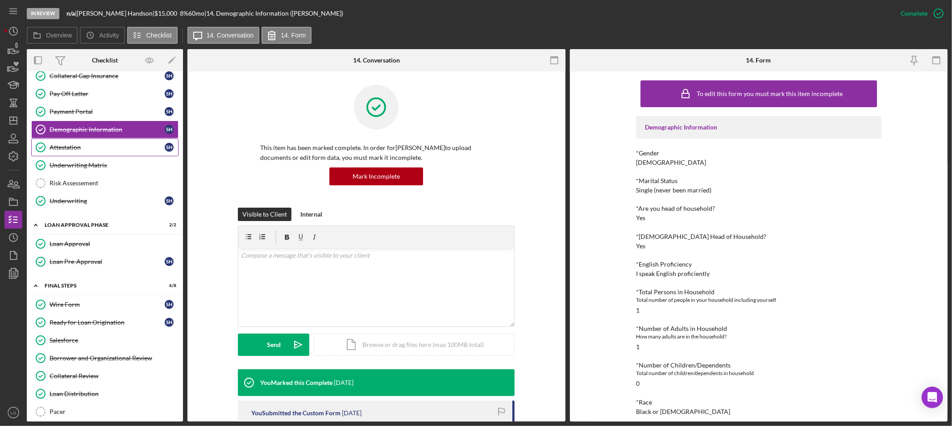
click at [92, 155] on link "Attestation Attestation S H" at bounding box center [104, 147] width 147 height 18
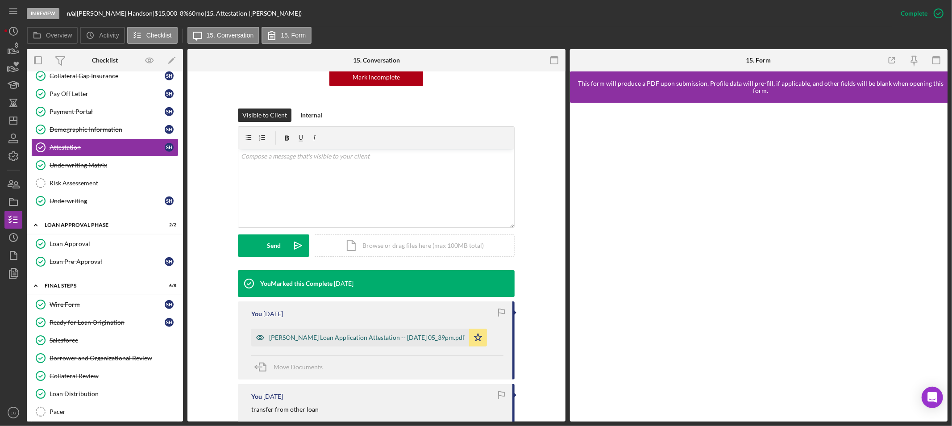
click at [305, 342] on div "[PERSON_NAME] Loan Application Attestation -- [DATE] 05_39pm.pdf" at bounding box center [360, 338] width 218 height 18
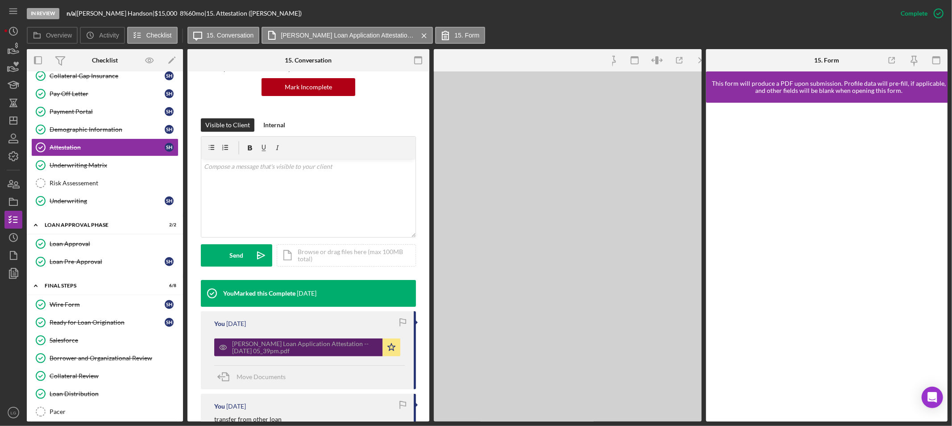
scroll to position [109, 0]
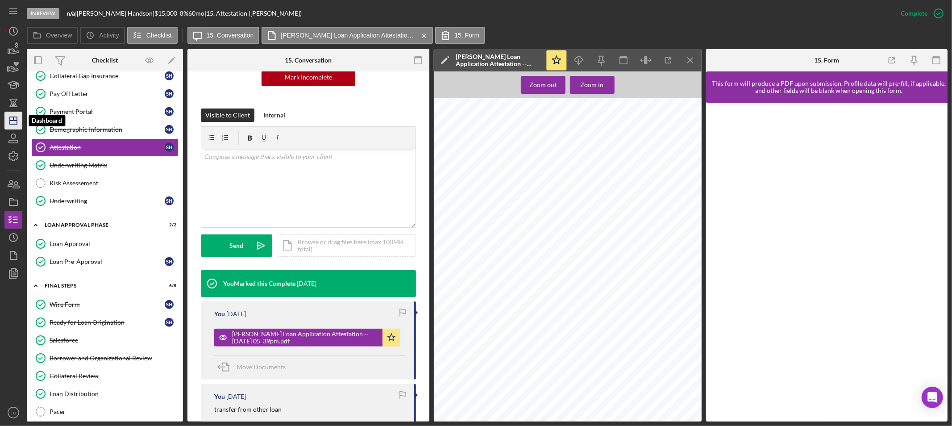
click at [5, 121] on icon "Icon/Dashboard" at bounding box center [13, 120] width 22 height 22
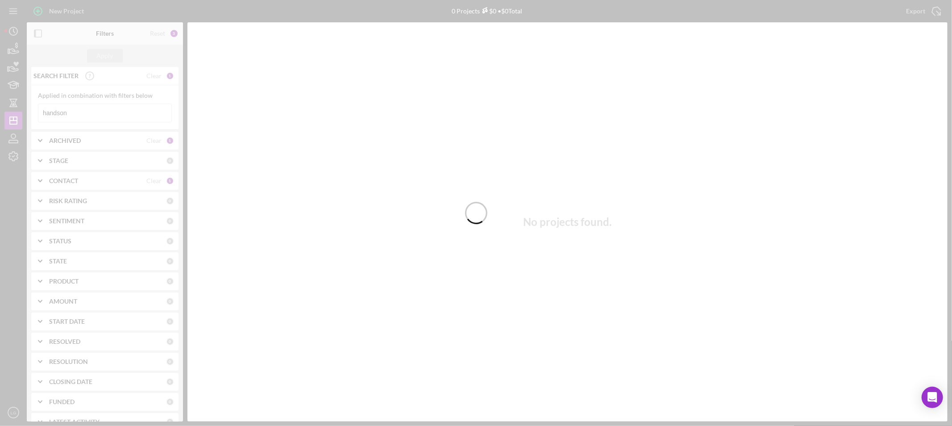
click at [86, 113] on div at bounding box center [476, 213] width 952 height 426
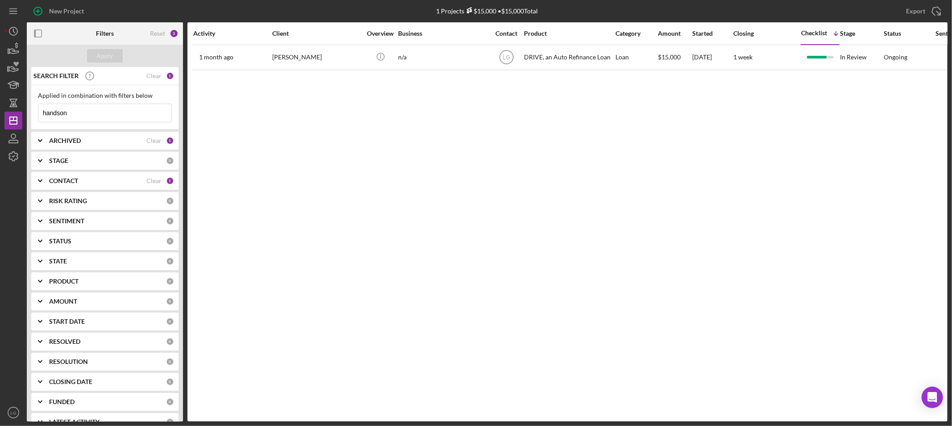
drag, startPoint x: 80, startPoint y: 113, endPoint x: -23, endPoint y: 127, distance: 104.5
click at [0, 127] on html "New Project 1 Projects $15,000 • $15,000 Total handson Export Icon/Export Filte…" at bounding box center [476, 213] width 952 height 426
drag, startPoint x: 82, startPoint y: 108, endPoint x: -30, endPoint y: 124, distance: 113.2
click at [0, 124] on html "New Project 1 Projects $800 • $800 Total handson Export Icon/Export Filters Res…" at bounding box center [476, 213] width 952 height 426
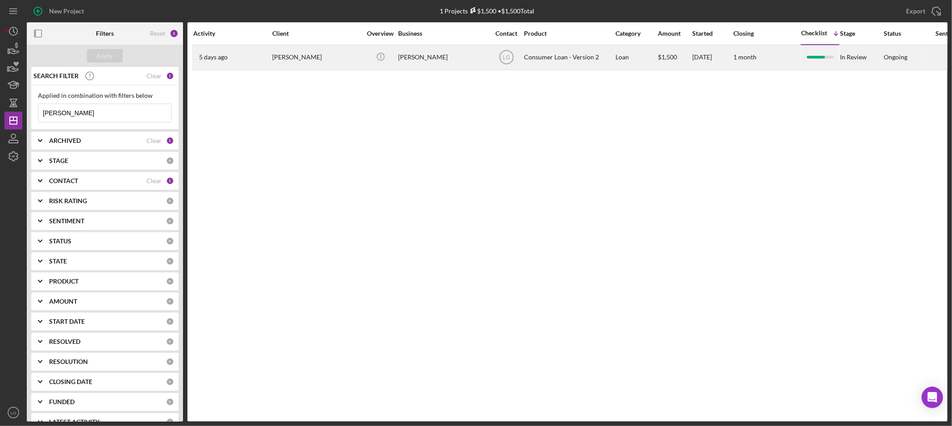
type input "[PERSON_NAME]"
click at [343, 55] on div "[PERSON_NAME]" at bounding box center [316, 58] width 89 height 24
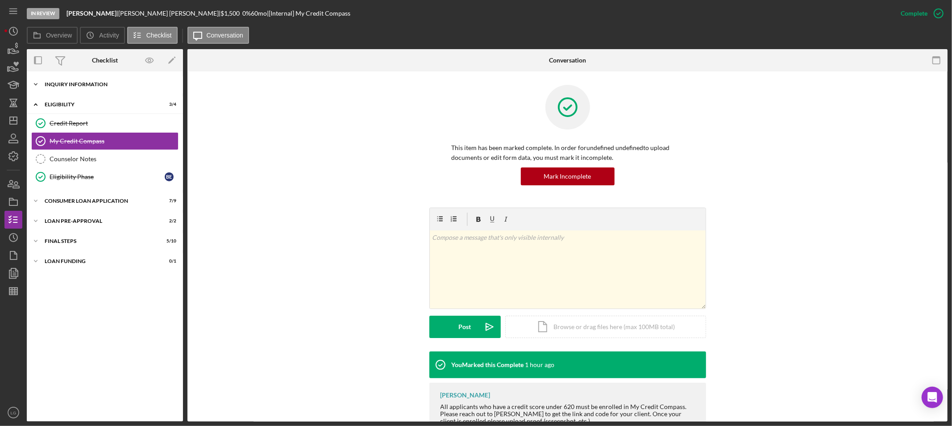
click at [86, 87] on div "Icon/Expander Inquiry Information 6 / 8" at bounding box center [105, 84] width 156 height 18
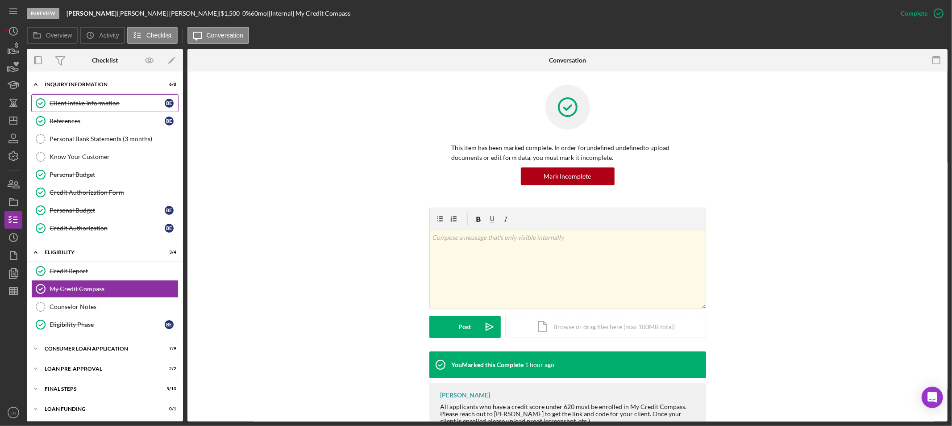
click at [73, 104] on div "Client Intake Information" at bounding box center [107, 103] width 115 height 7
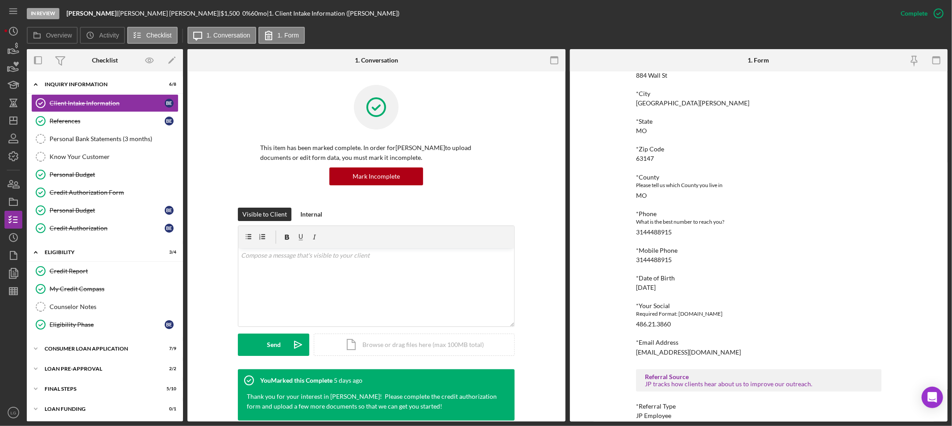
scroll to position [246, 0]
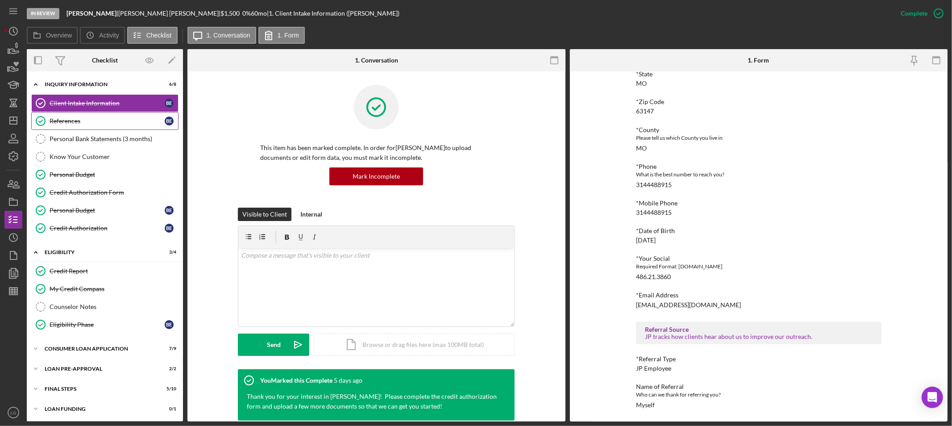
click at [98, 121] on div "References" at bounding box center [107, 120] width 115 height 7
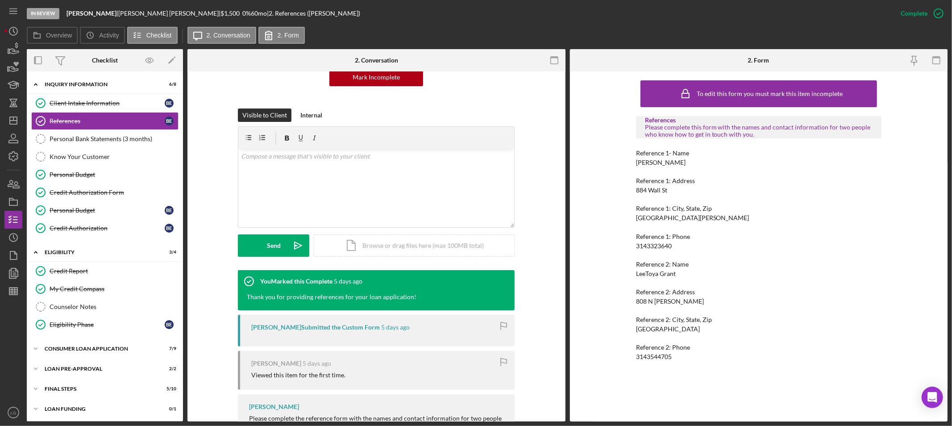
scroll to position [136, 0]
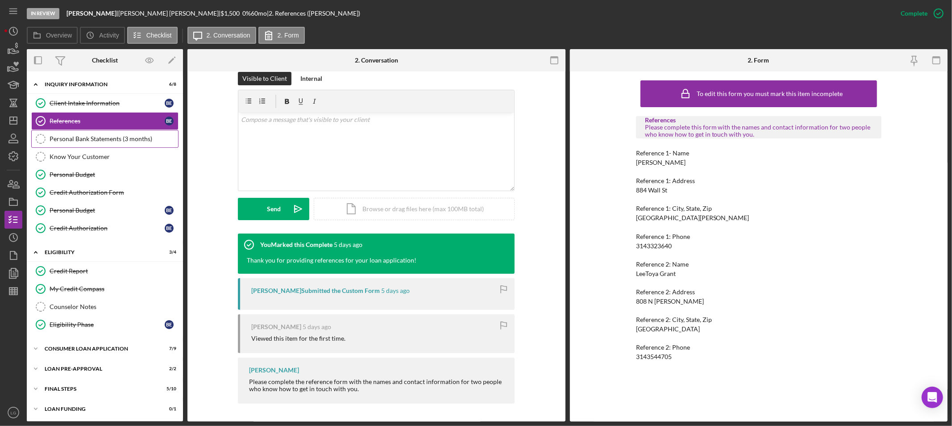
click at [79, 144] on link "Personal Bank Statements (3 months) Personal Bank Statements (3 months)" at bounding box center [104, 139] width 147 height 18
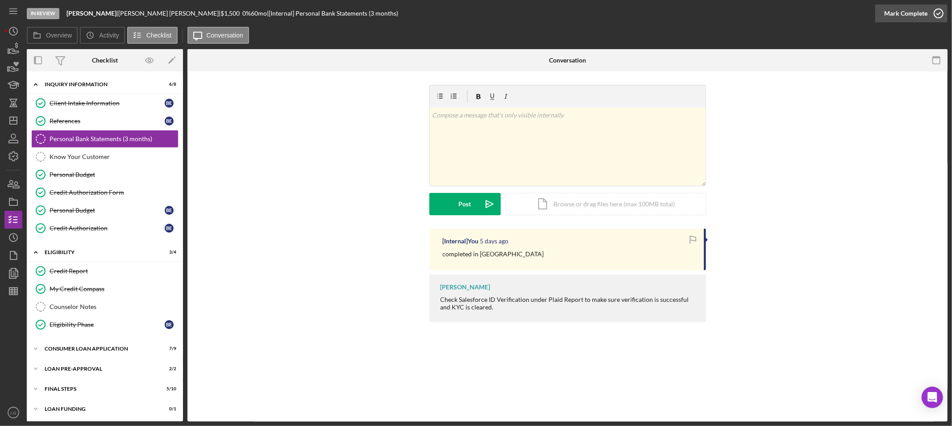
click at [924, 15] on div "Mark Complete" at bounding box center [905, 13] width 43 height 18
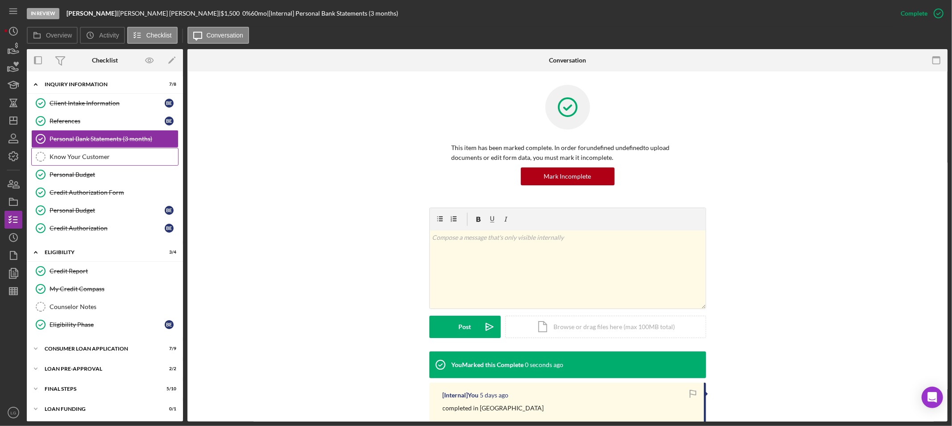
click at [115, 157] on div "Know Your Customer" at bounding box center [114, 156] width 129 height 7
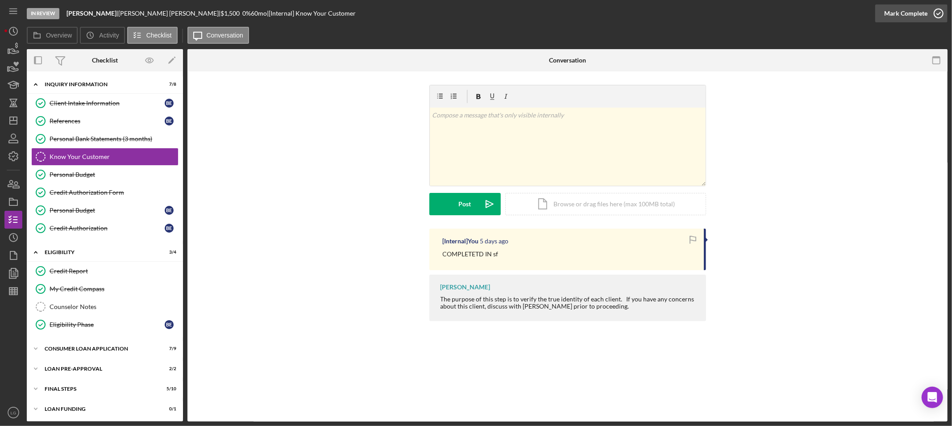
click at [900, 16] on div "Mark Complete" at bounding box center [905, 13] width 43 height 18
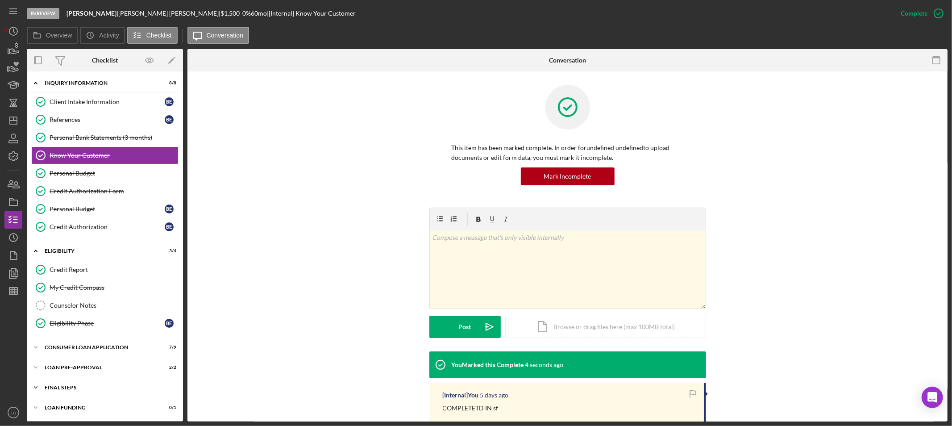
click at [90, 395] on div "Icon/Expander FINAL STEPS 5 / 10" at bounding box center [105, 388] width 156 height 18
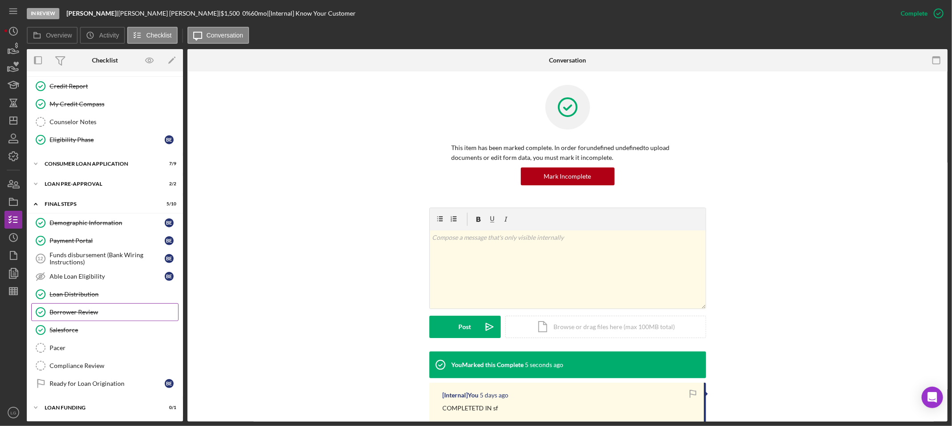
click at [90, 306] on link "Borrower Review Borrower Review" at bounding box center [104, 312] width 147 height 18
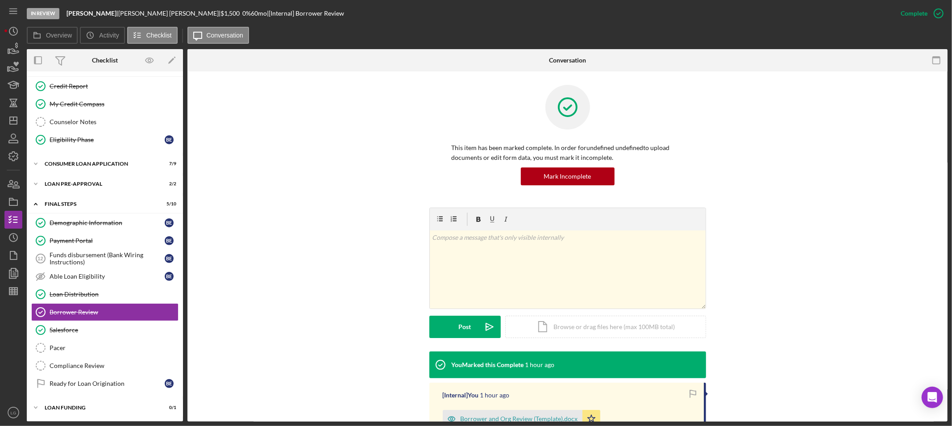
scroll to position [99, 0]
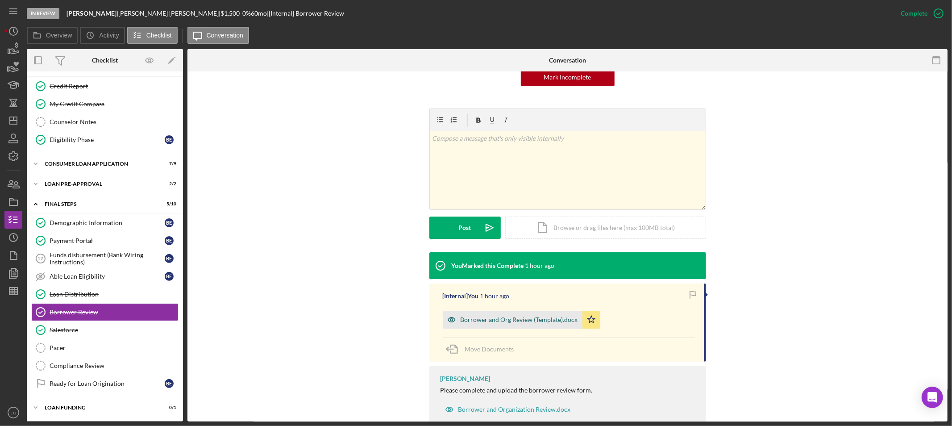
click at [480, 320] on div "Borrower and Org Review (Template).docx" at bounding box center [519, 319] width 117 height 7
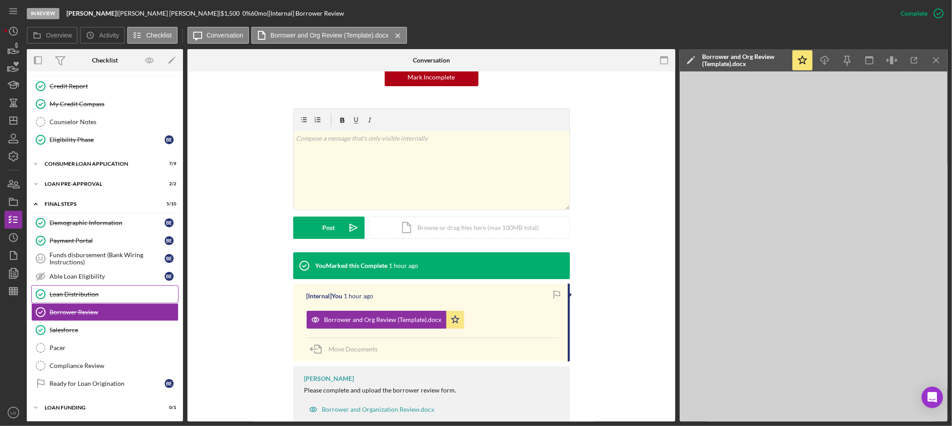
click at [69, 296] on div "Loan Distribution" at bounding box center [114, 294] width 129 height 7
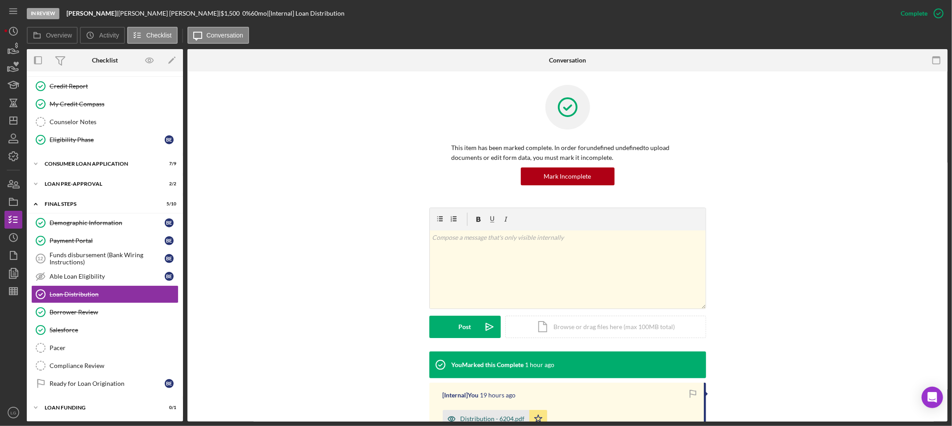
click at [471, 414] on div "Distribution - 6204.pdf" at bounding box center [486, 419] width 87 height 18
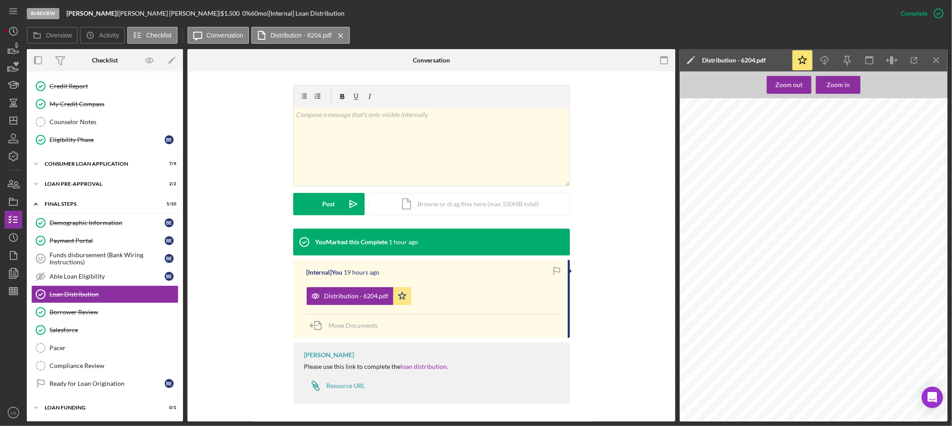
scroll to position [347, 0]
click at [76, 259] on div "Funds disbursement (Bank Wiring Instructions)" at bounding box center [107, 258] width 115 height 14
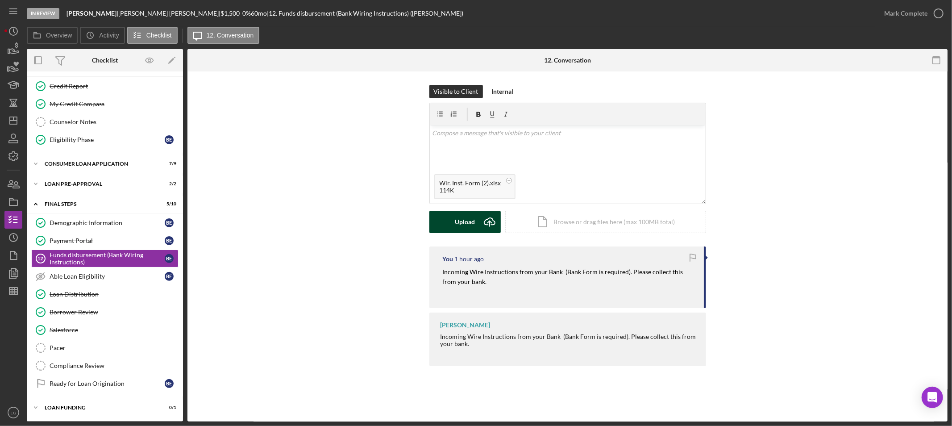
click at [471, 220] on div "Upload" at bounding box center [465, 222] width 20 height 22
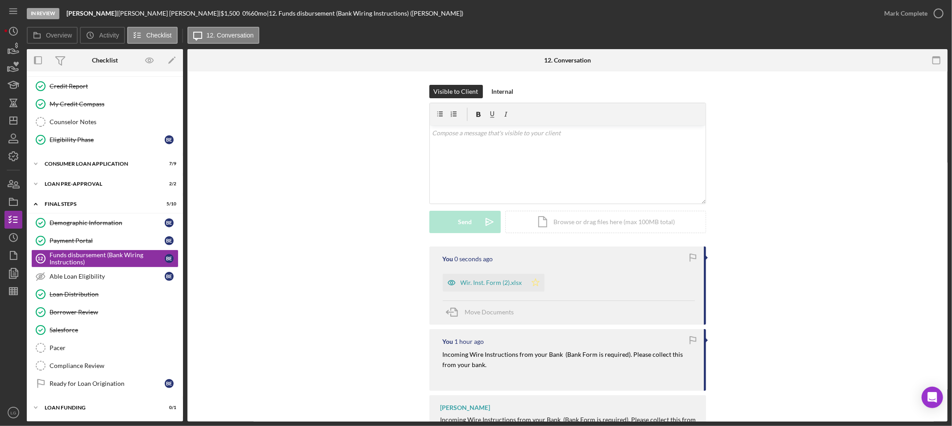
click at [538, 281] on icon "Icon/Star" at bounding box center [536, 283] width 18 height 18
click at [894, 16] on div "Mark Complete" at bounding box center [905, 13] width 43 height 18
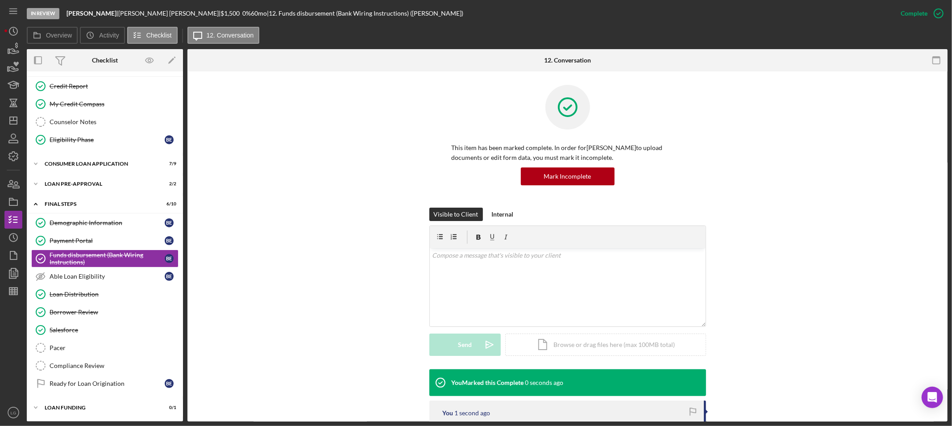
scroll to position [99, 0]
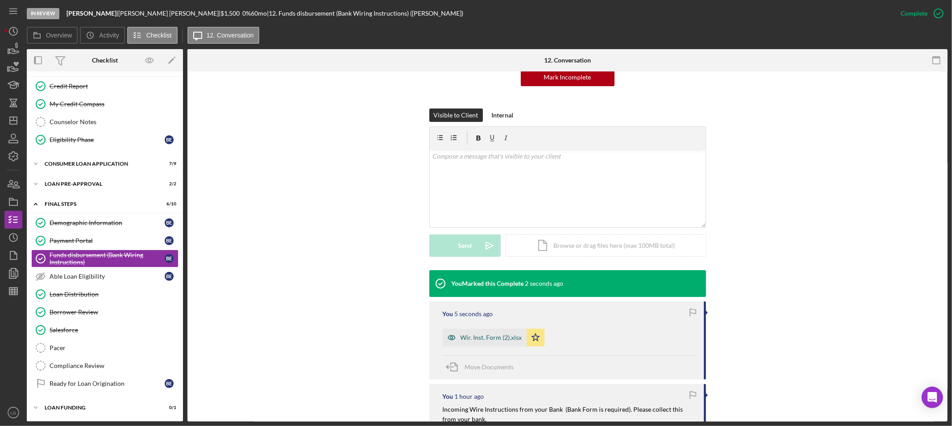
click at [484, 338] on div "Wir. Inst. Form (2).xlsx" at bounding box center [492, 337] width 62 height 7
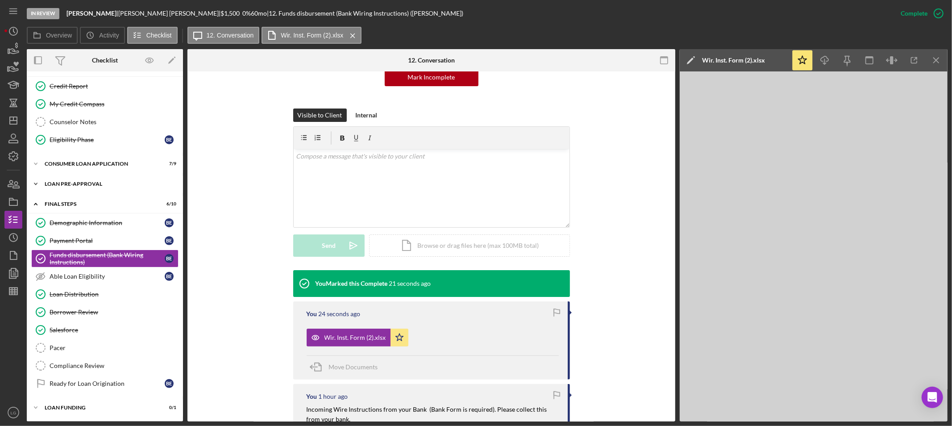
click at [125, 182] on div "Loan Pre-Approval" at bounding box center [108, 183] width 127 height 5
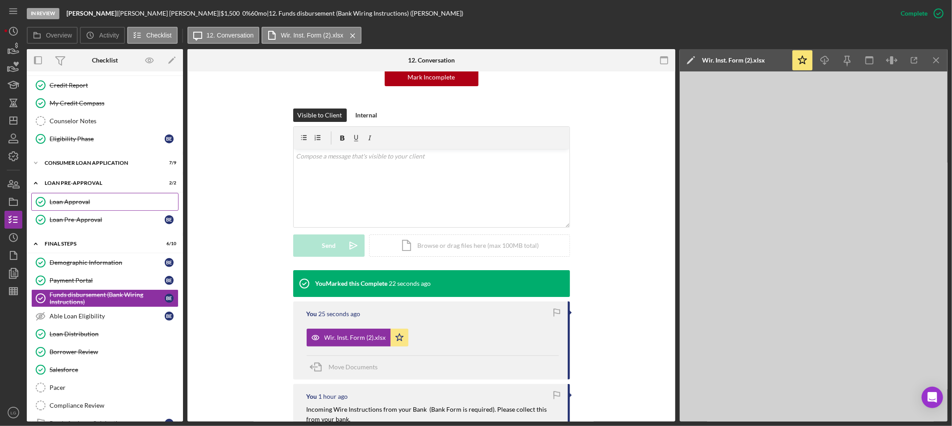
click at [117, 207] on link "Loan Approval Loan Approval" at bounding box center [104, 202] width 147 height 18
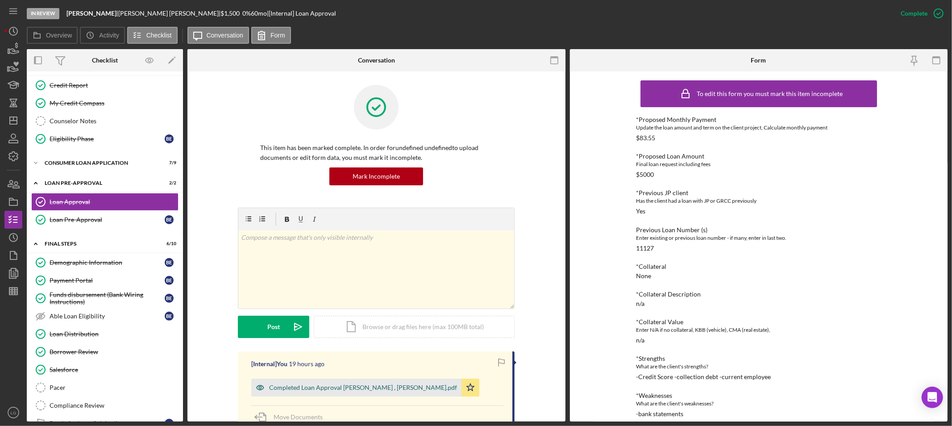
click at [350, 395] on div "Completed Loan Approval [PERSON_NAME] , [PERSON_NAME].pdf" at bounding box center [356, 388] width 210 height 18
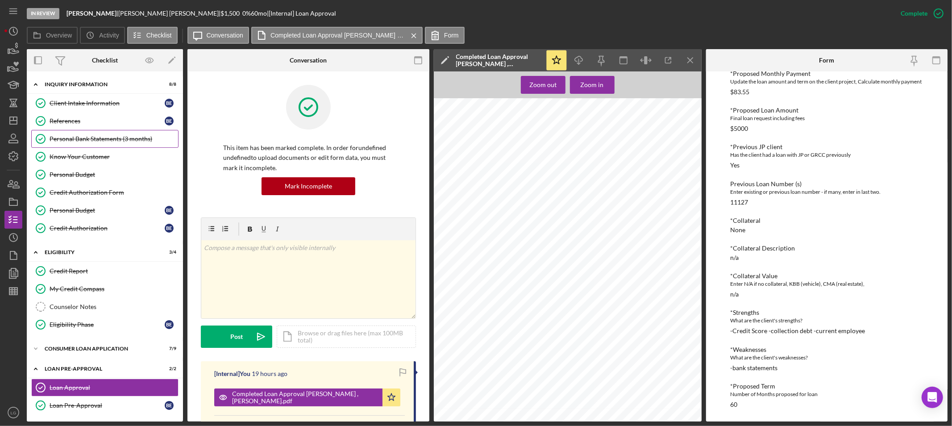
click at [113, 140] on div "Personal Bank Statements (3 months)" at bounding box center [114, 138] width 129 height 7
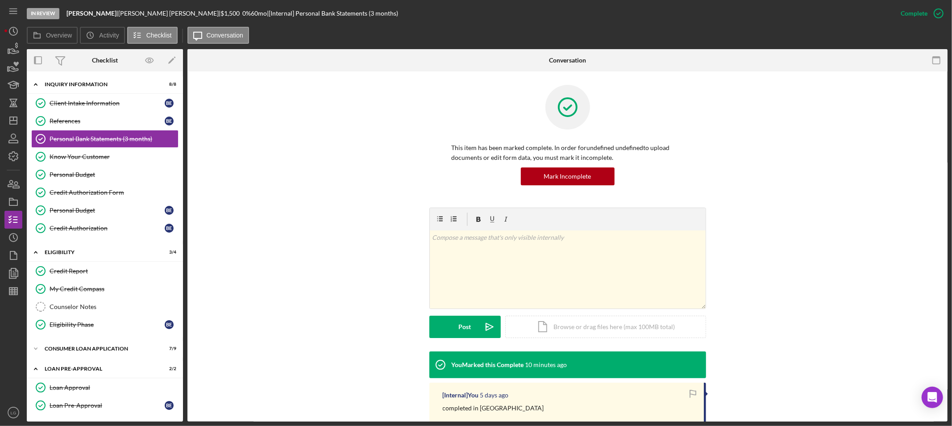
scroll to position [72, 0]
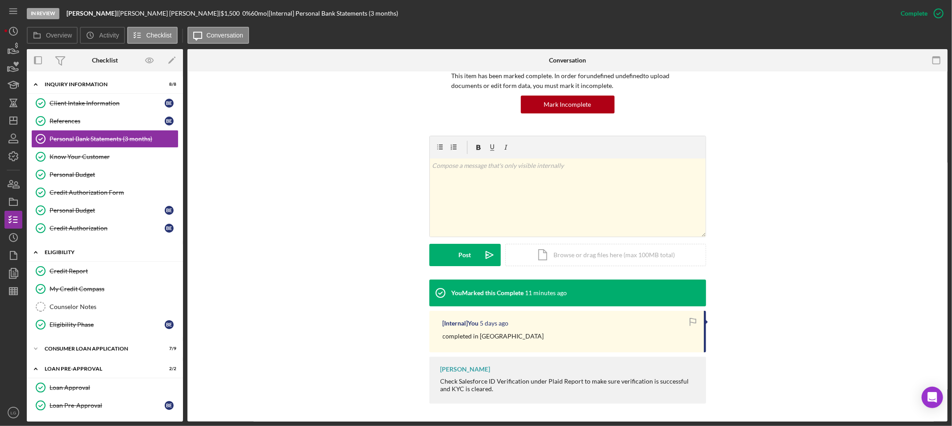
click at [76, 262] on div "Icon/Expander Eligibility 3 / 4" at bounding box center [105, 252] width 156 height 18
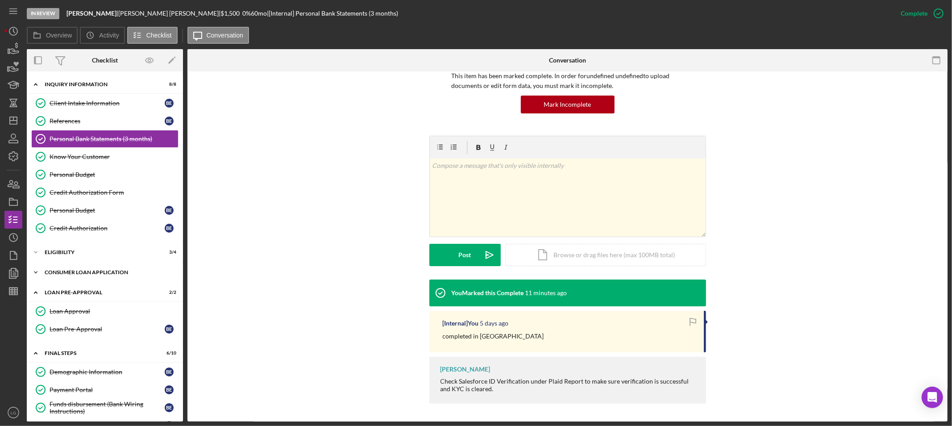
click at [79, 275] on div "Consumer Loan Application" at bounding box center [108, 272] width 127 height 5
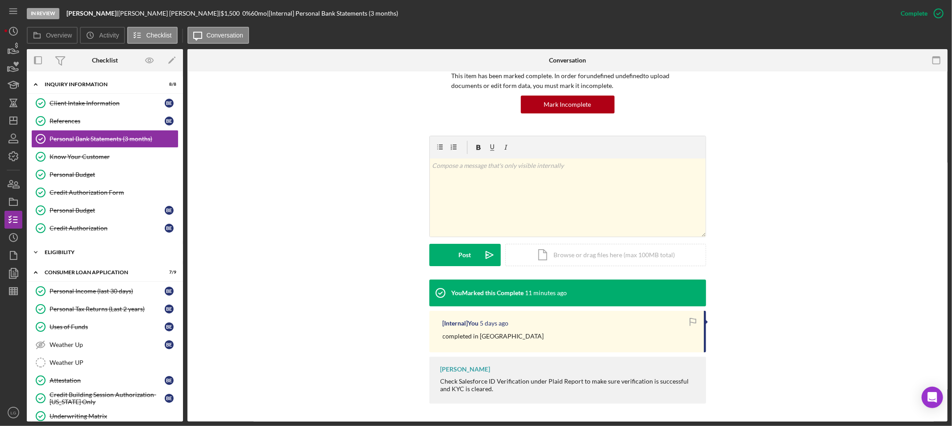
click at [106, 254] on div "Eligibility" at bounding box center [108, 252] width 127 height 5
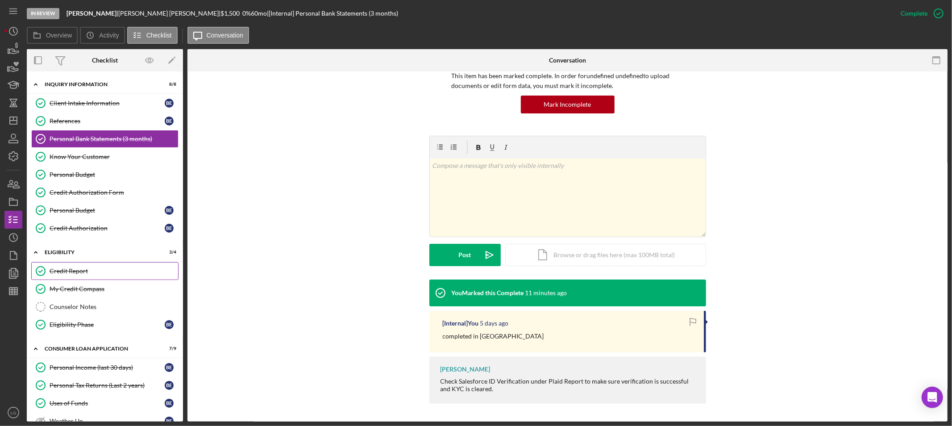
click at [87, 279] on link "Credit Report Credit Report" at bounding box center [104, 271] width 147 height 18
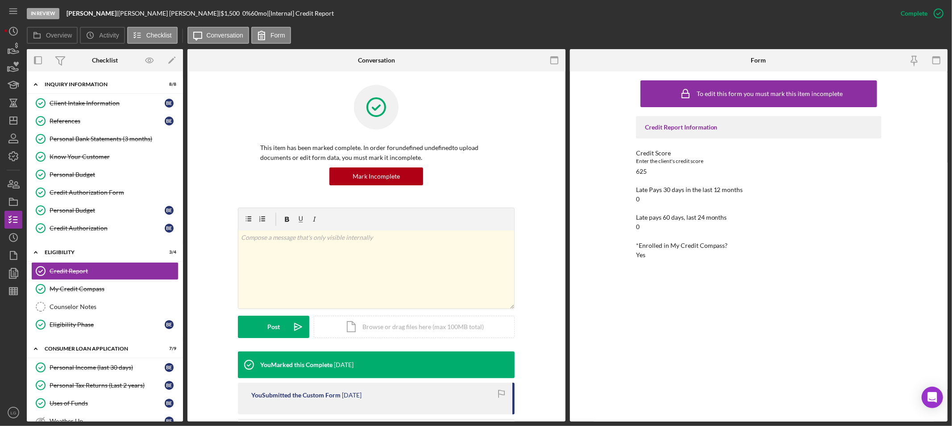
scroll to position [95, 0]
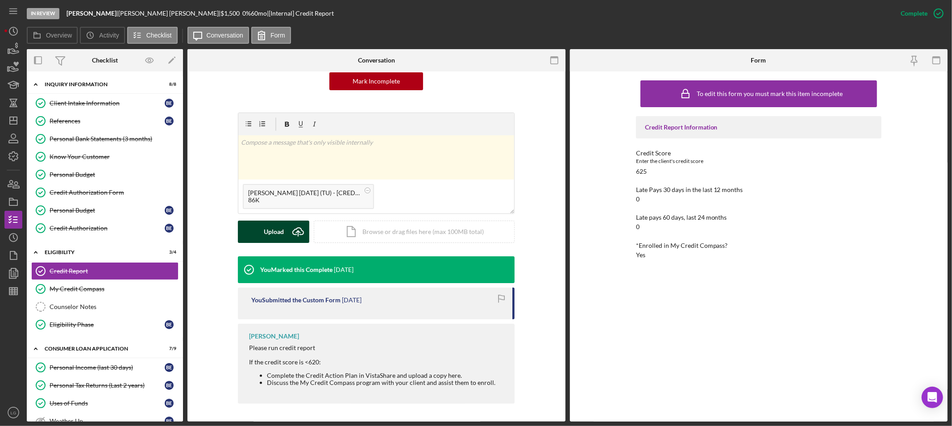
click at [274, 229] on div "Upload" at bounding box center [274, 232] width 20 height 22
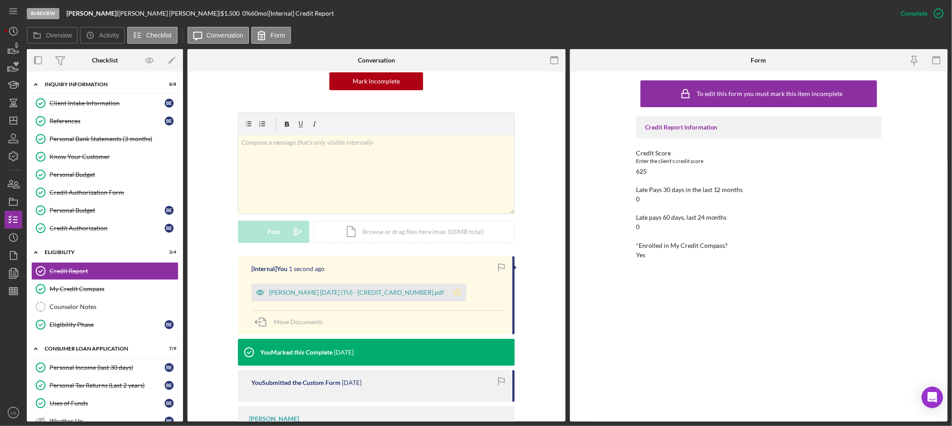
click at [449, 293] on icon "Icon/Star" at bounding box center [458, 293] width 18 height 18
click at [126, 371] on div "Personal Income (last 30 days)" at bounding box center [107, 367] width 115 height 7
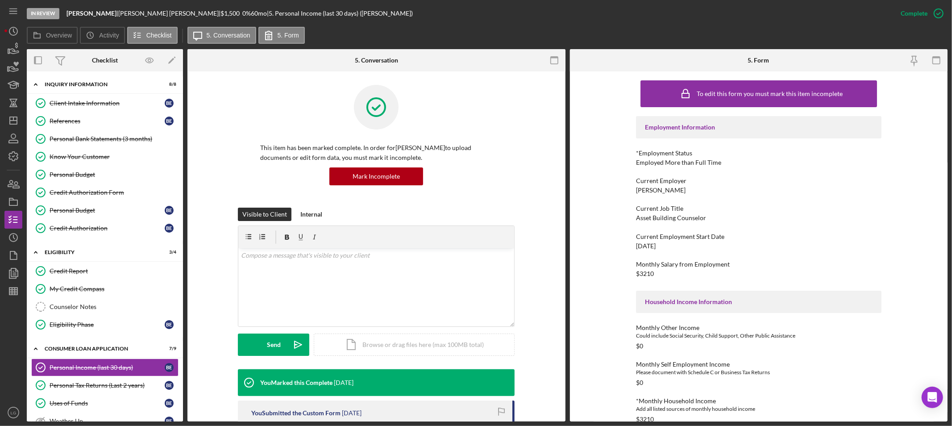
scroll to position [149, 0]
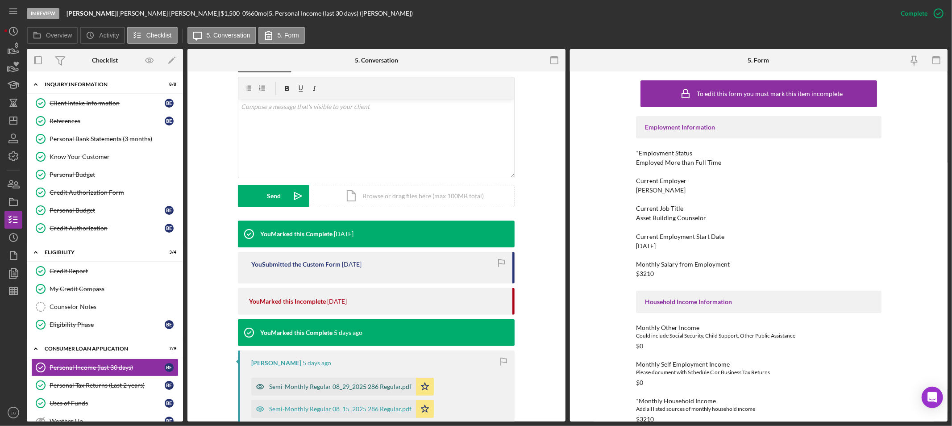
click at [348, 391] on div "Semi-Monthly Regular 08_29_2025 286 Regular.pdf" at bounding box center [333, 387] width 165 height 18
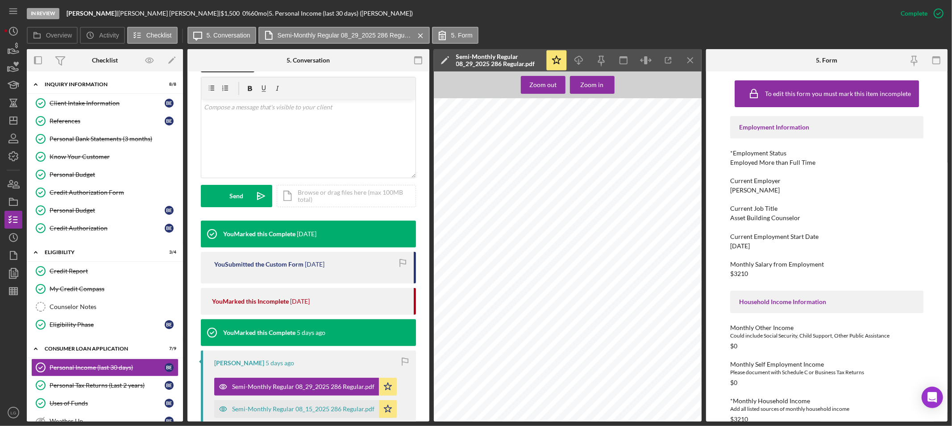
scroll to position [307, 0]
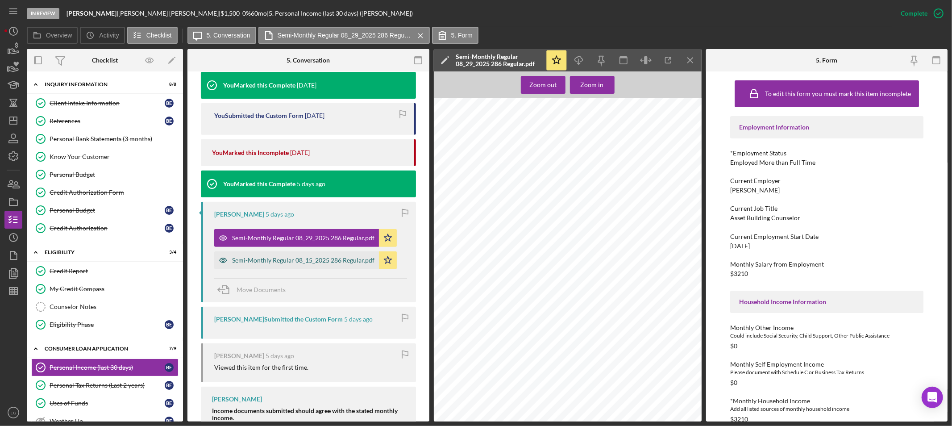
click at [290, 253] on div "Semi-Monthly Regular 08_15_2025 286 Regular.pdf" at bounding box center [296, 260] width 165 height 18
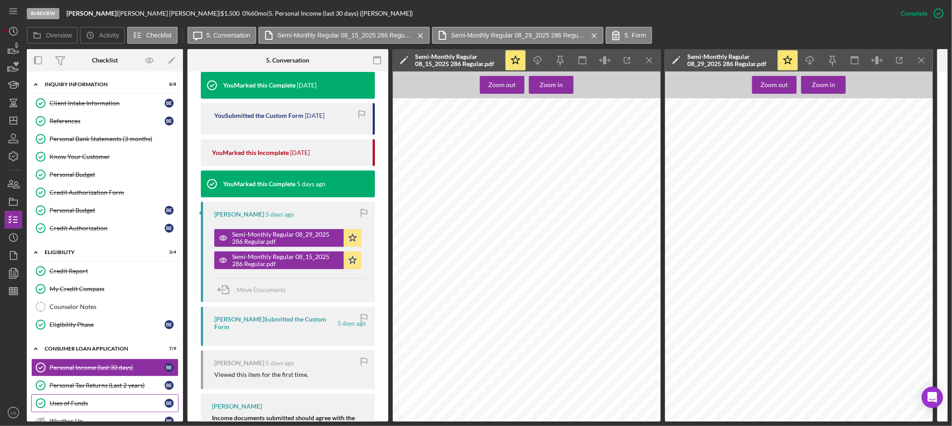
drag, startPoint x: 110, startPoint y: 389, endPoint x: 118, endPoint y: 396, distance: 10.8
click at [110, 391] on link "Personal Tax Returns (Last 2 years) Personal Tax Returns (Last 2 years) B E" at bounding box center [104, 385] width 147 height 18
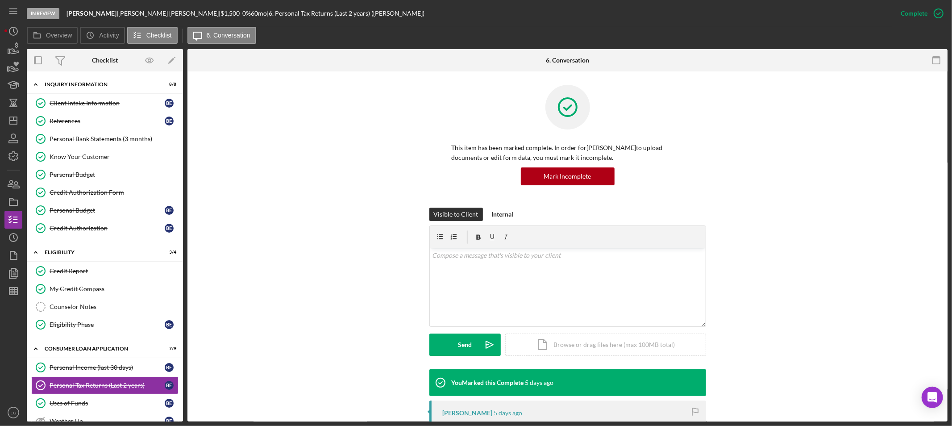
scroll to position [191, 0]
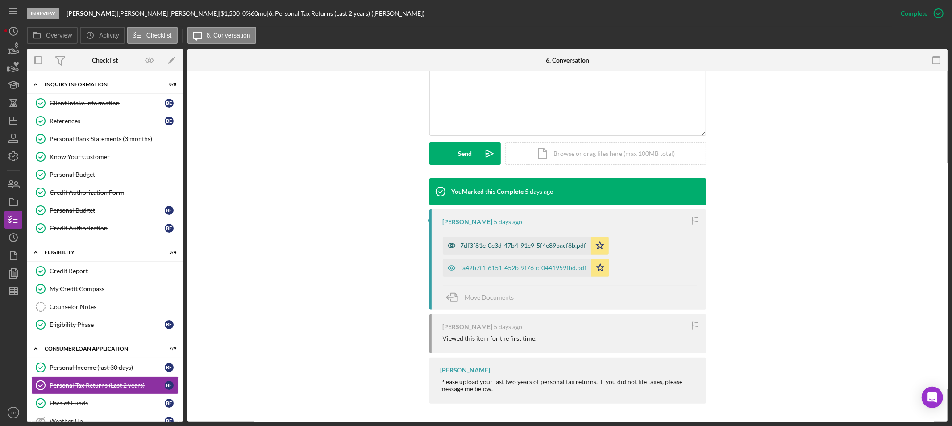
click at [463, 239] on div "7df3f81e-0e3d-47b4-91e9-5f4e89bacf8b.pdf" at bounding box center [517, 246] width 148 height 18
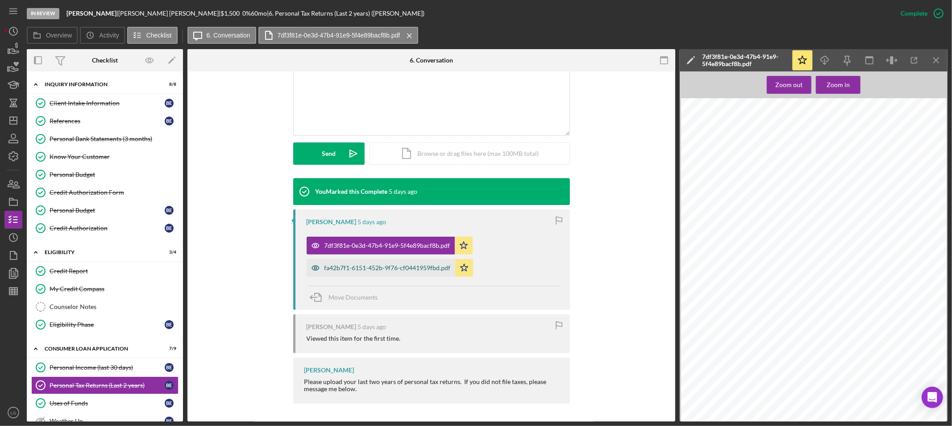
click at [393, 265] on div "fa42b7f1-6151-452b-9f76-cf0441959fbd.pdf" at bounding box center [388, 267] width 126 height 7
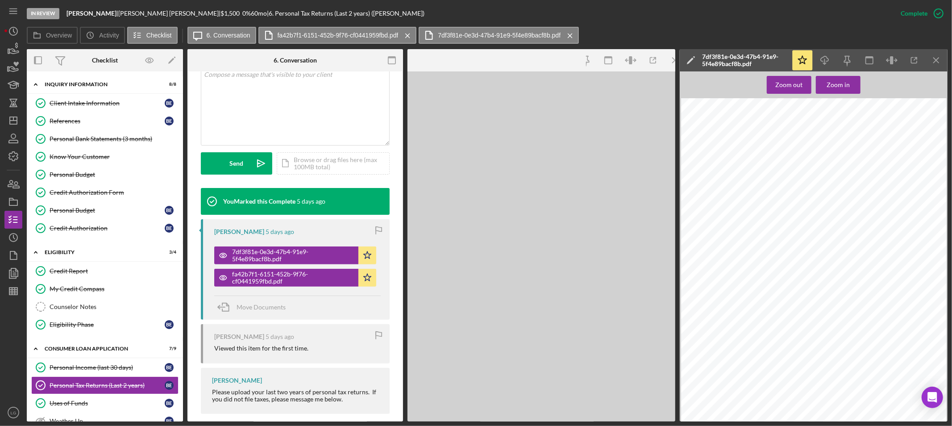
scroll to position [201, 0]
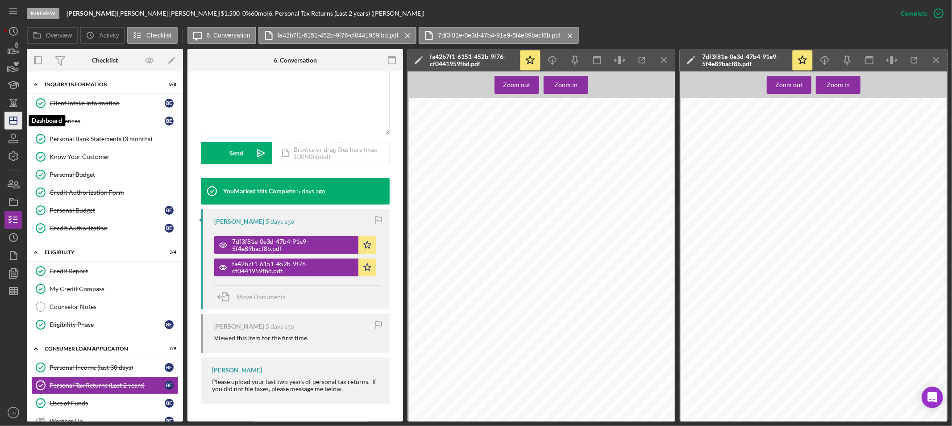
click at [7, 119] on icon "Icon/Dashboard" at bounding box center [13, 120] width 22 height 22
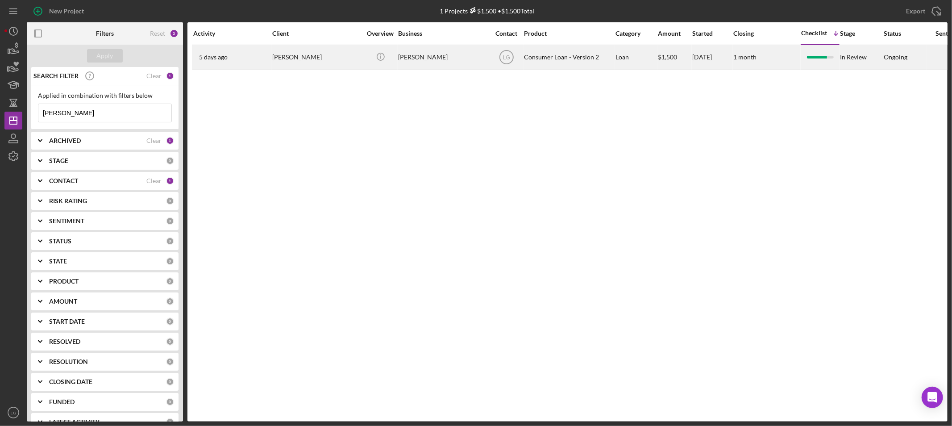
click at [289, 46] on div "[PERSON_NAME]" at bounding box center [316, 58] width 89 height 24
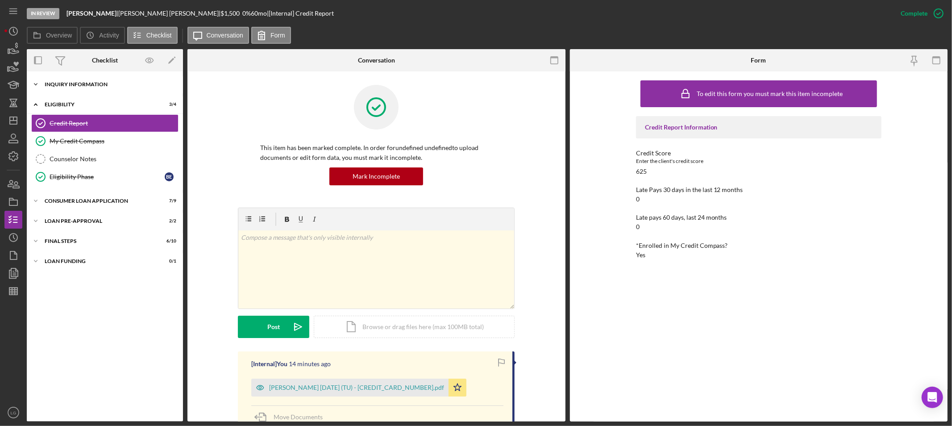
click at [96, 83] on div "Inquiry Information" at bounding box center [108, 84] width 127 height 5
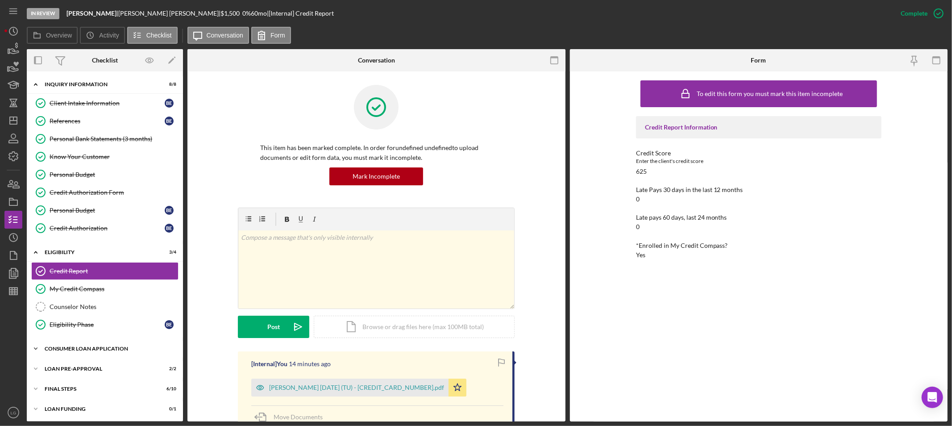
click at [77, 355] on div "Icon/Expander Consumer Loan Application 7 / 9" at bounding box center [105, 349] width 156 height 18
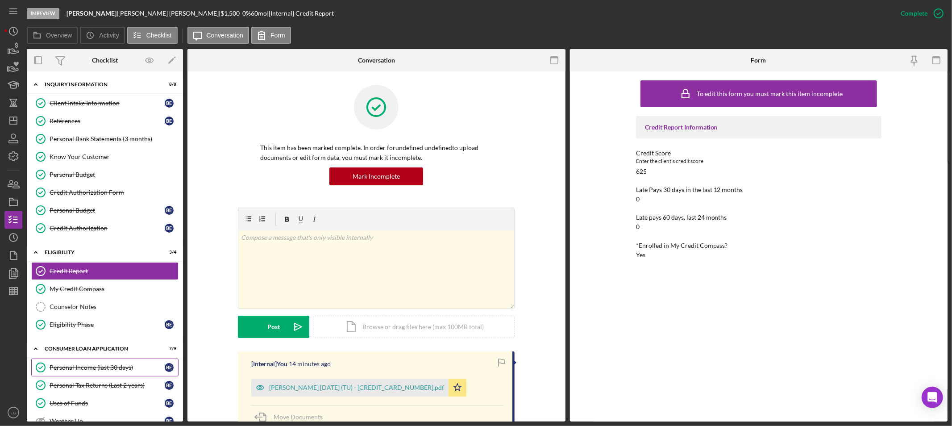
click at [78, 359] on link "Personal Income (last 30 days) Personal Income (last 30 days) B E" at bounding box center [104, 368] width 147 height 18
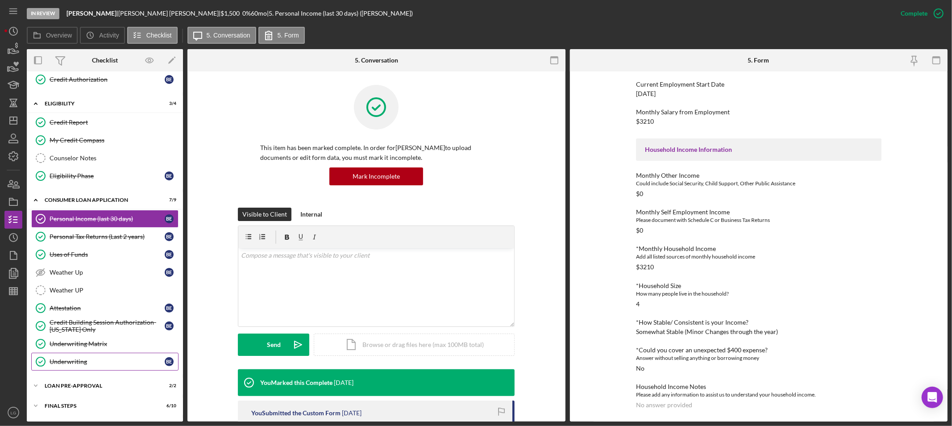
scroll to position [168, 0]
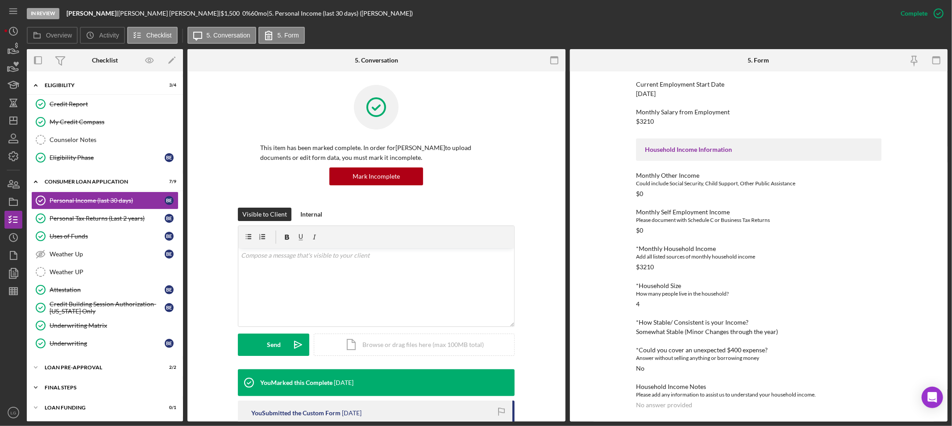
click at [105, 391] on div "Icon/Expander FINAL STEPS 6 / 10" at bounding box center [105, 388] width 156 height 18
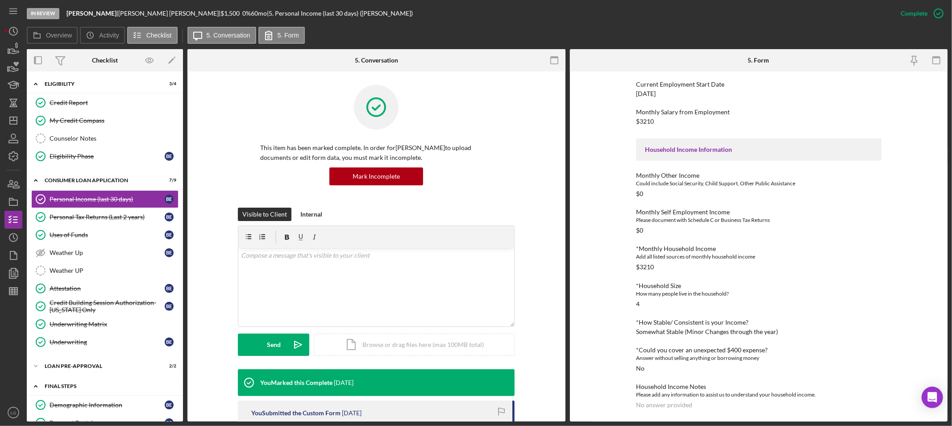
scroll to position [353, 0]
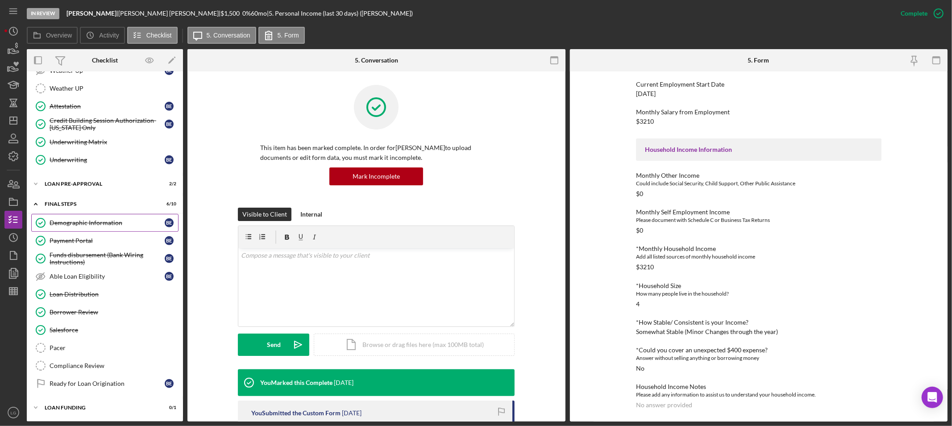
click at [97, 216] on link "Demographic Information Demographic Information B E" at bounding box center [104, 223] width 147 height 18
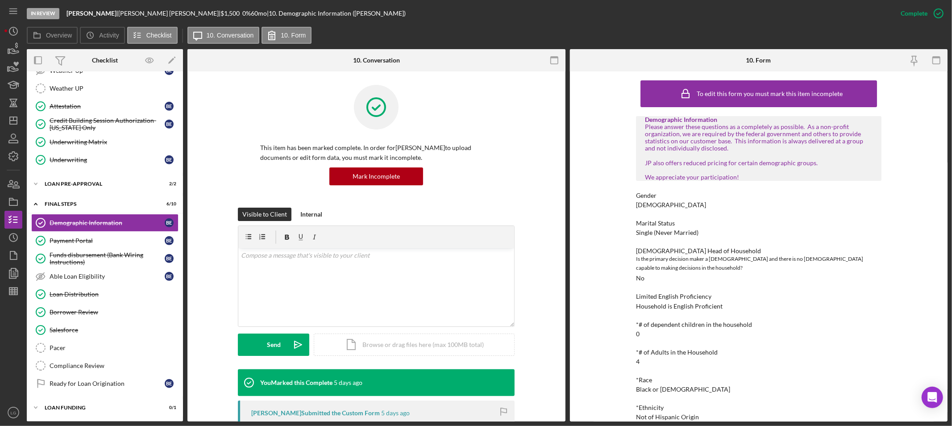
scroll to position [99, 0]
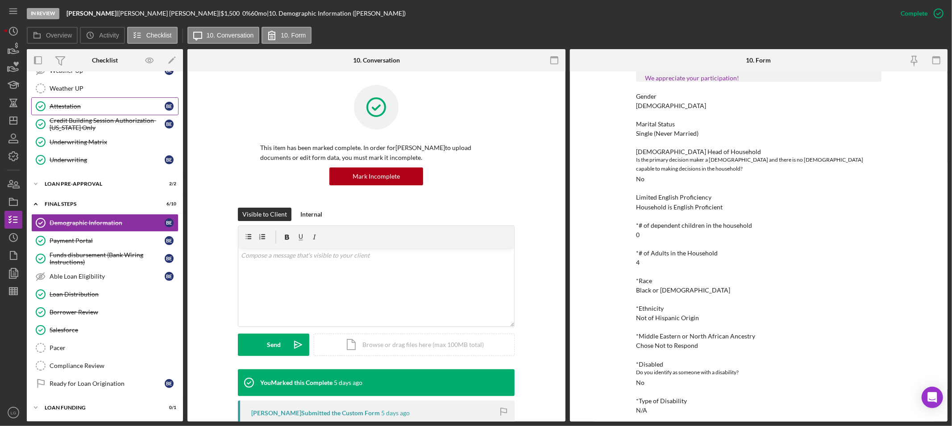
click at [72, 97] on link "Attestation Attestation B E" at bounding box center [104, 106] width 147 height 18
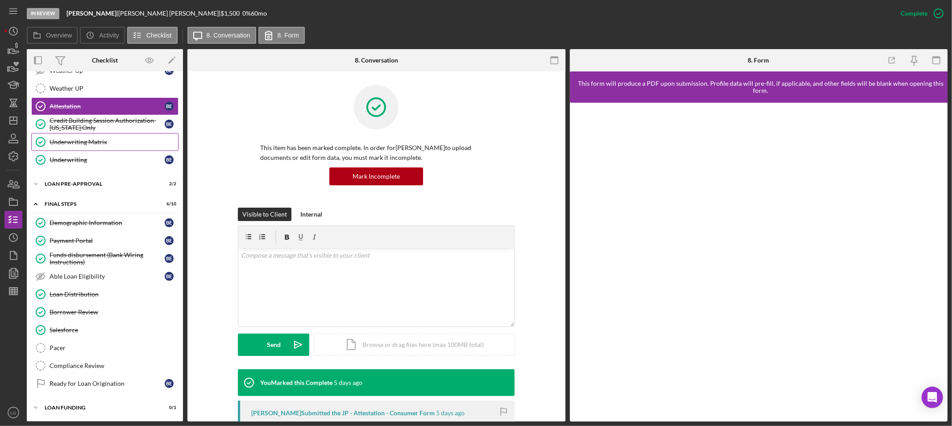
scroll to position [353, 0]
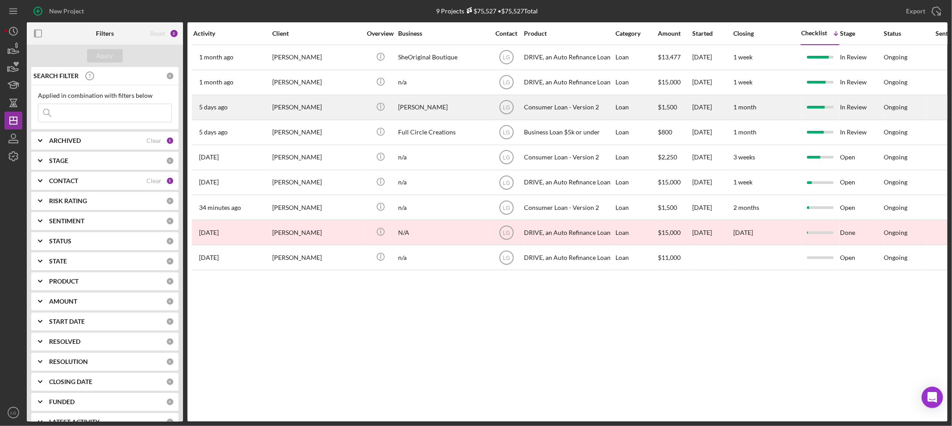
click at [272, 112] on div "[PERSON_NAME]" at bounding box center [316, 108] width 89 height 24
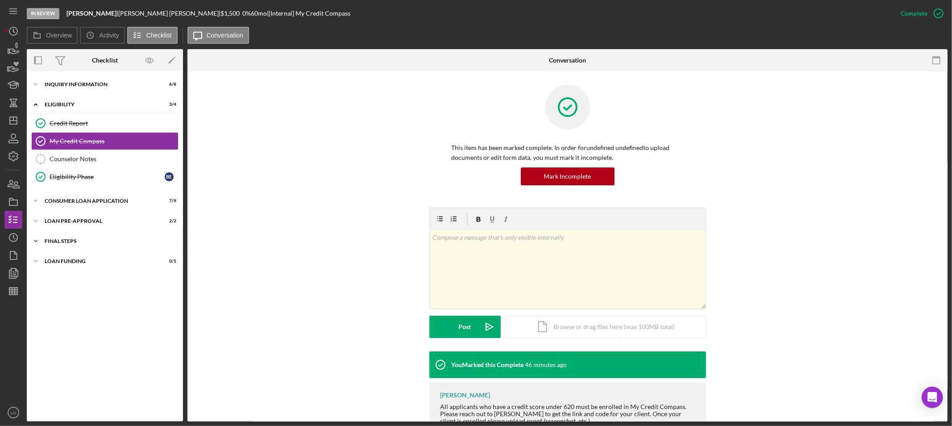
click at [83, 234] on div "Icon/Expander FINAL STEPS 5 / 10" at bounding box center [105, 241] width 156 height 18
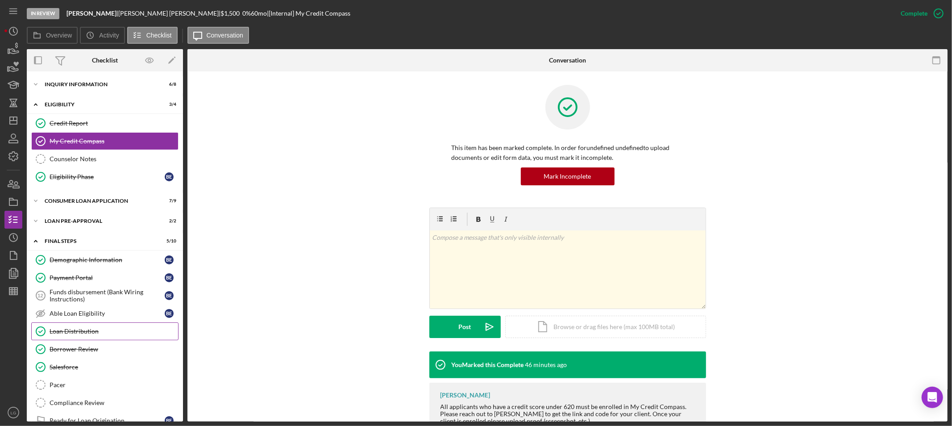
click at [90, 333] on div "Loan Distribution" at bounding box center [114, 331] width 129 height 7
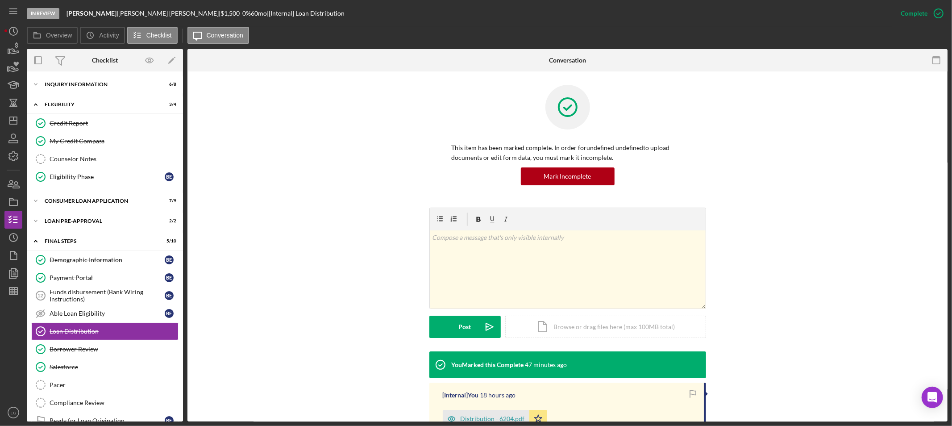
scroll to position [50, 0]
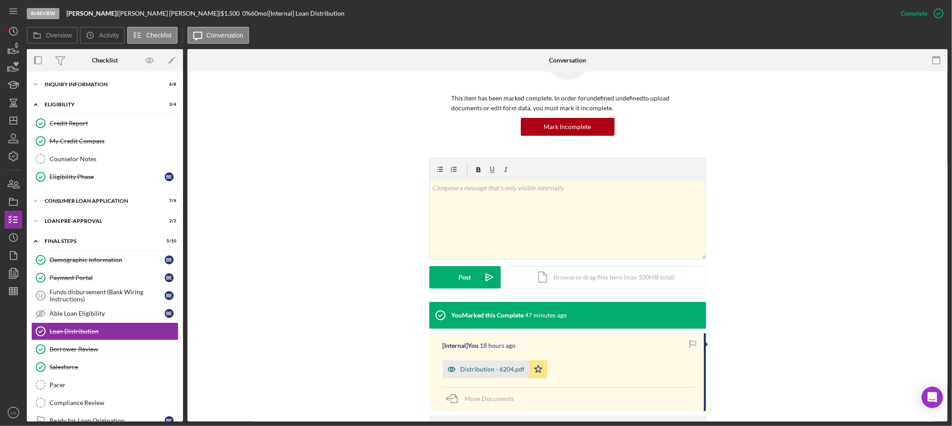
click at [493, 370] on div "Distribution - 6204.pdf" at bounding box center [493, 369] width 64 height 7
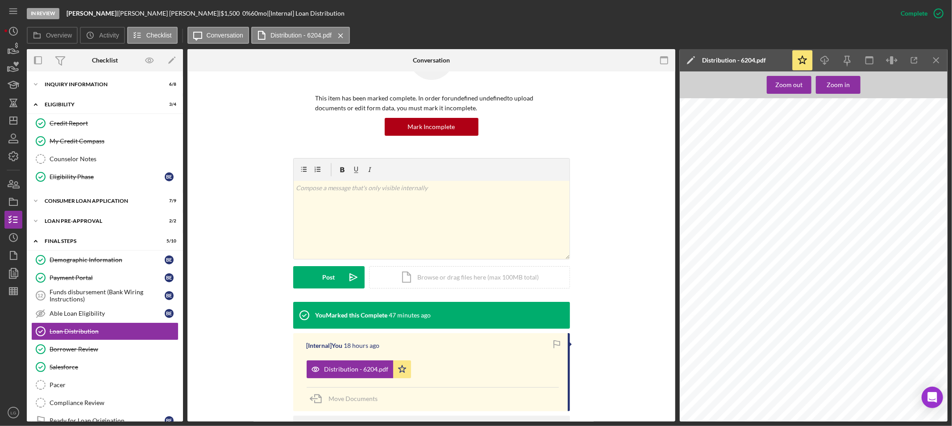
scroll to position [694, 0]
